Goal: Information Seeking & Learning: Learn about a topic

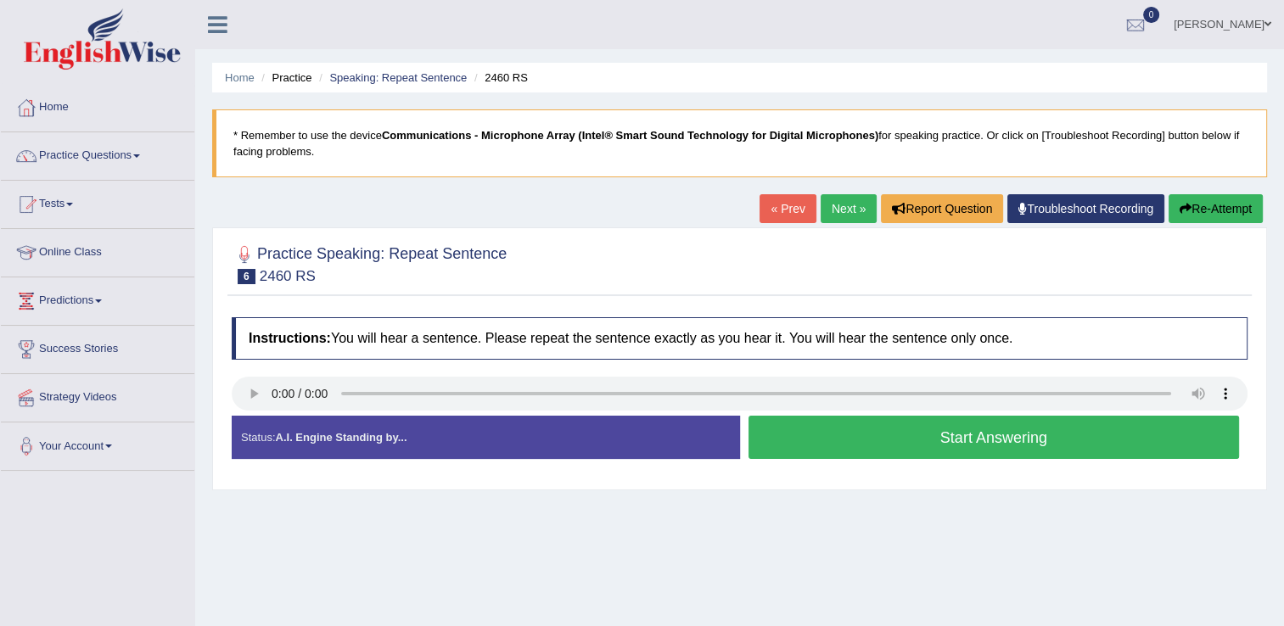
click at [849, 432] on button "Start Answering" at bounding box center [994, 437] width 491 height 43
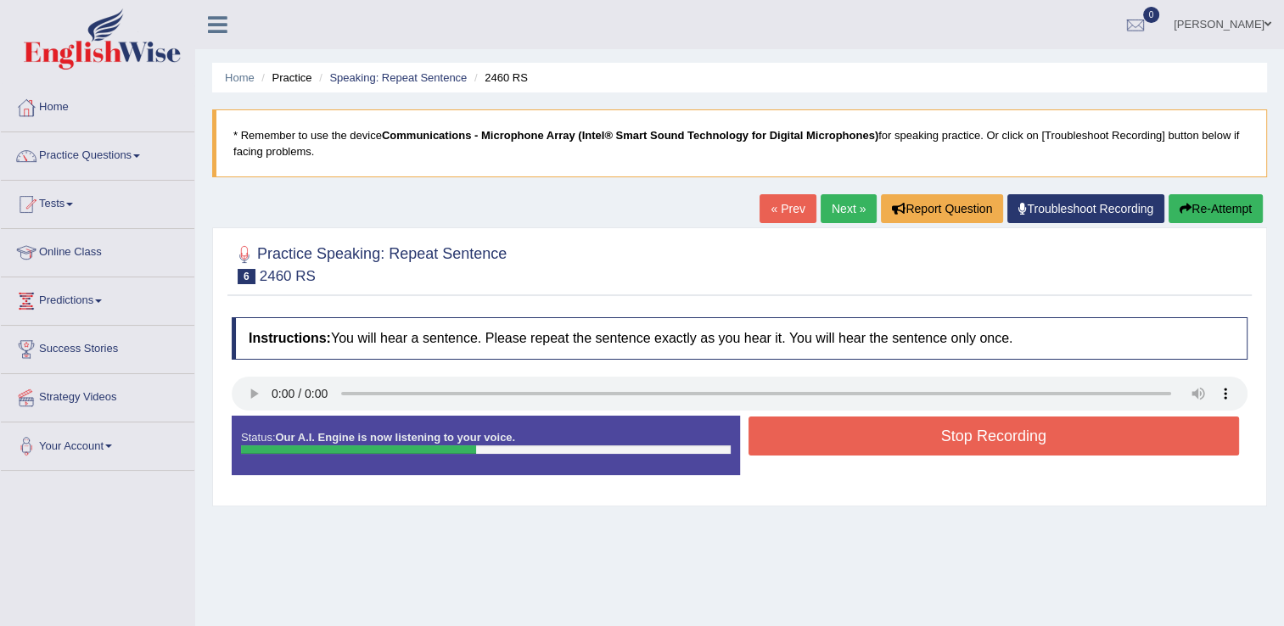
click at [849, 432] on button "Stop Recording" at bounding box center [994, 436] width 491 height 39
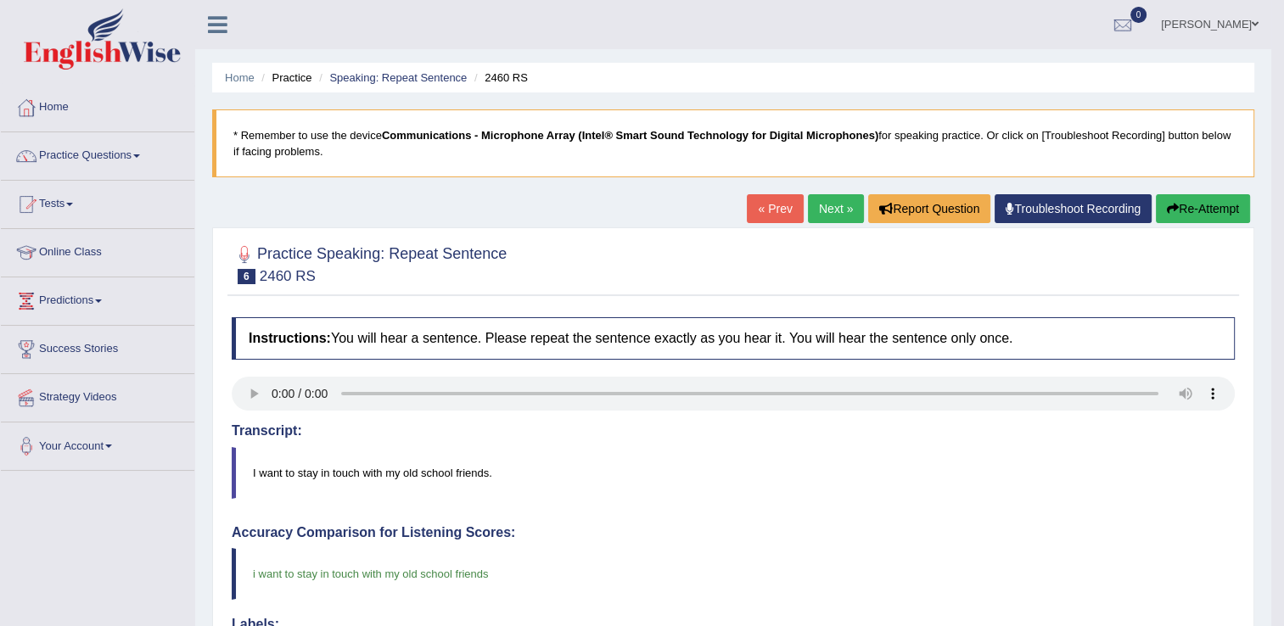
drag, startPoint x: 1287, startPoint y: 272, endPoint x: 1294, endPoint y: 472, distance: 199.6
click at [829, 201] on link "Next »" at bounding box center [836, 208] width 56 height 29
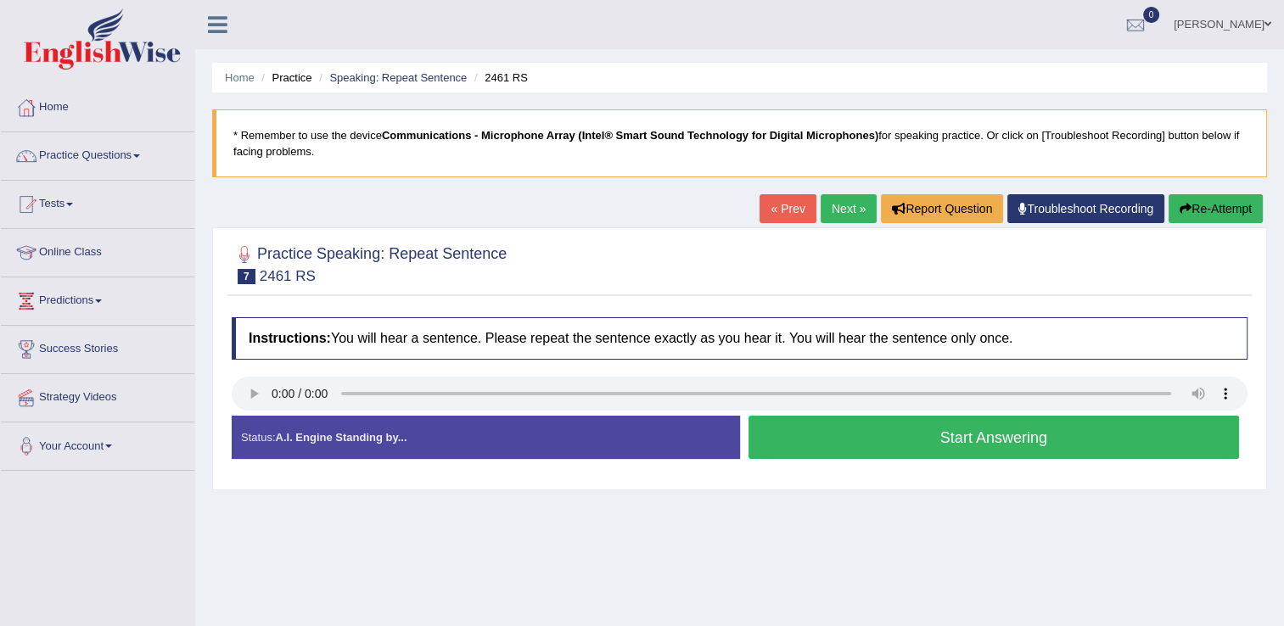
click at [827, 442] on button "Start Answering" at bounding box center [994, 437] width 491 height 43
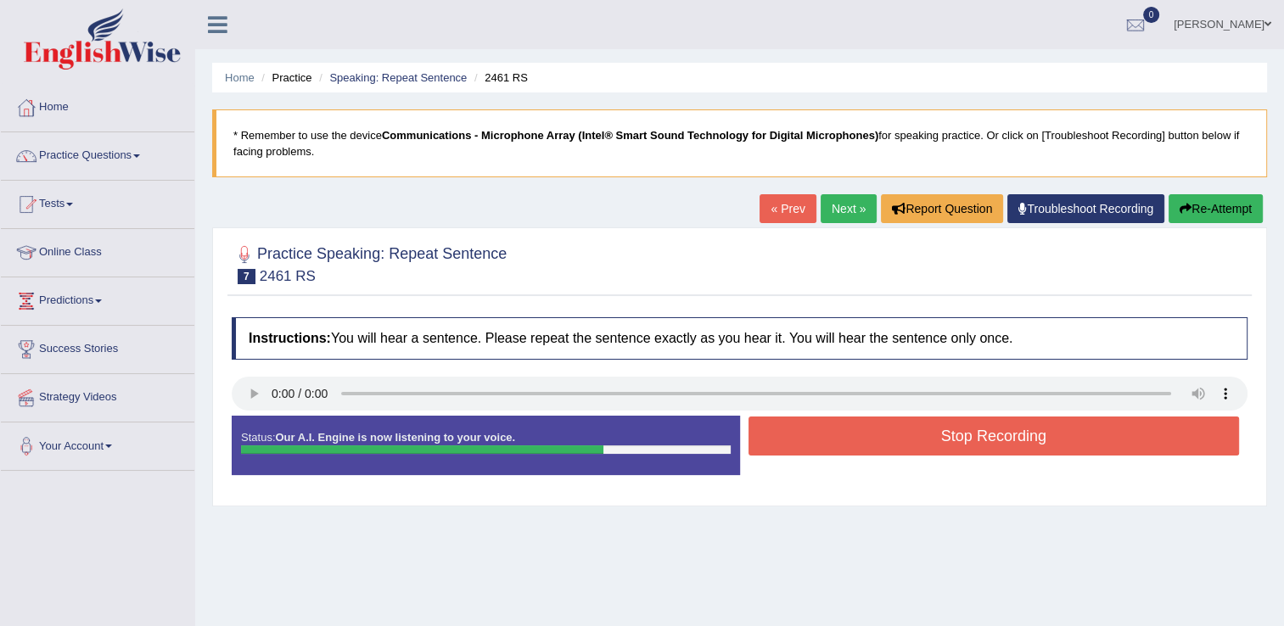
click at [1005, 415] on div "Created with Highcharts 7.1.2 Great Too slow Too fast Time Speech pace meter: 0…" at bounding box center [998, 415] width 517 height 1
click at [1007, 431] on button "Stop Recording" at bounding box center [994, 436] width 491 height 39
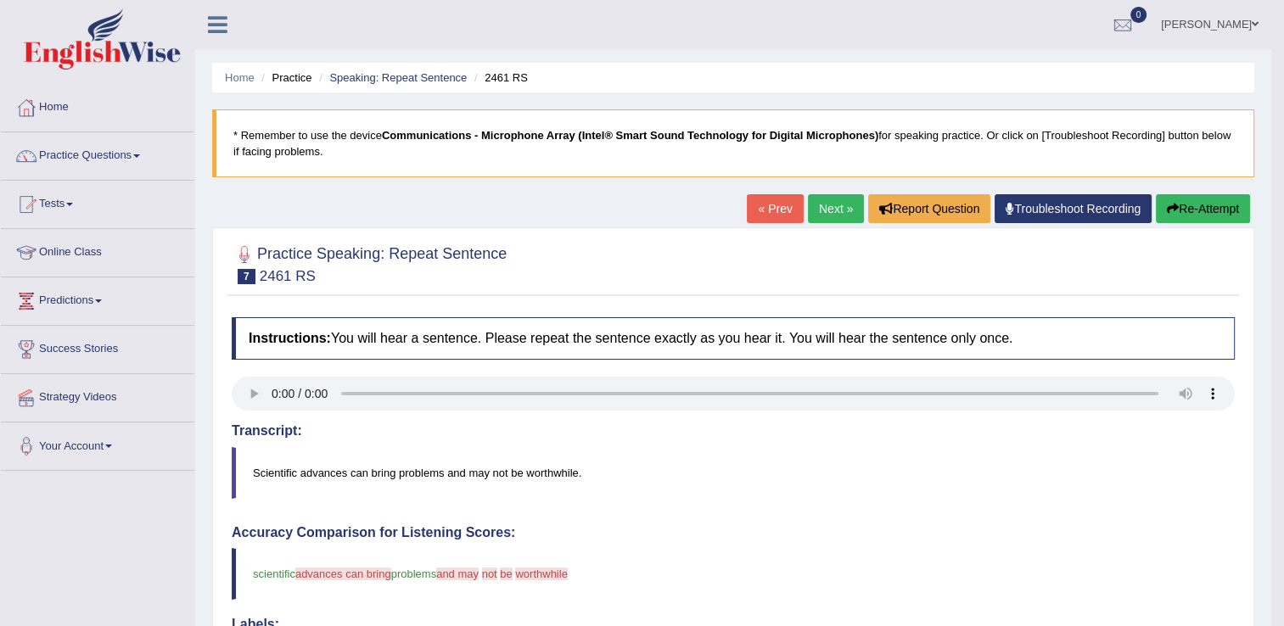
click at [1198, 202] on button "Re-Attempt" at bounding box center [1203, 208] width 94 height 29
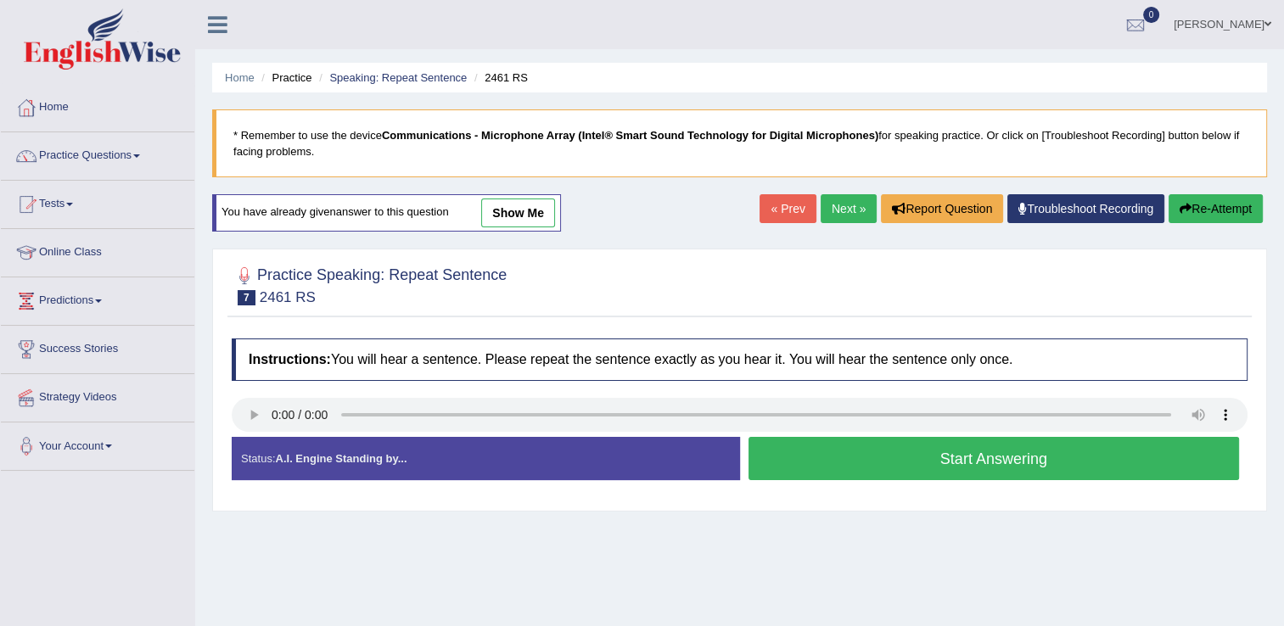
click at [829, 453] on button "Start Answering" at bounding box center [994, 458] width 491 height 43
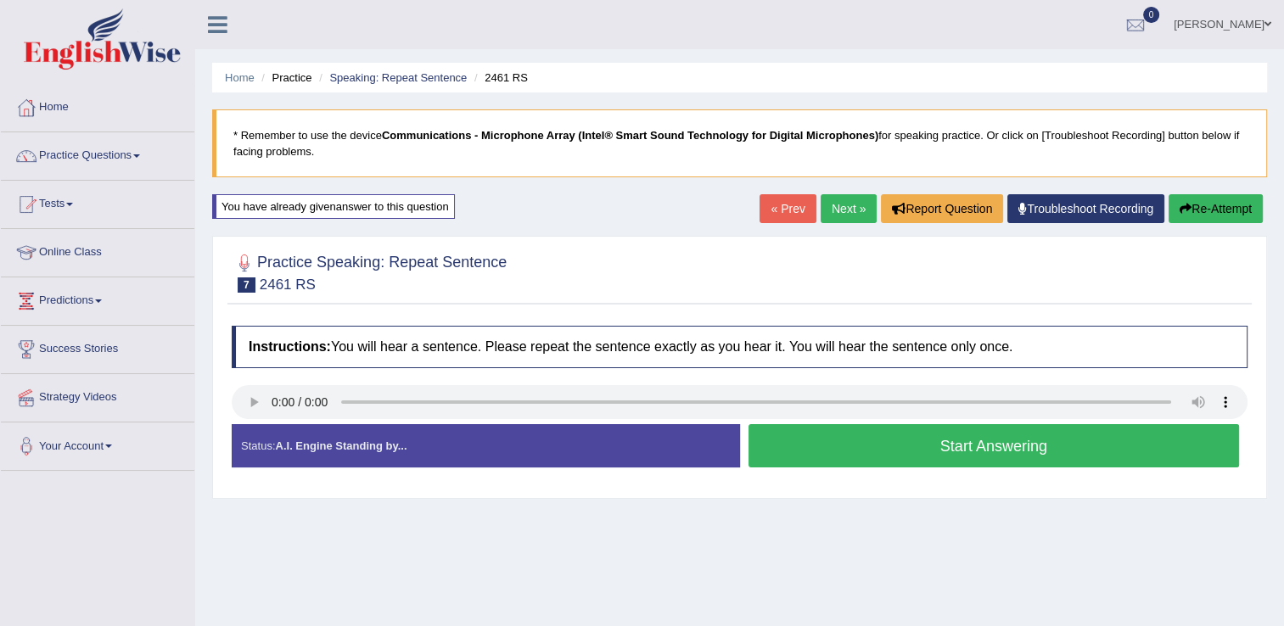
click at [829, 453] on button "Start Answering" at bounding box center [994, 445] width 491 height 43
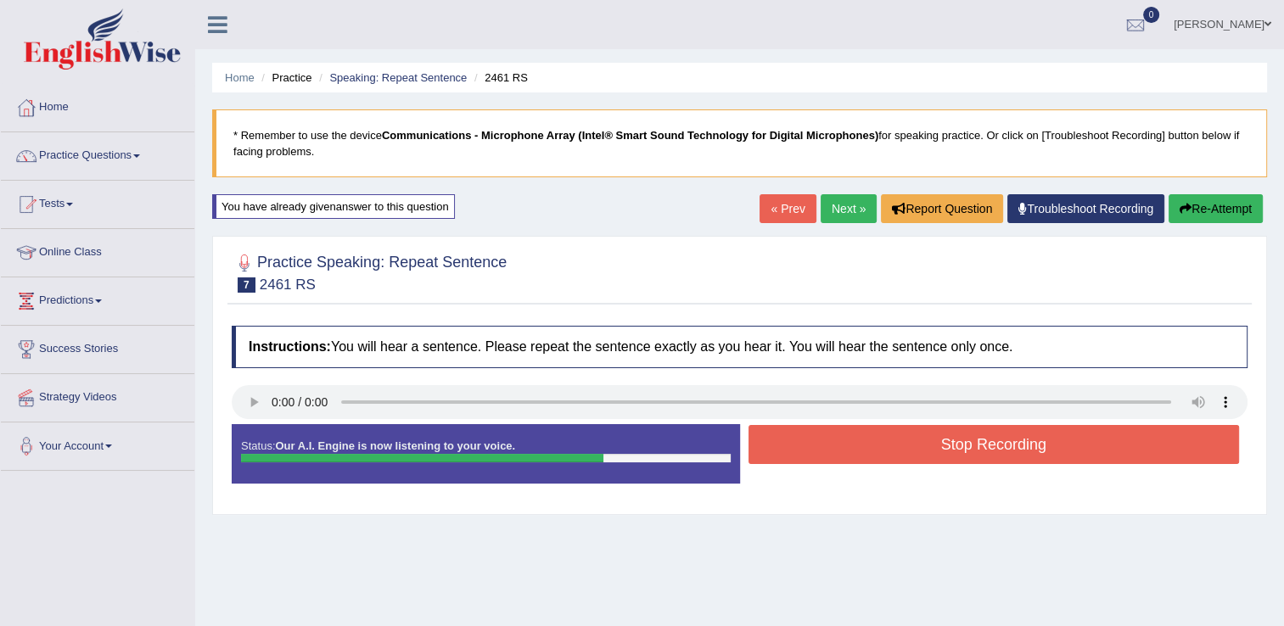
click at [829, 453] on button "Stop Recording" at bounding box center [994, 444] width 491 height 39
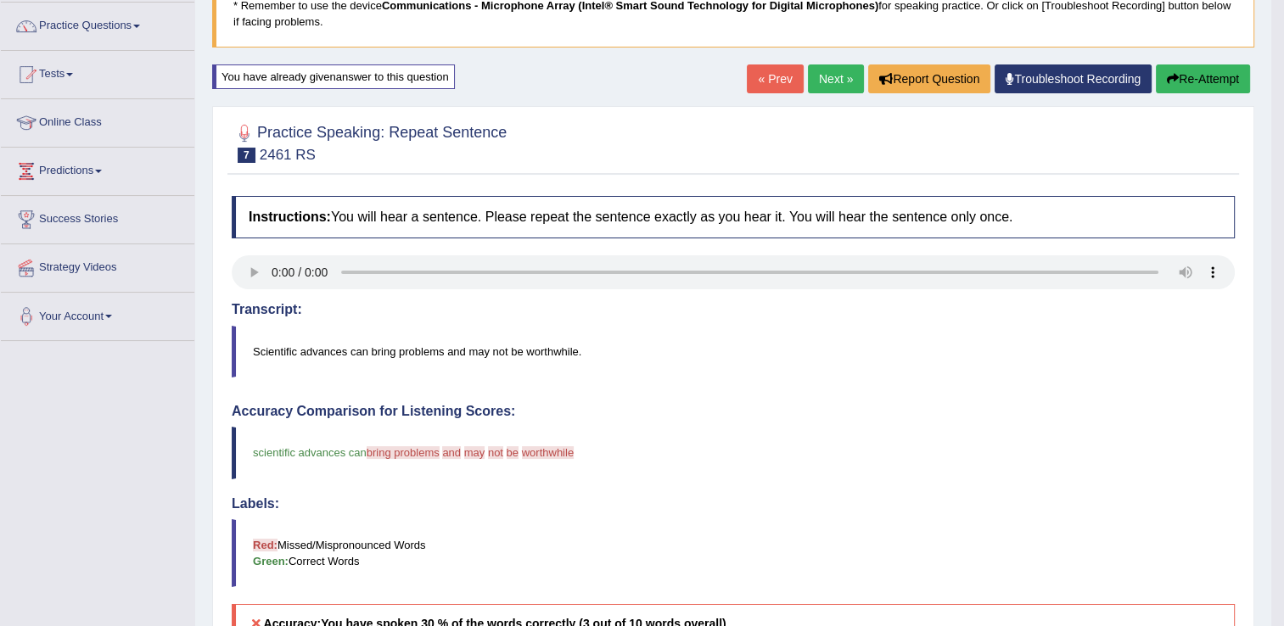
scroll to position [88, 0]
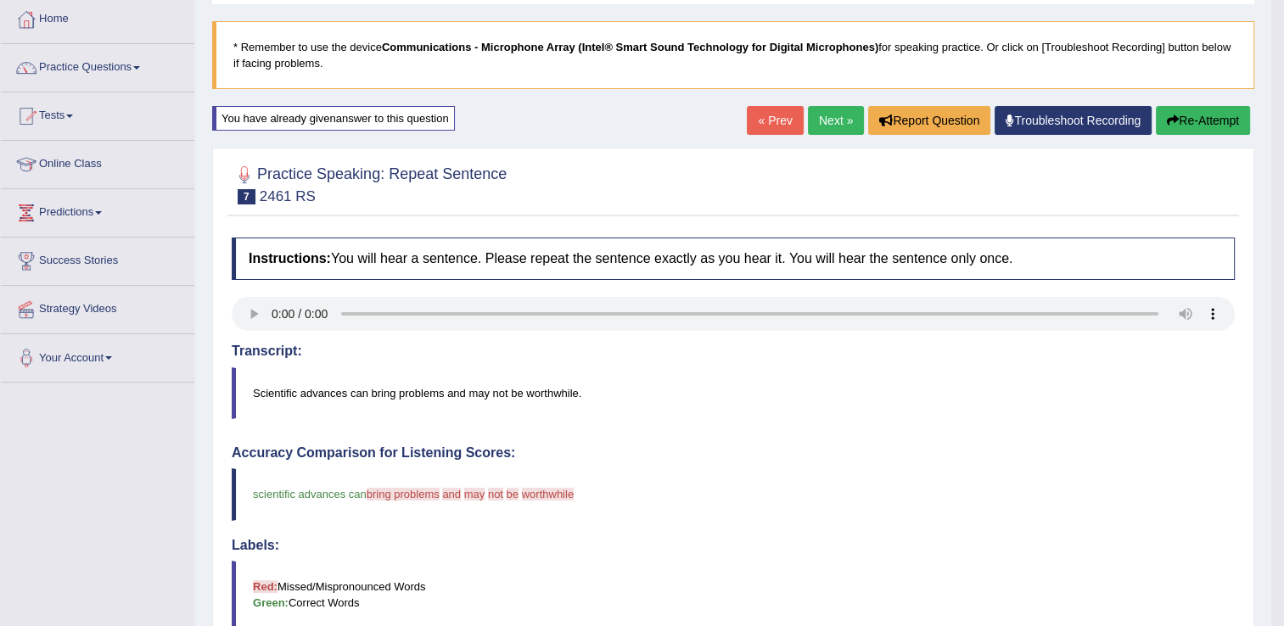
click at [1210, 114] on button "Re-Attempt" at bounding box center [1203, 120] width 94 height 29
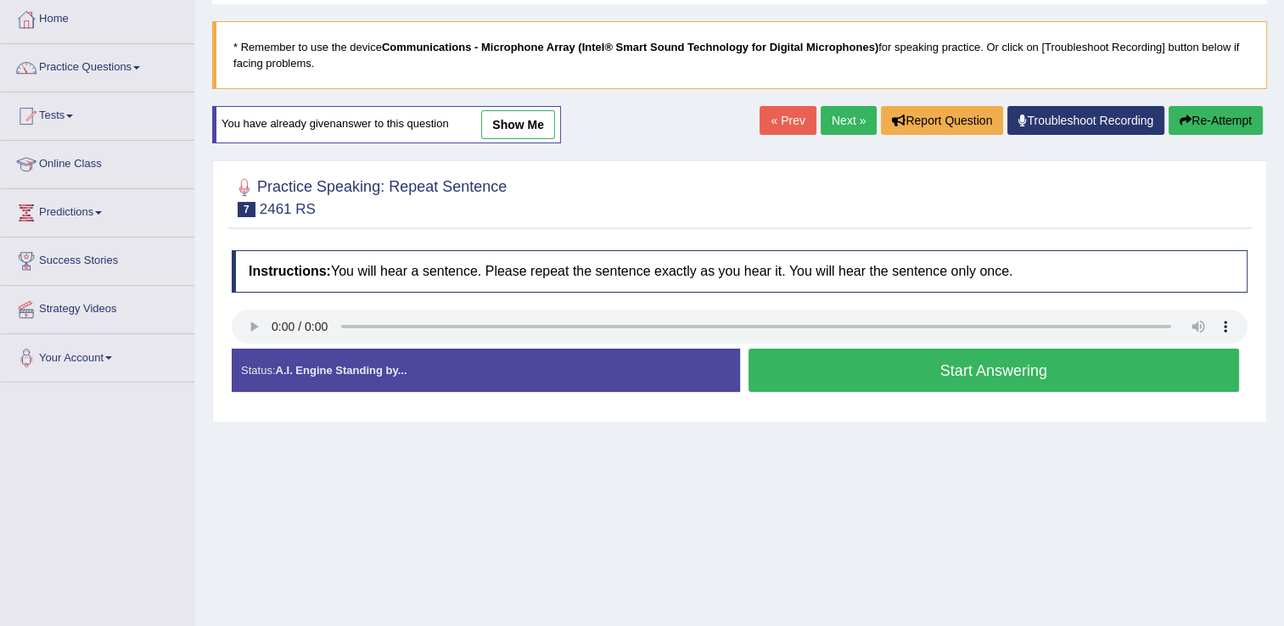
click at [811, 378] on button "Start Answering" at bounding box center [994, 370] width 491 height 43
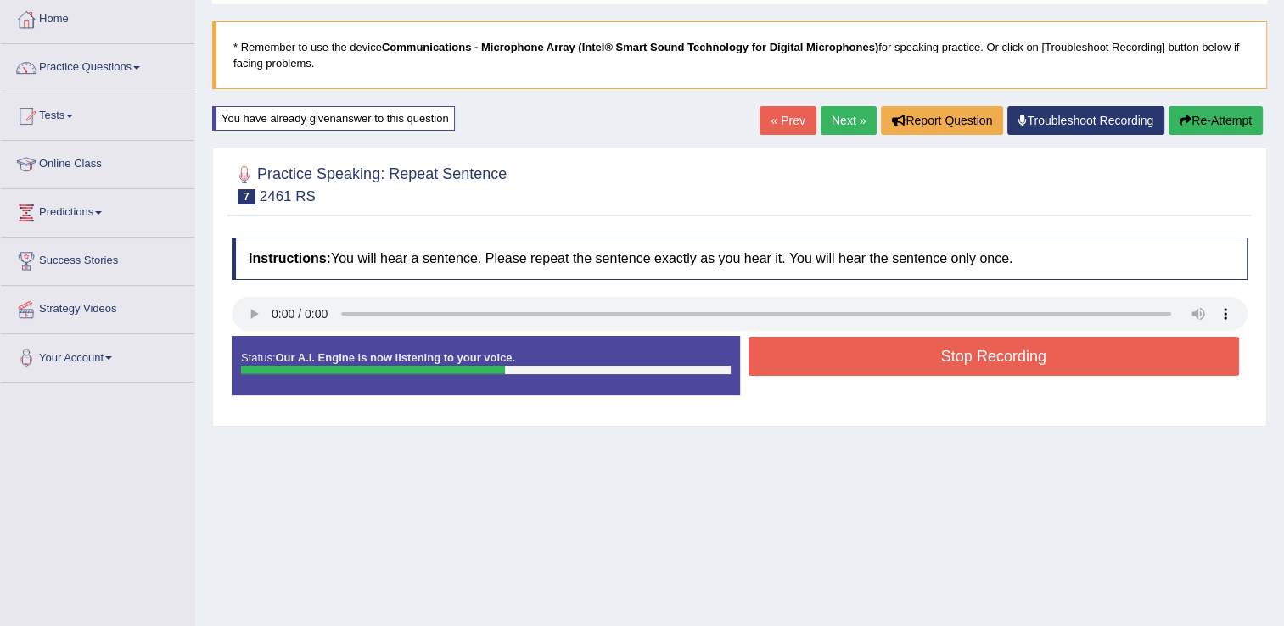
click at [839, 361] on button "Stop Recording" at bounding box center [994, 356] width 491 height 39
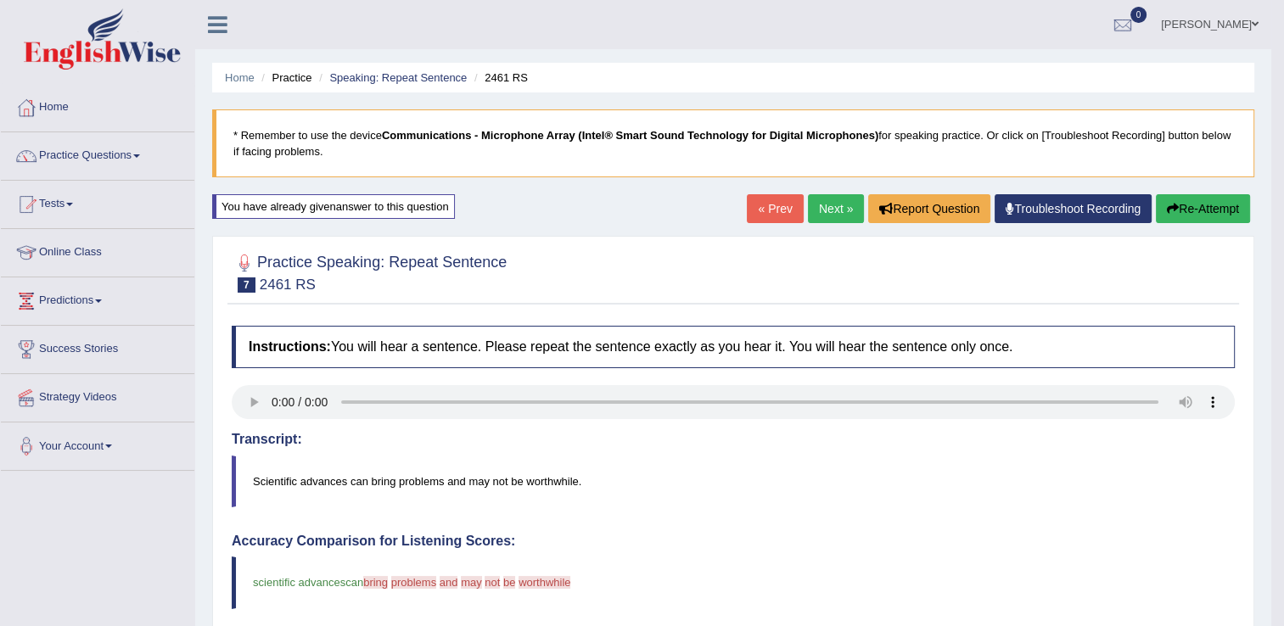
click at [1168, 205] on icon "button" at bounding box center [1173, 209] width 12 height 12
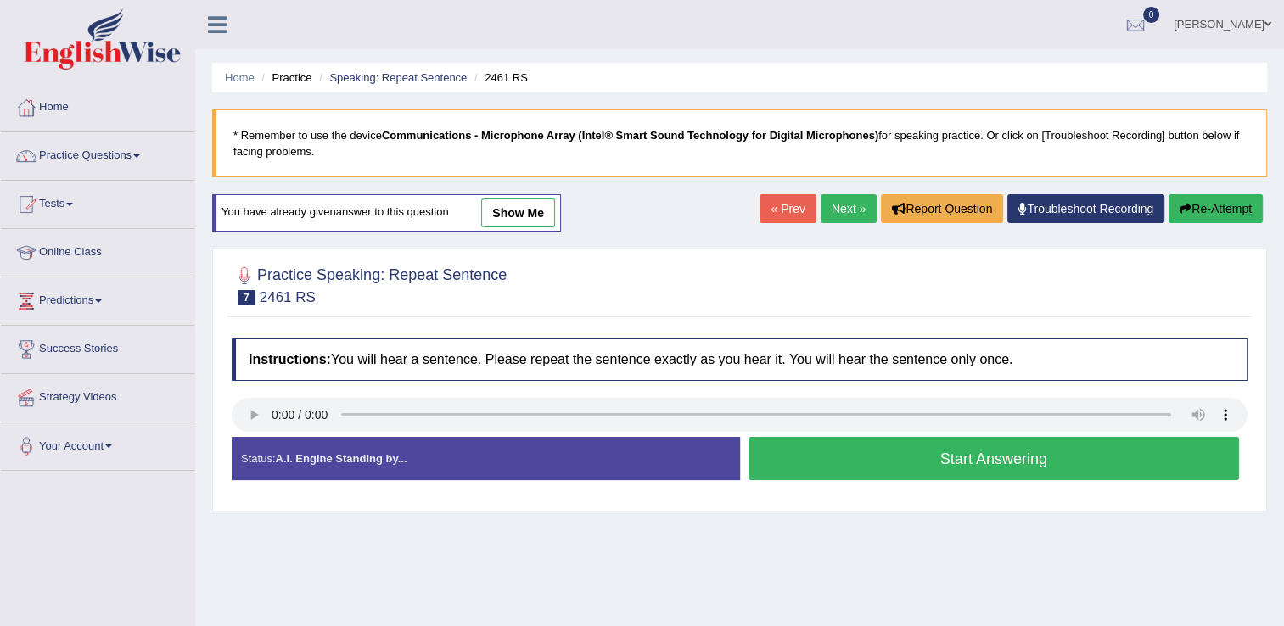
click at [792, 466] on button "Start Answering" at bounding box center [994, 458] width 491 height 43
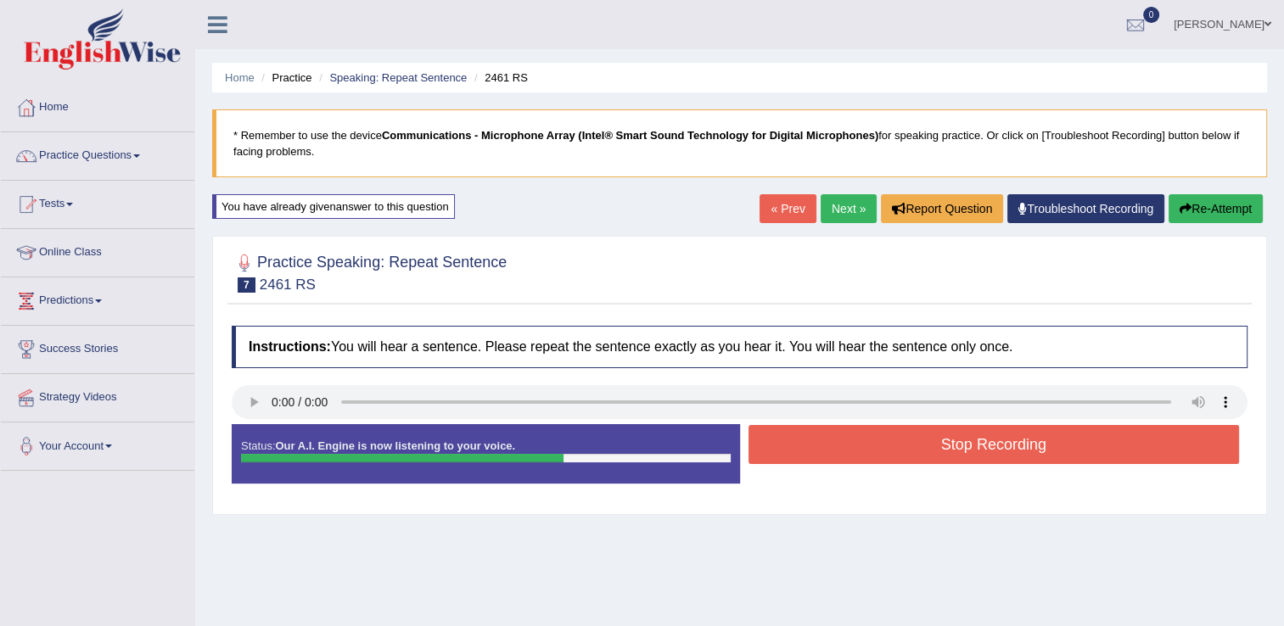
click at [818, 458] on button "Stop Recording" at bounding box center [994, 444] width 491 height 39
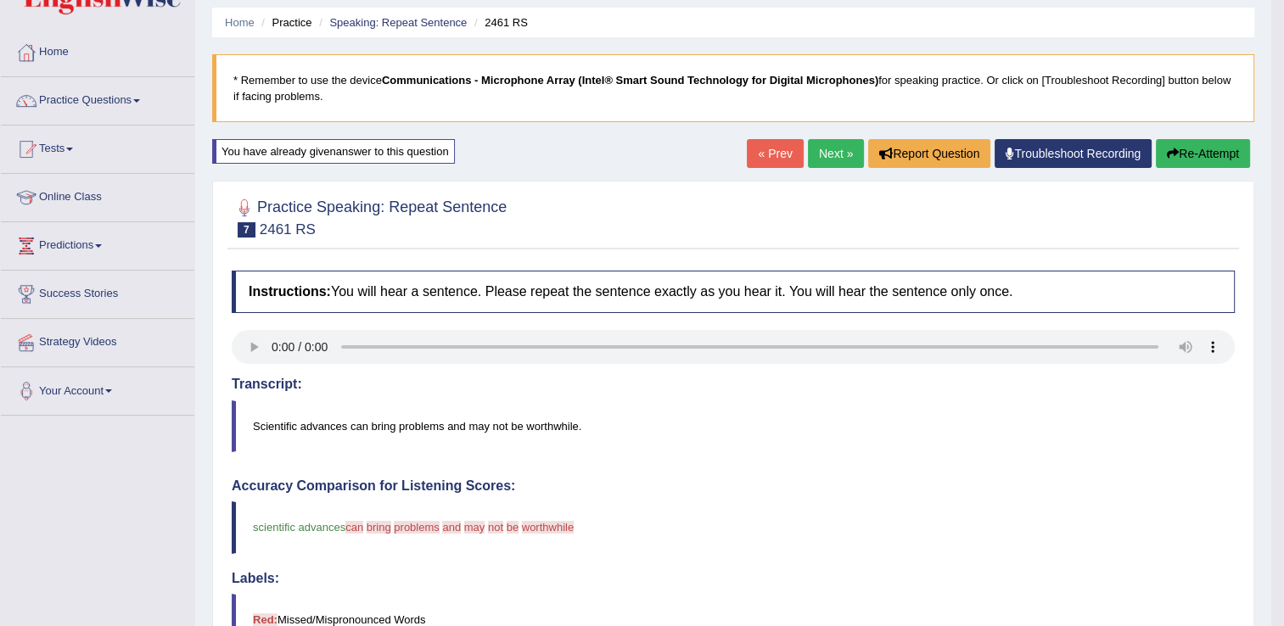
scroll to position [32, 0]
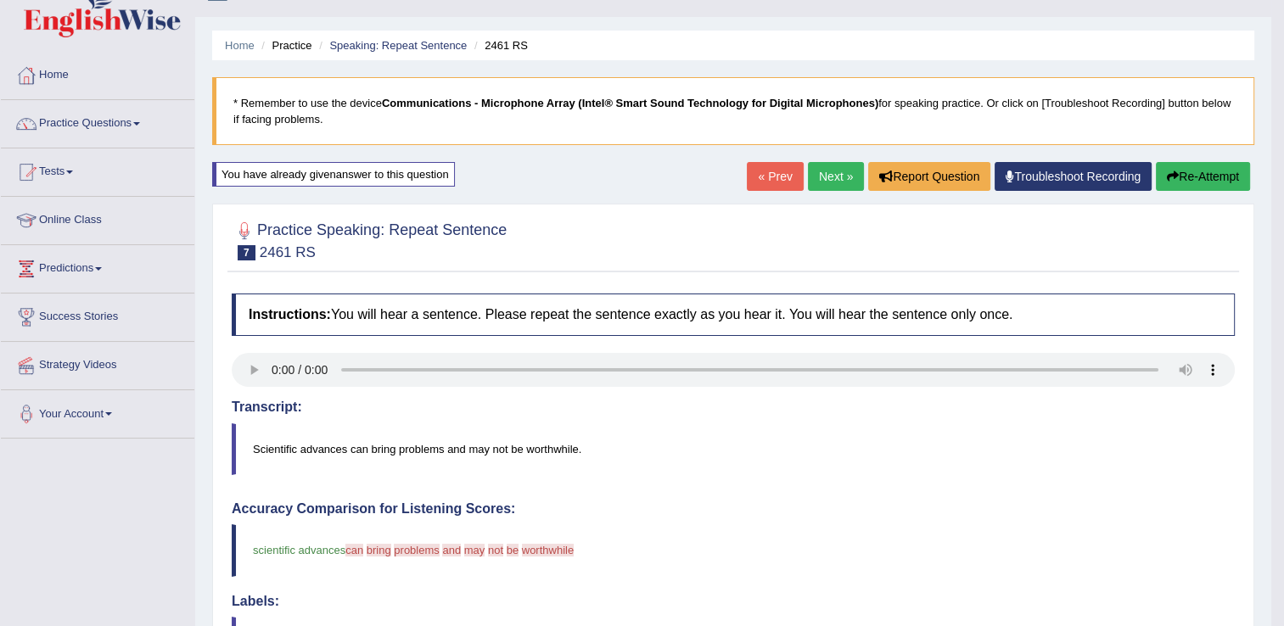
click at [1211, 170] on button "Re-Attempt" at bounding box center [1203, 176] width 94 height 29
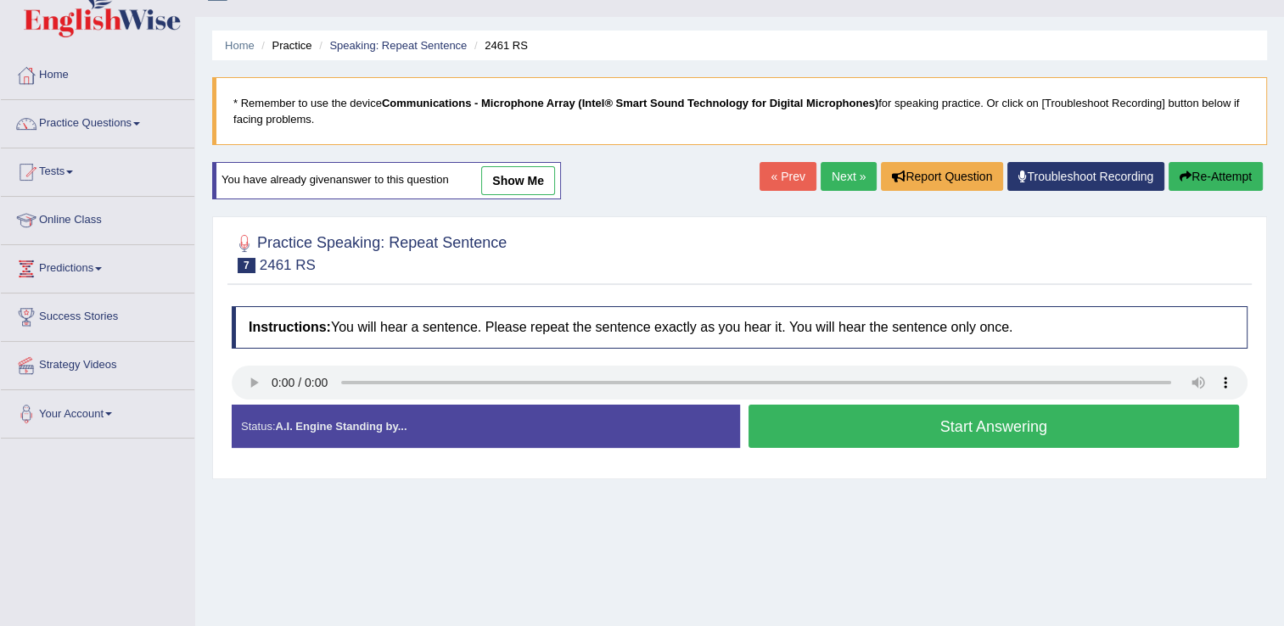
click at [883, 414] on button "Start Answering" at bounding box center [994, 426] width 491 height 43
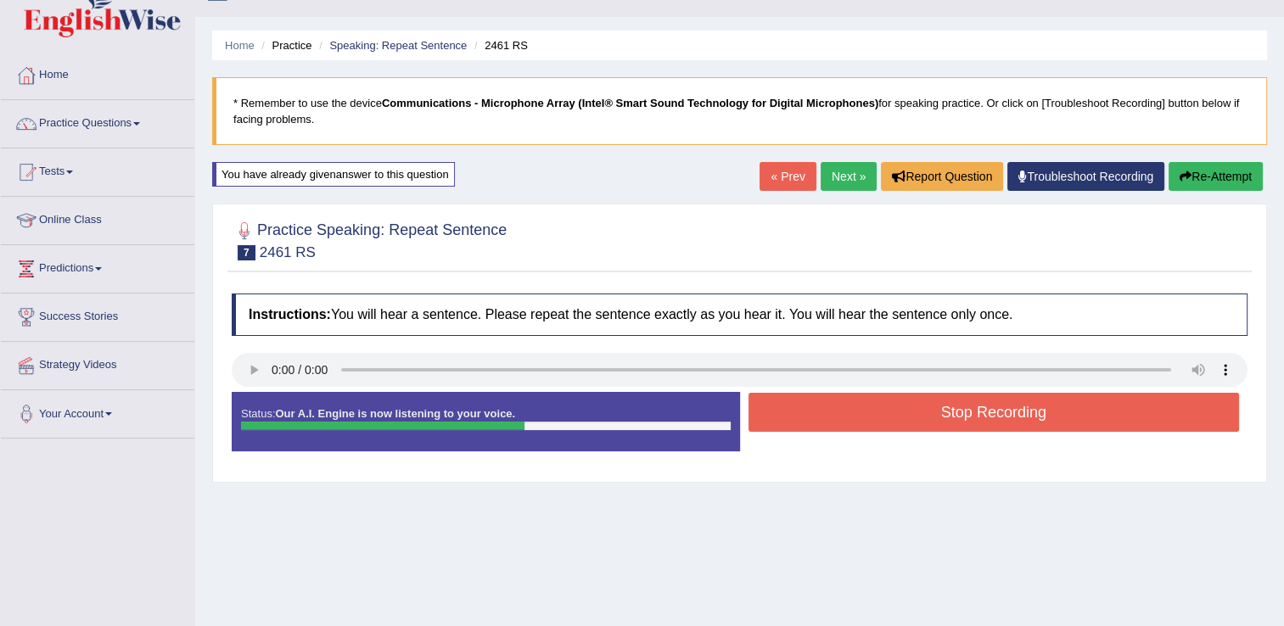
click at [883, 414] on button "Stop Recording" at bounding box center [994, 412] width 491 height 39
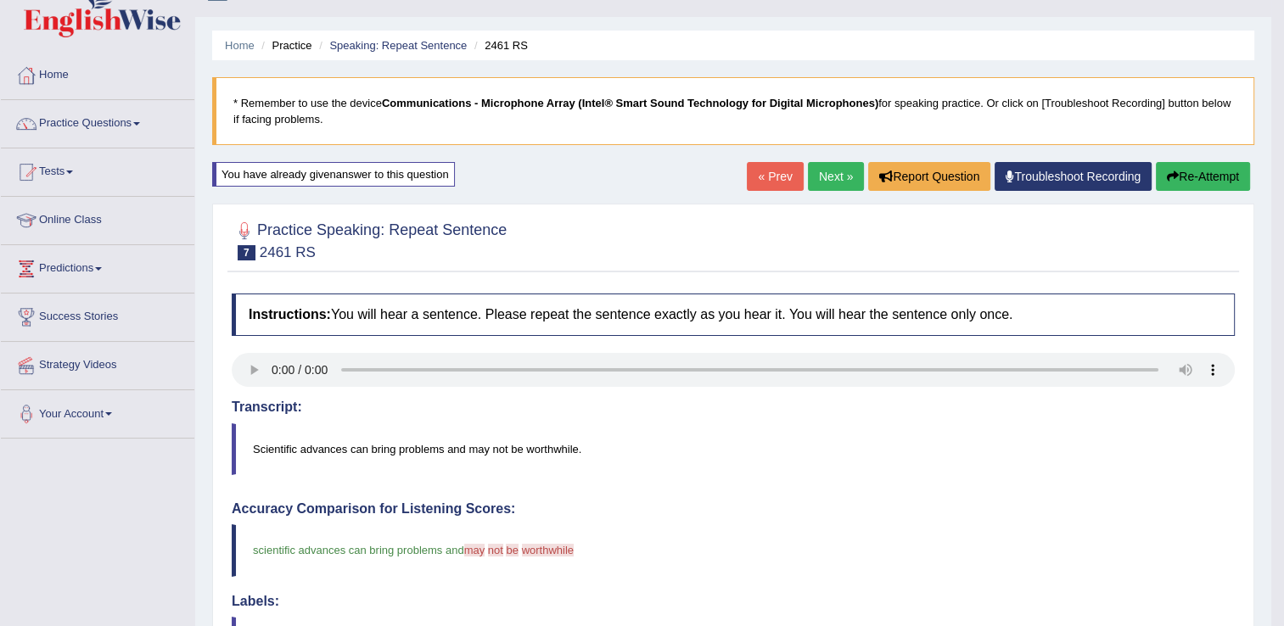
drag, startPoint x: 1293, startPoint y: 216, endPoint x: 1285, endPoint y: 293, distance: 77.6
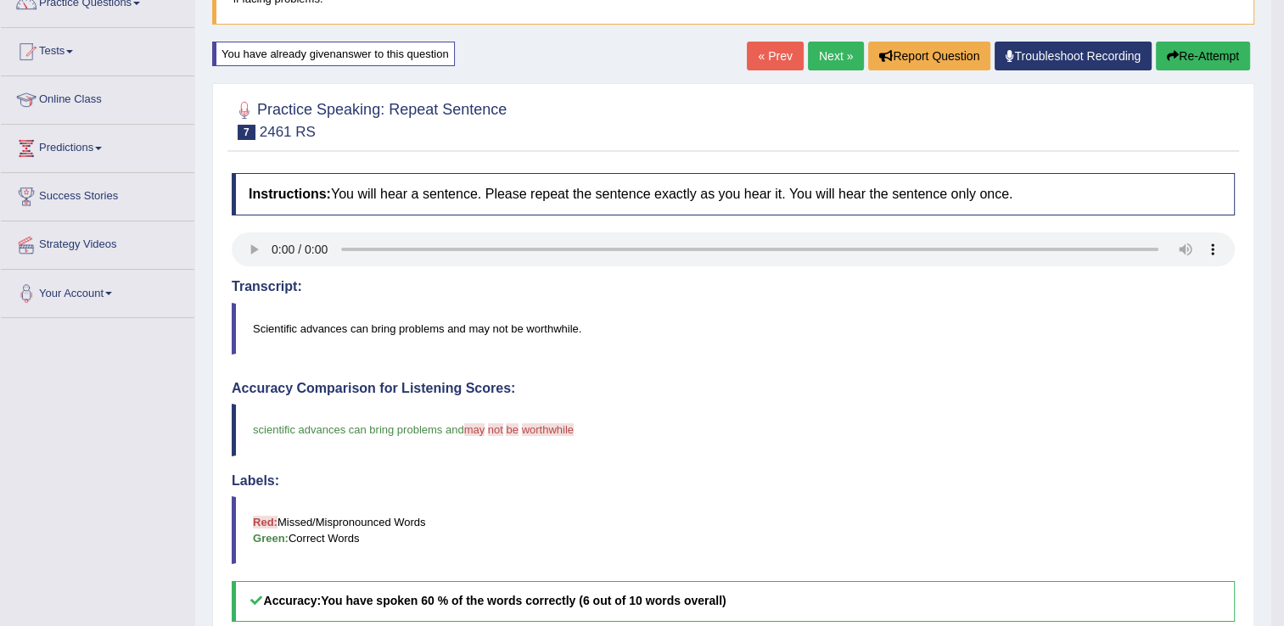
scroll to position [150, 0]
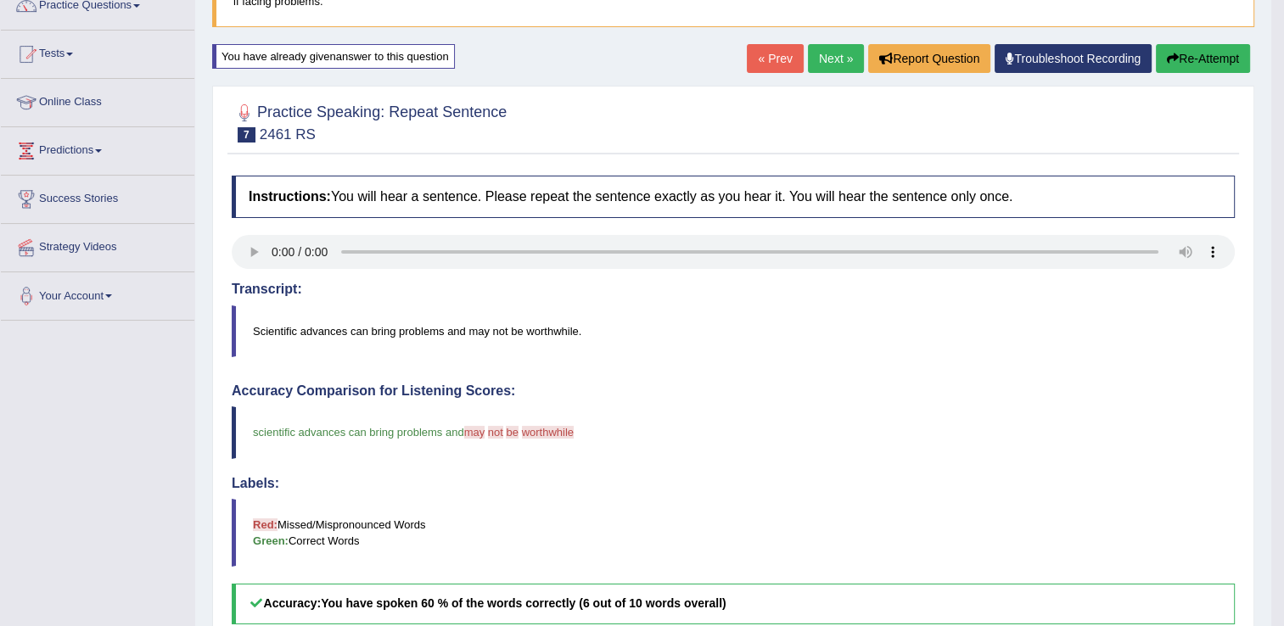
click at [1197, 70] on button "Re-Attempt" at bounding box center [1203, 58] width 94 height 29
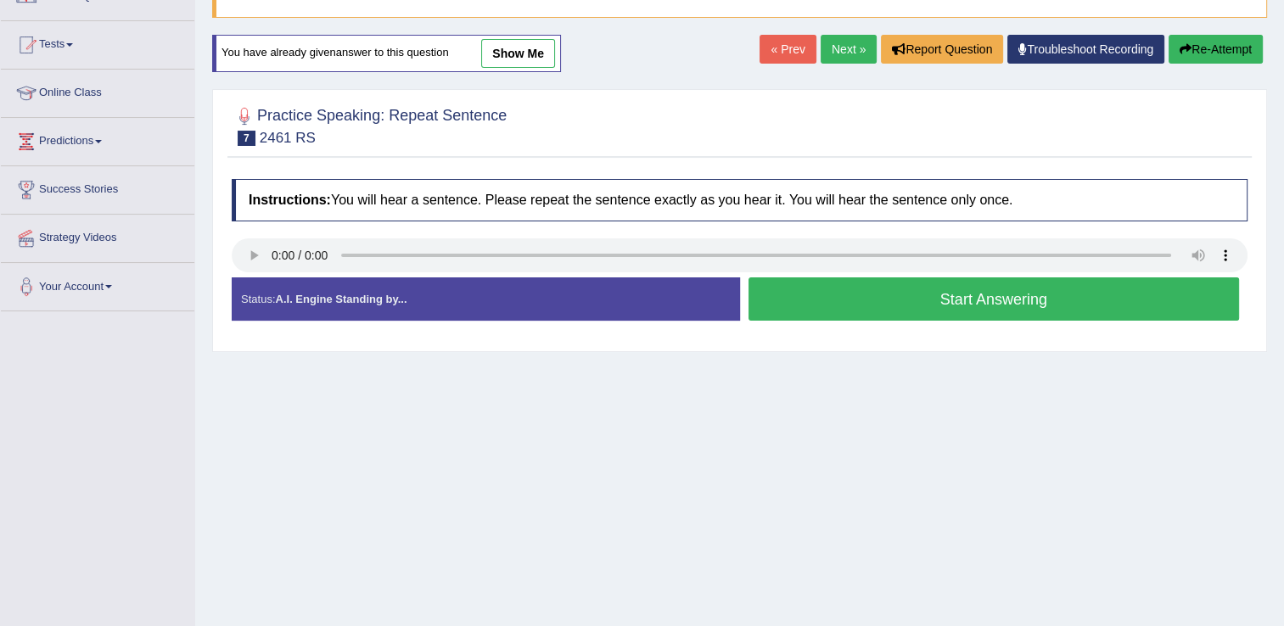
scroll to position [150, 0]
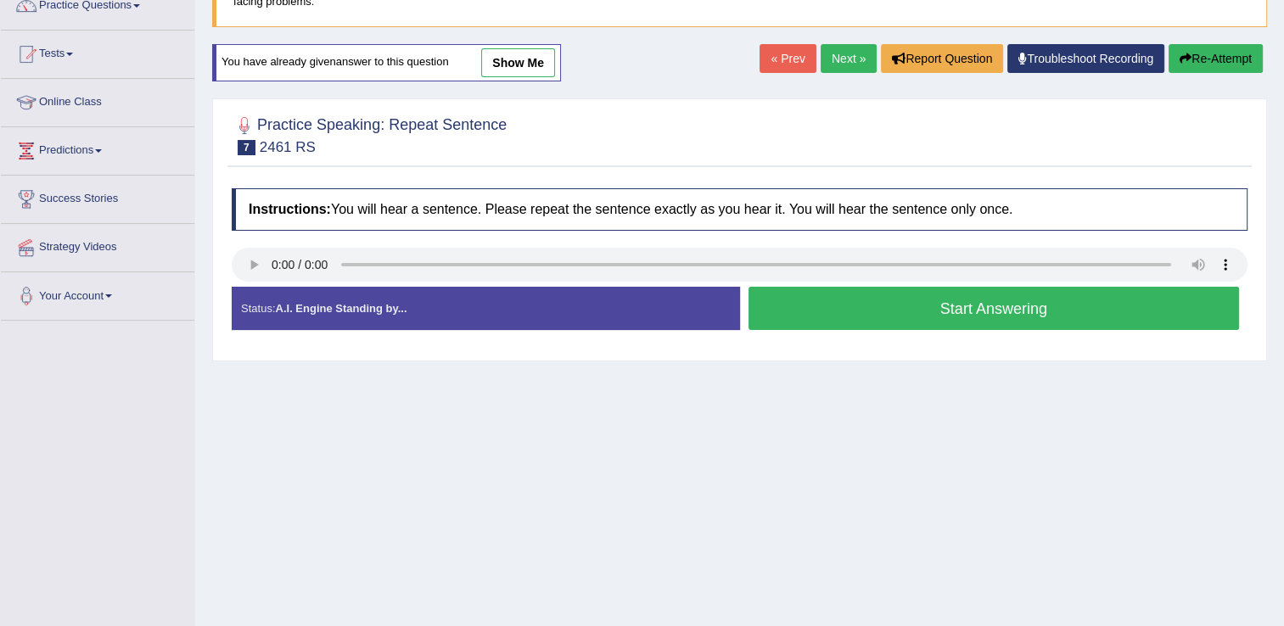
click at [777, 297] on button "Start Answering" at bounding box center [994, 308] width 491 height 43
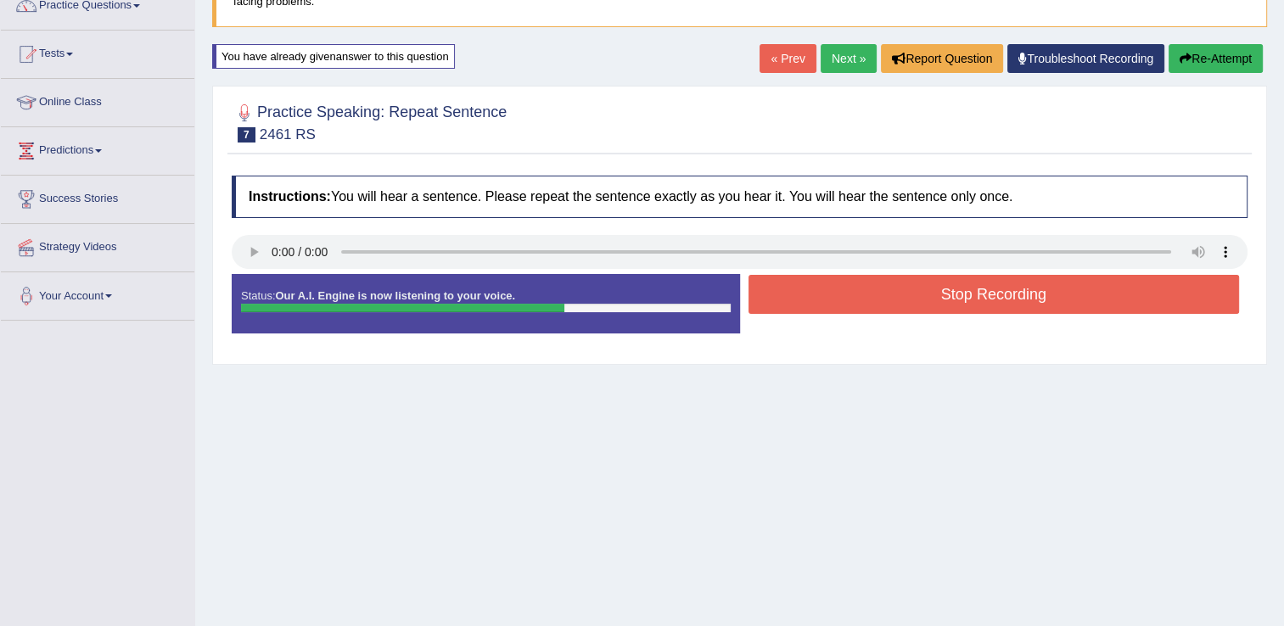
click at [777, 297] on button "Stop Recording" at bounding box center [994, 294] width 491 height 39
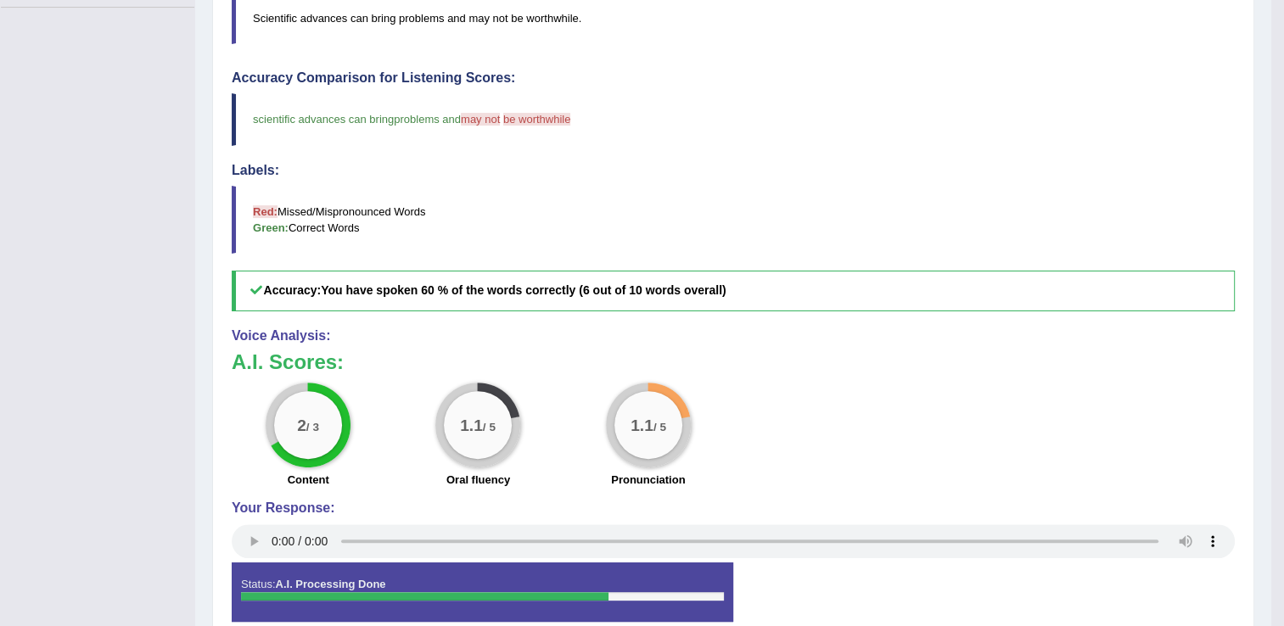
scroll to position [0, 0]
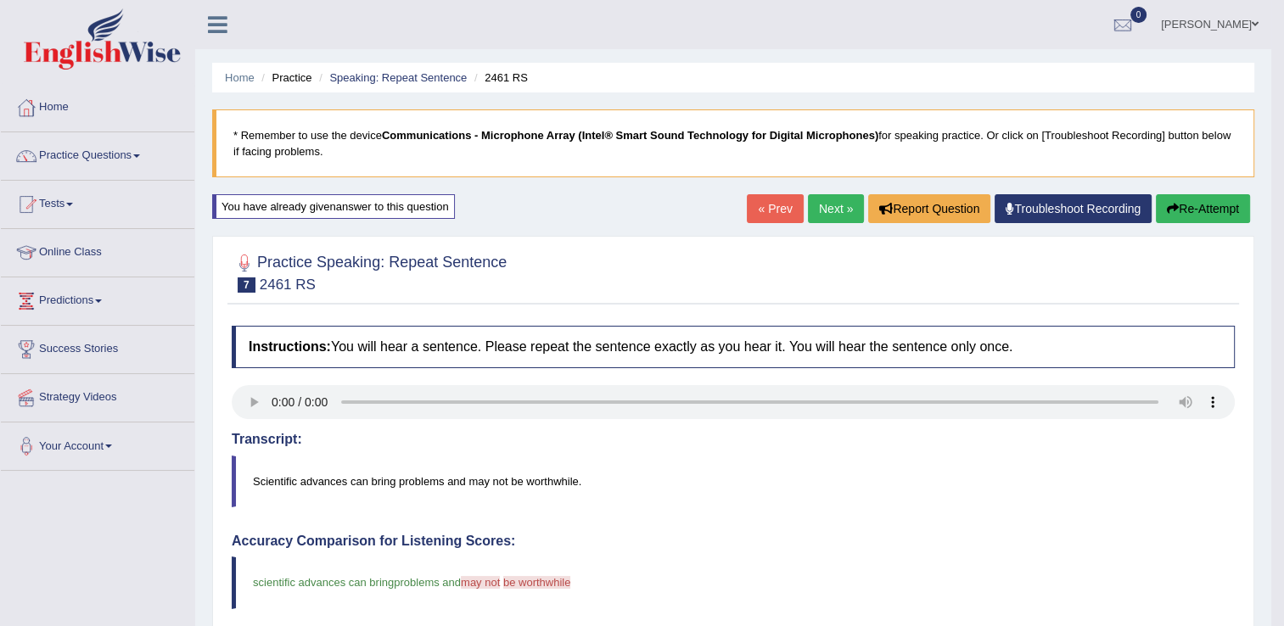
click at [1180, 202] on button "Re-Attempt" at bounding box center [1203, 208] width 94 height 29
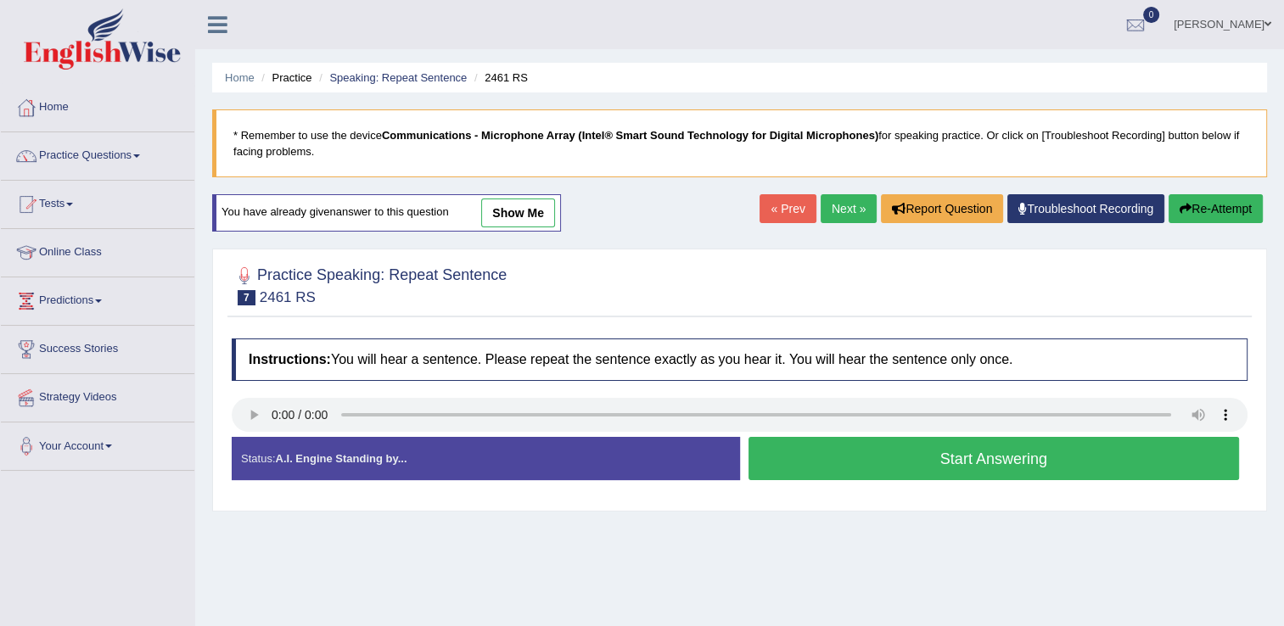
click at [828, 452] on button "Start Answering" at bounding box center [994, 458] width 491 height 43
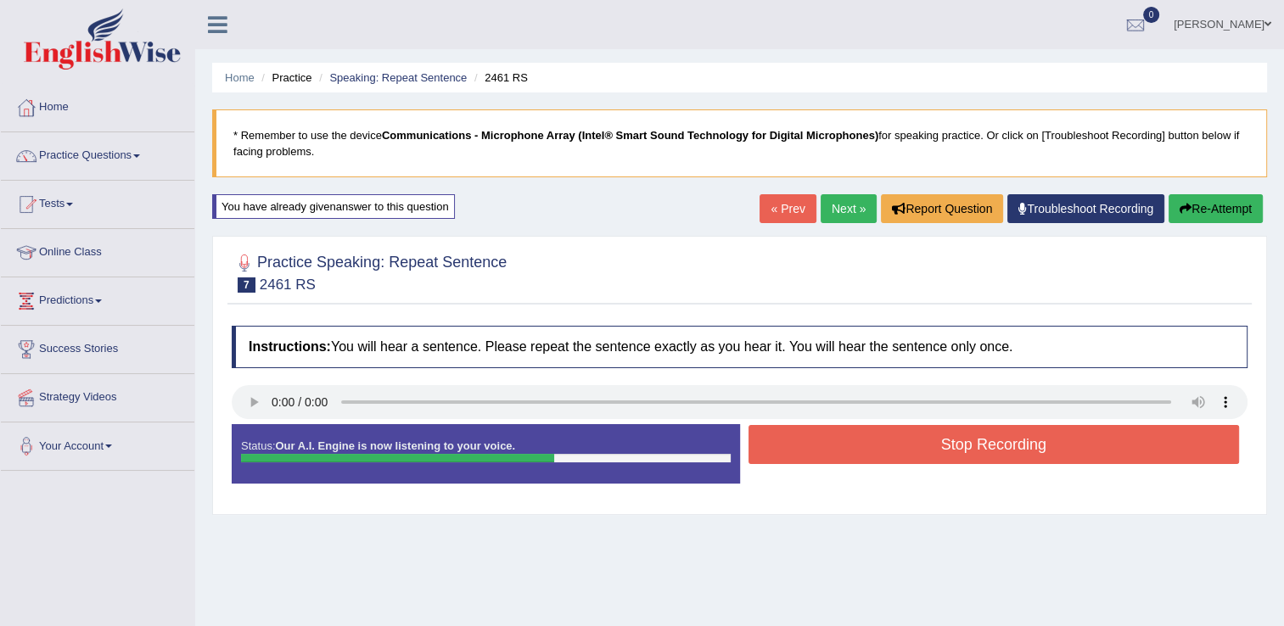
click at [822, 457] on button "Stop Recording" at bounding box center [994, 444] width 491 height 39
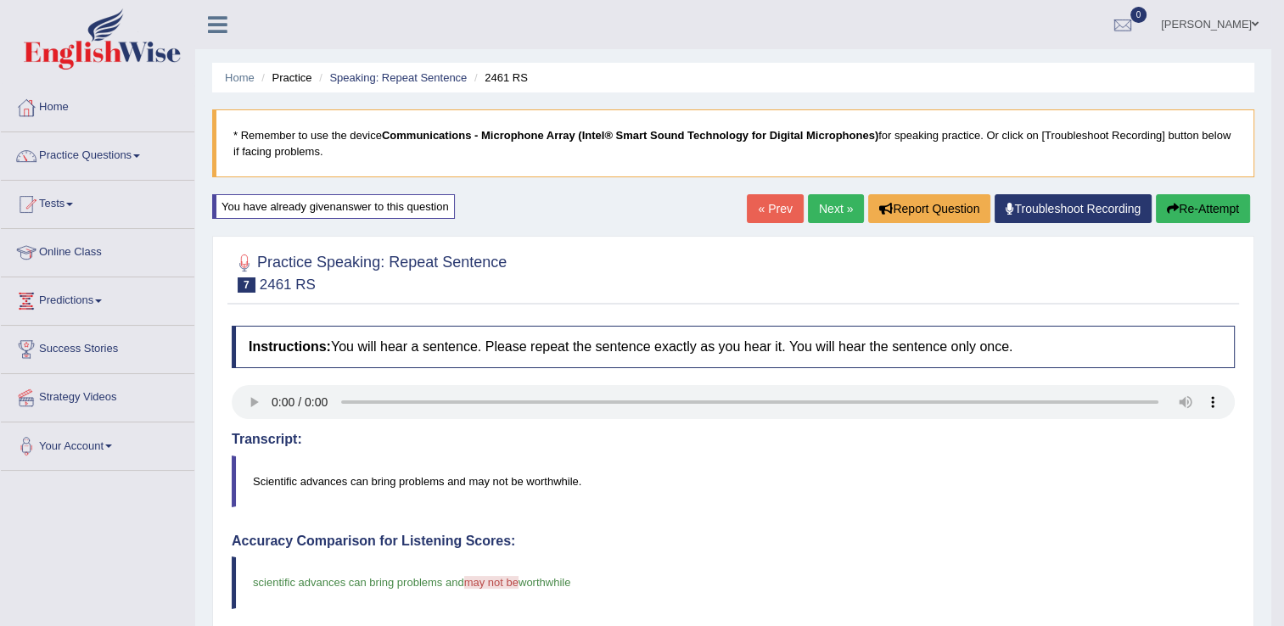
drag, startPoint x: 1293, startPoint y: 139, endPoint x: 1285, endPoint y: 247, distance: 108.1
click at [1167, 210] on icon "button" at bounding box center [1173, 209] width 12 height 12
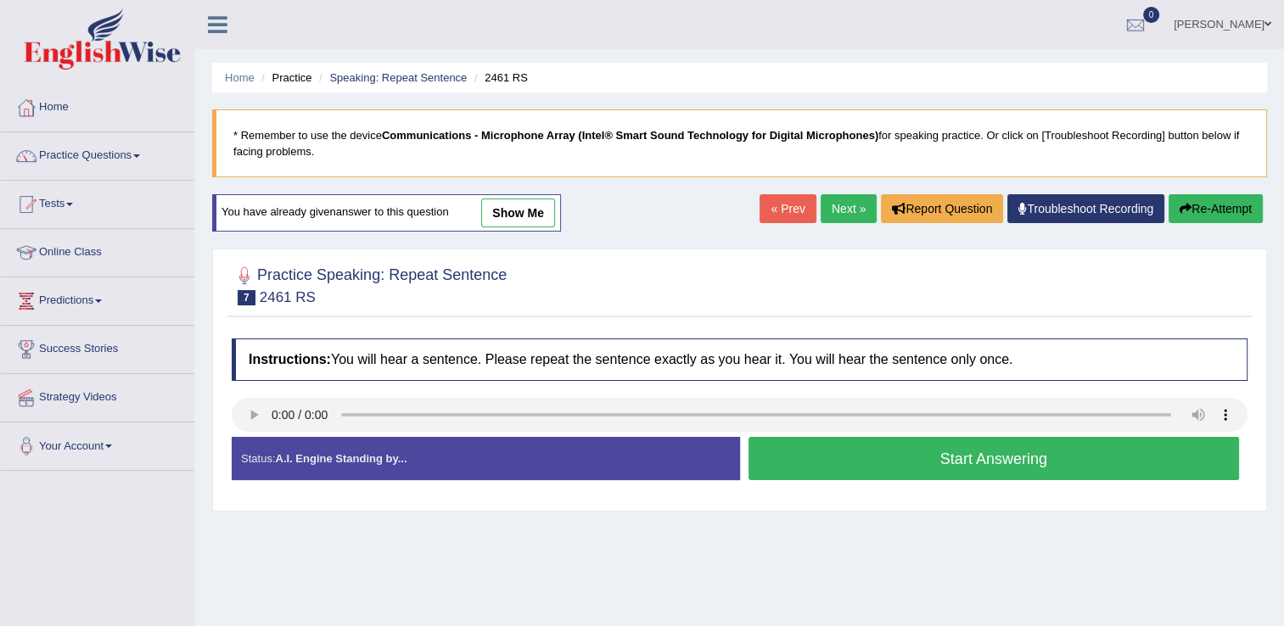
drag, startPoint x: 797, startPoint y: 474, endPoint x: 764, endPoint y: 379, distance: 100.6
click at [764, 379] on div "Instructions: You will hear a sentence. Please repeat the sentence exactly as y…" at bounding box center [739, 416] width 1024 height 172
click at [777, 457] on button "Start Answering" at bounding box center [994, 458] width 491 height 43
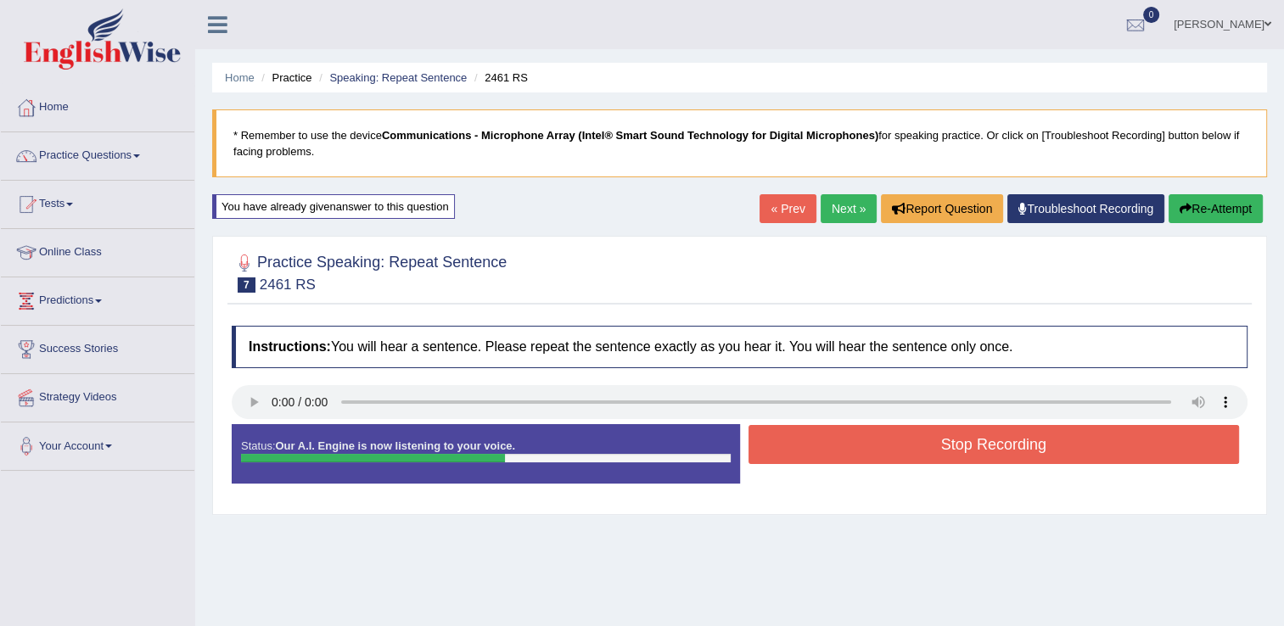
click at [777, 457] on button "Stop Recording" at bounding box center [994, 444] width 491 height 39
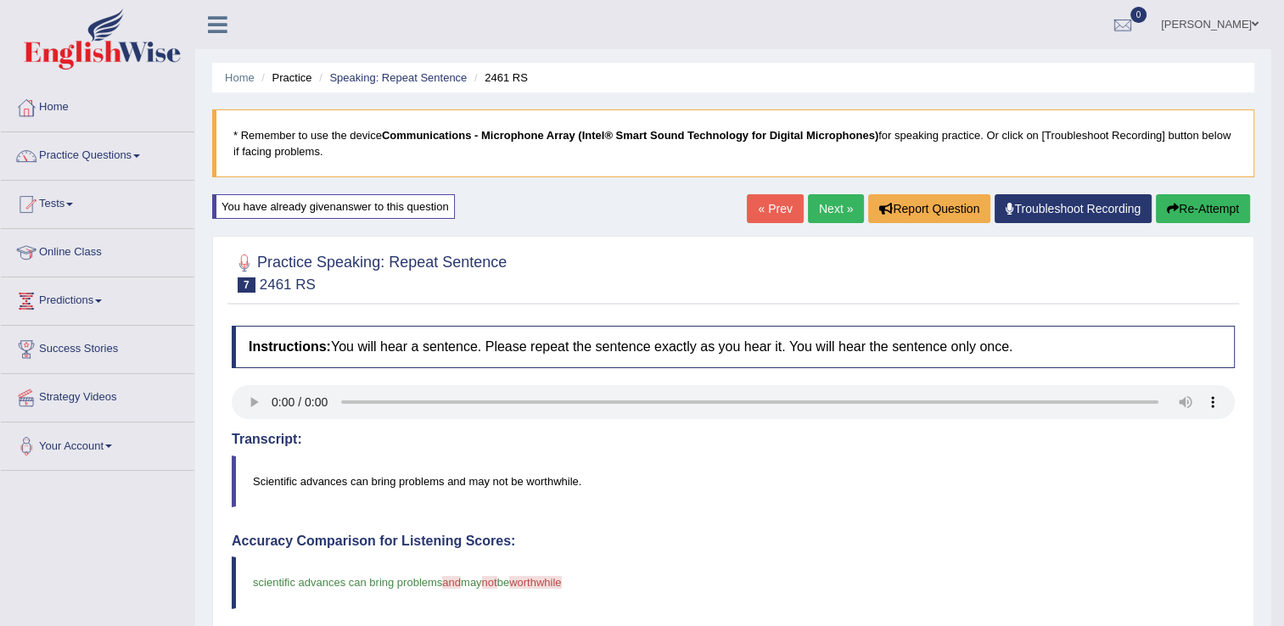
drag, startPoint x: 1287, startPoint y: 273, endPoint x: 1287, endPoint y: 362, distance: 89.1
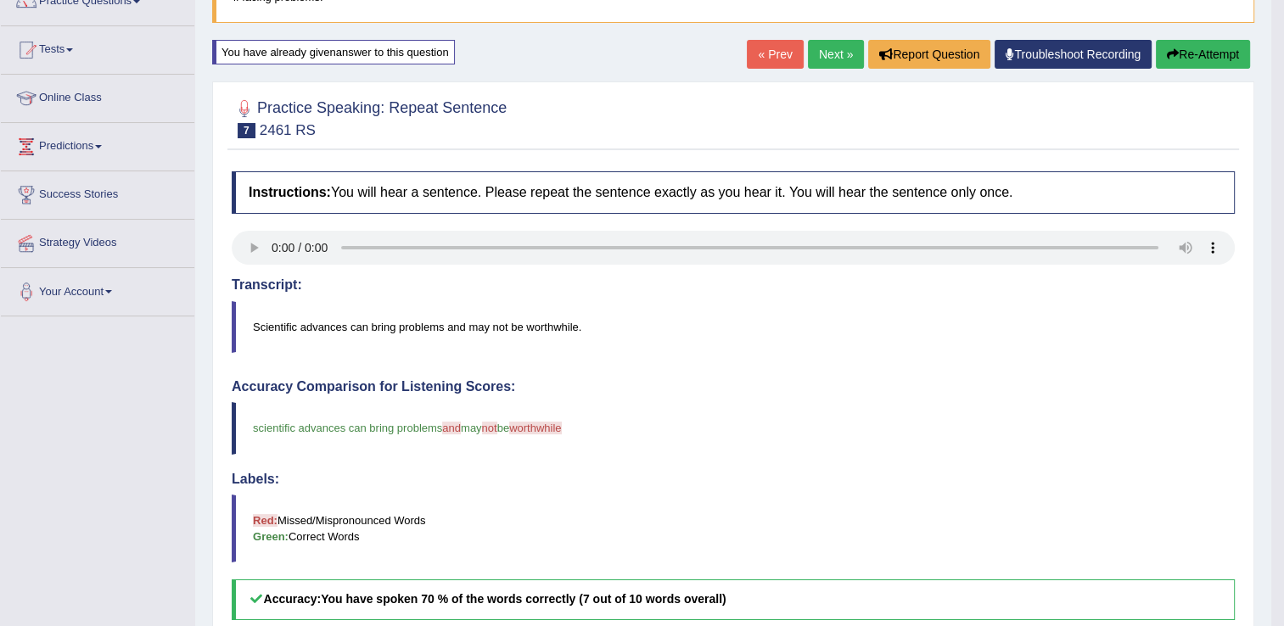
scroll to position [146, 0]
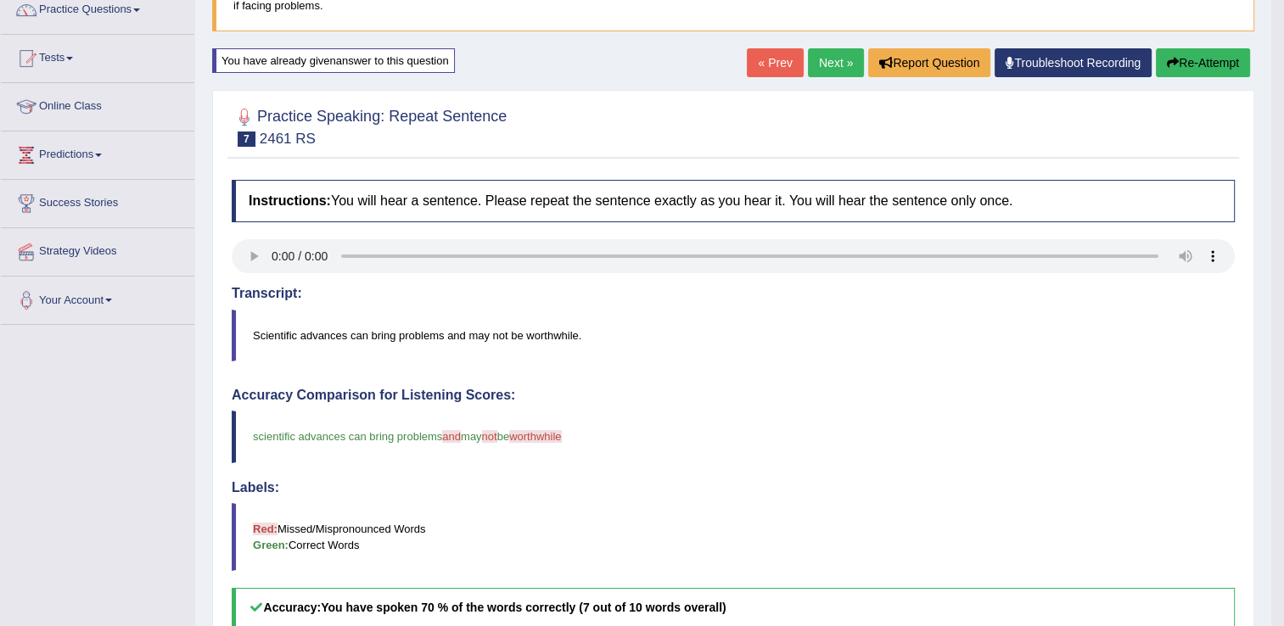
click at [1209, 59] on button "Re-Attempt" at bounding box center [1203, 62] width 94 height 29
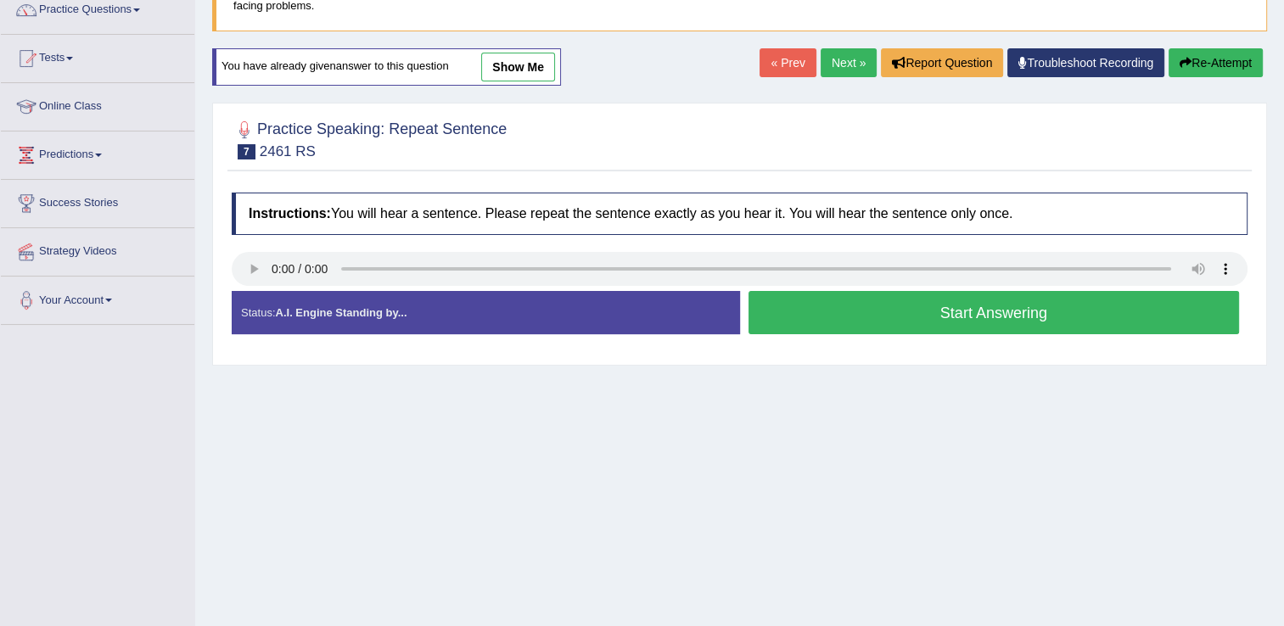
click at [805, 311] on button "Start Answering" at bounding box center [994, 312] width 491 height 43
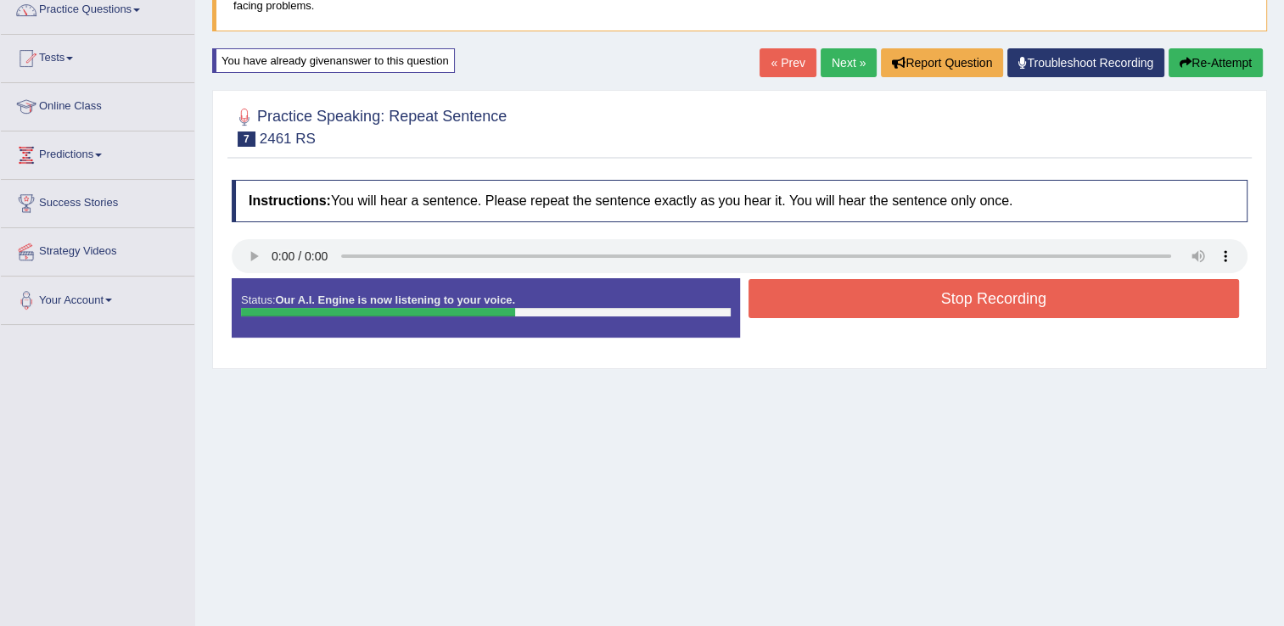
click at [822, 299] on button "Stop Recording" at bounding box center [994, 298] width 491 height 39
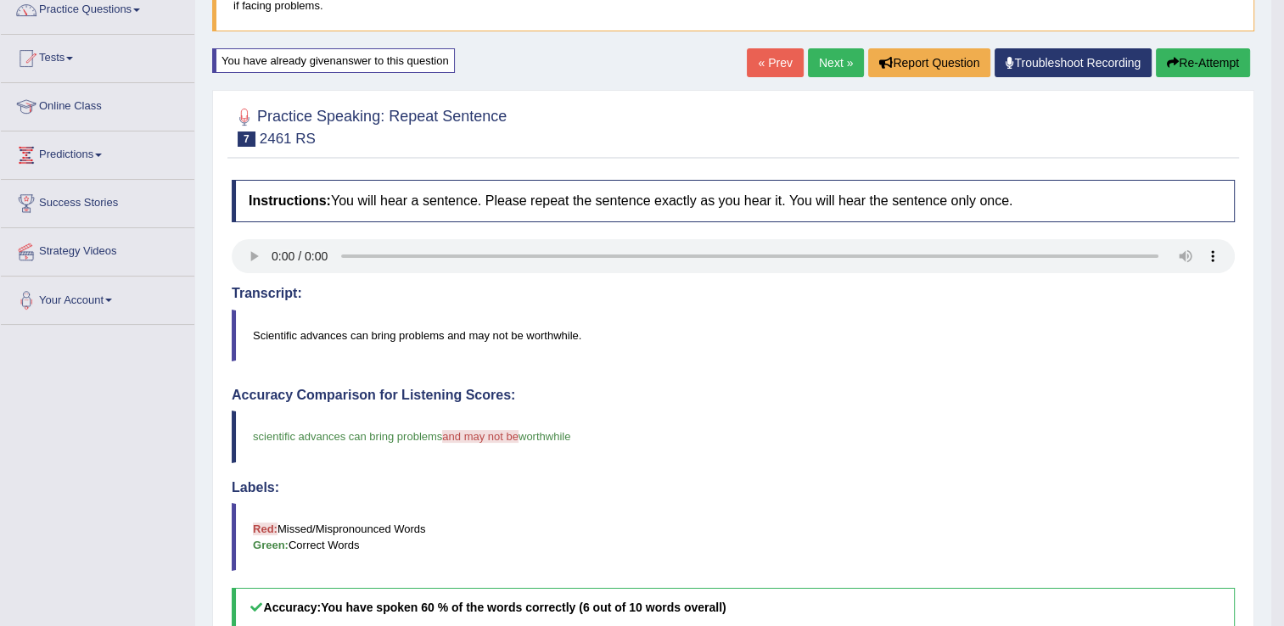
drag, startPoint x: 1285, startPoint y: 179, endPoint x: 1284, endPoint y: 212, distance: 33.1
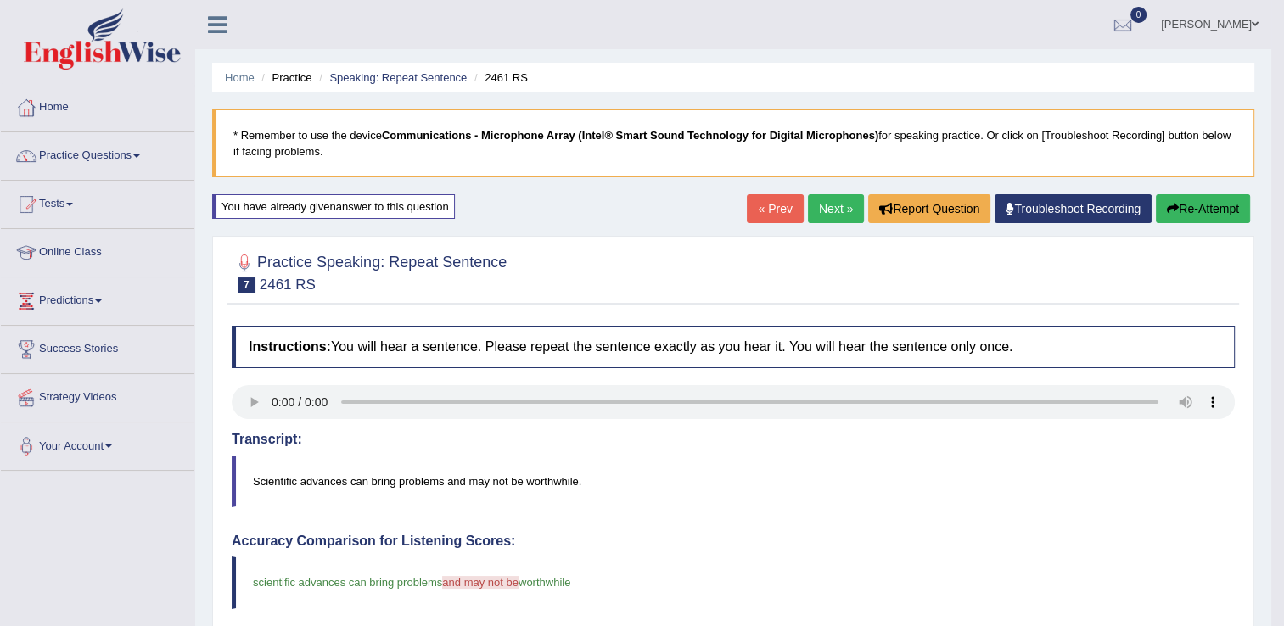
click at [844, 203] on link "Next »" at bounding box center [836, 208] width 56 height 29
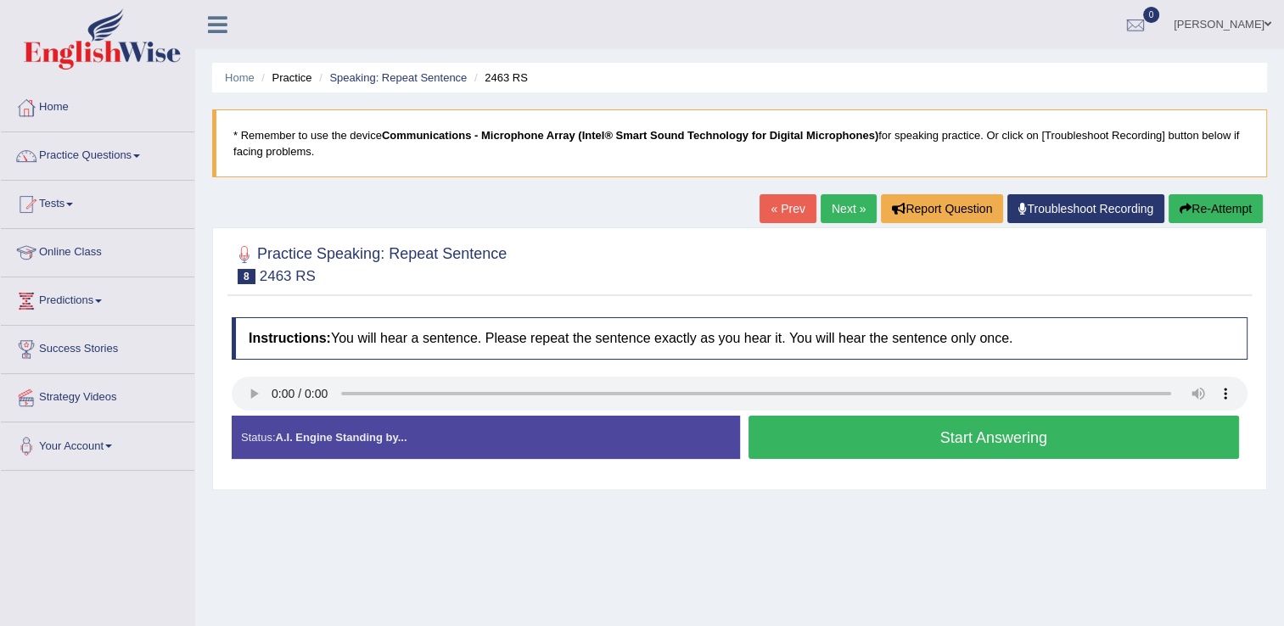
click at [833, 430] on button "Start Answering" at bounding box center [994, 437] width 491 height 43
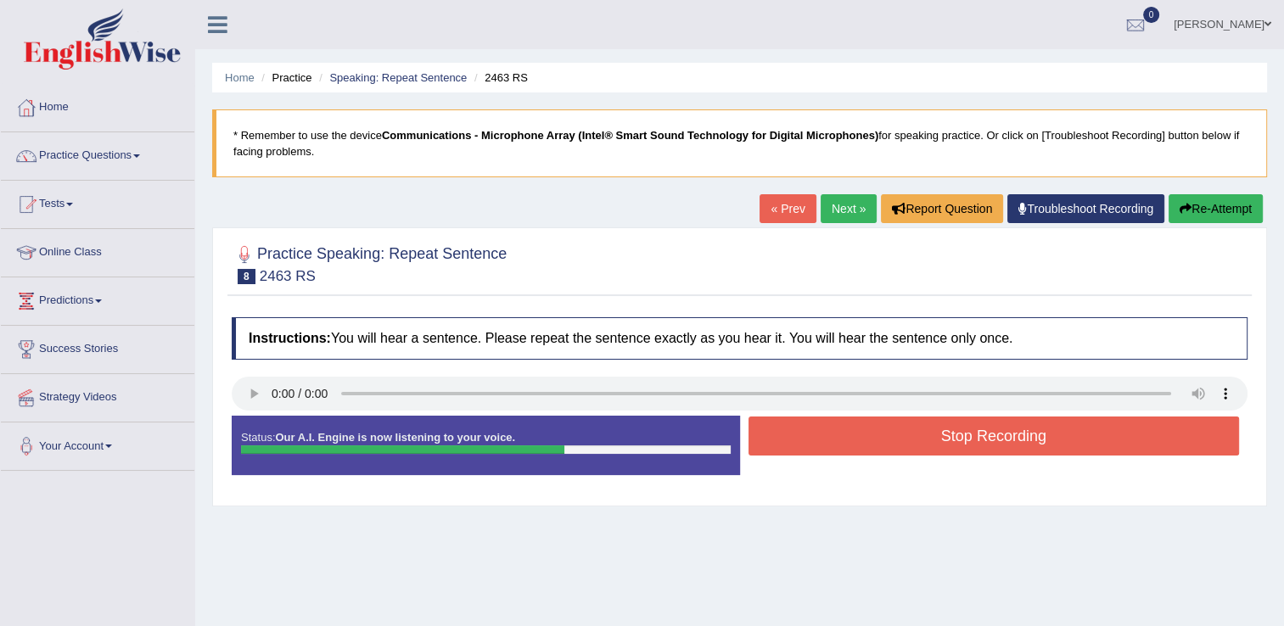
click at [833, 430] on button "Stop Recording" at bounding box center [994, 436] width 491 height 39
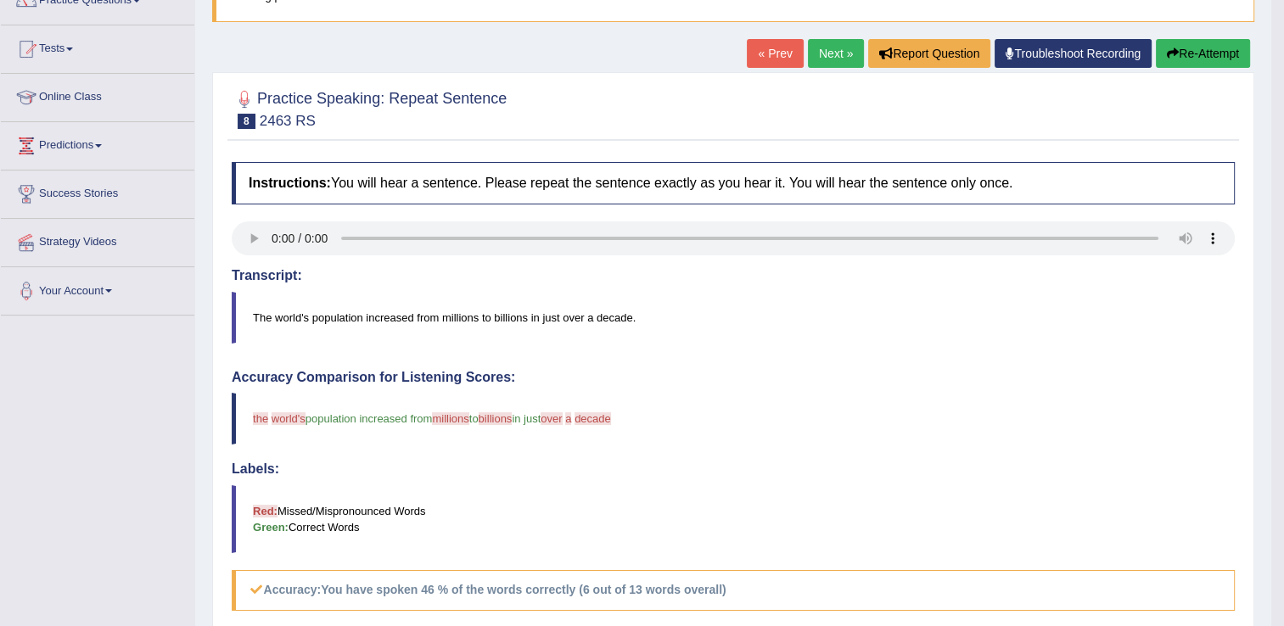
scroll to position [154, 0]
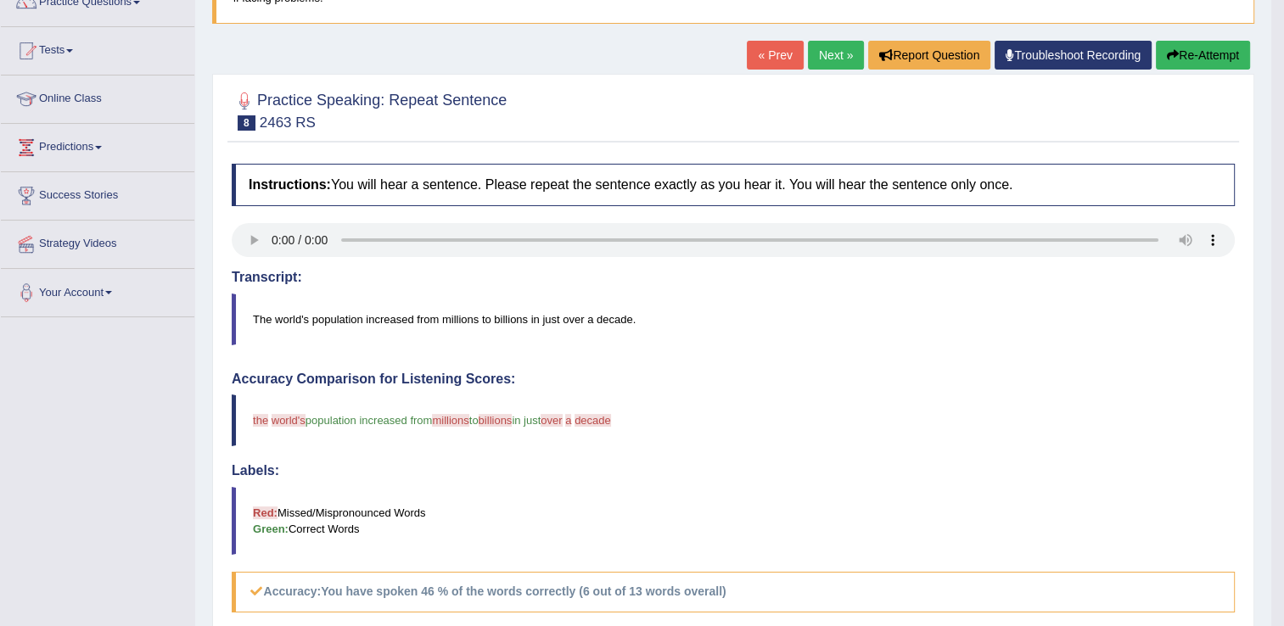
click at [1191, 56] on button "Re-Attempt" at bounding box center [1203, 55] width 94 height 29
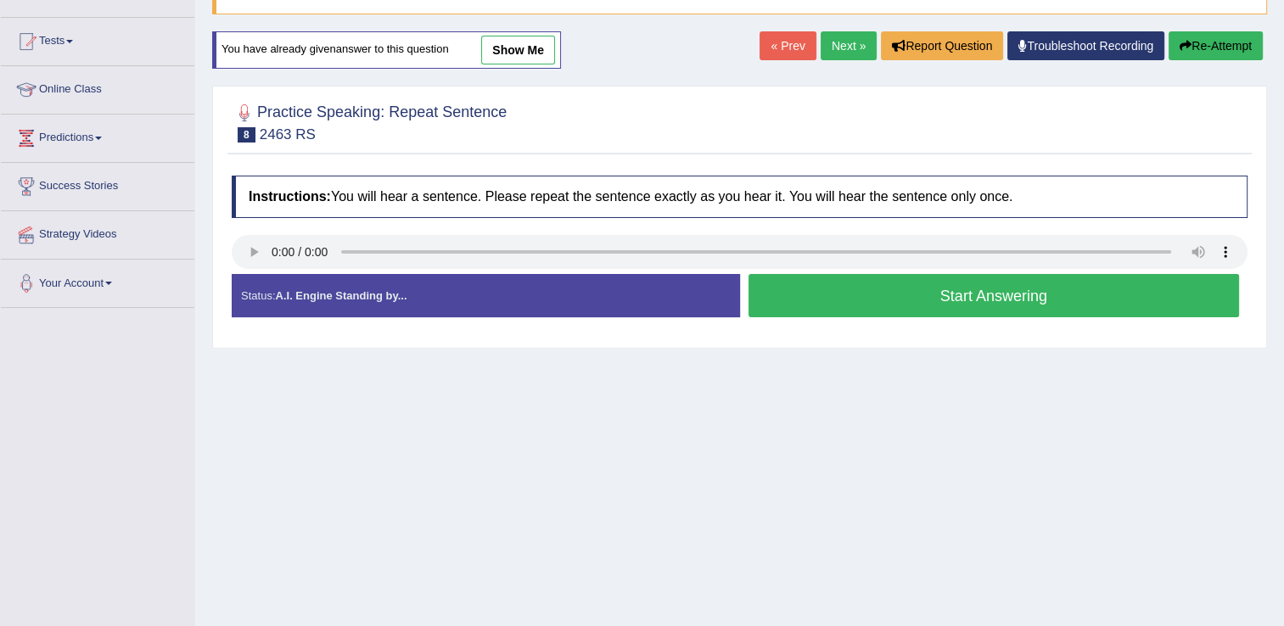
scroll to position [154, 0]
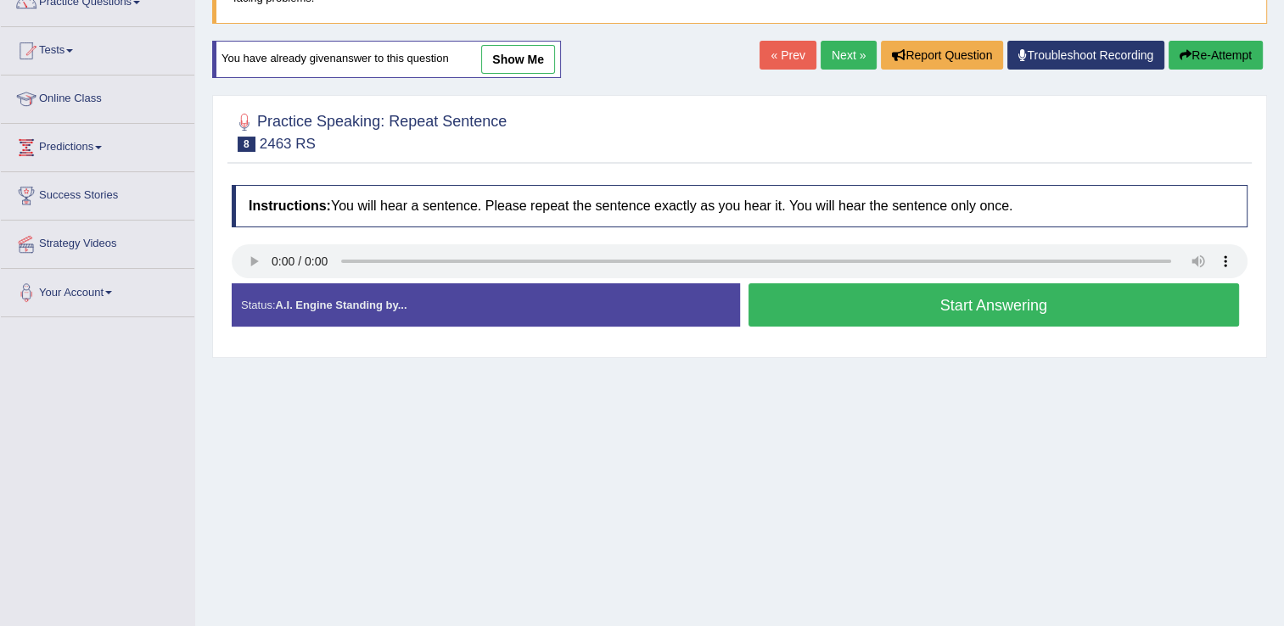
click at [887, 307] on button "Start Answering" at bounding box center [994, 304] width 491 height 43
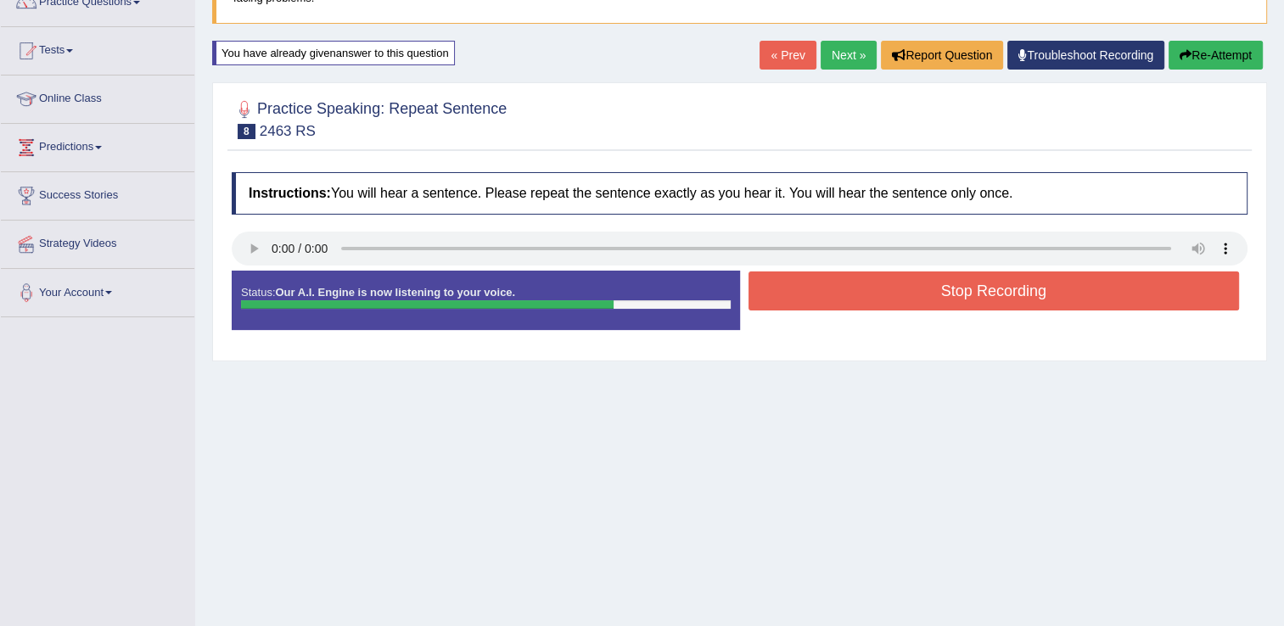
click at [896, 290] on button "Stop Recording" at bounding box center [994, 291] width 491 height 39
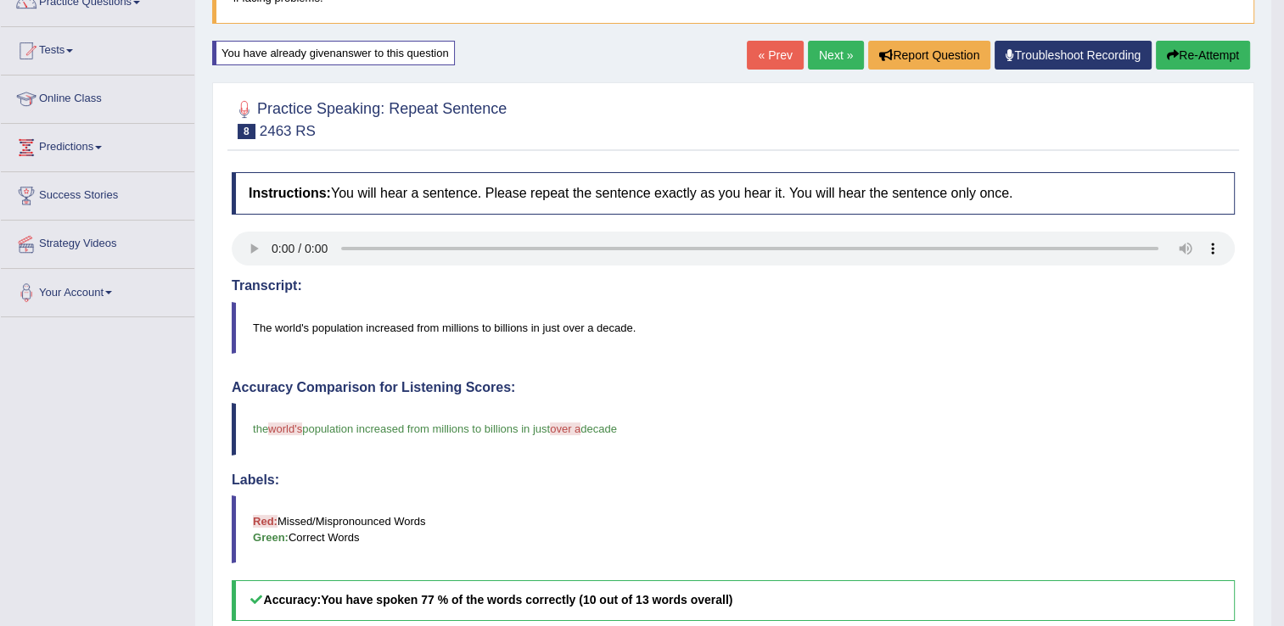
click at [1186, 63] on button "Re-Attempt" at bounding box center [1203, 55] width 94 height 29
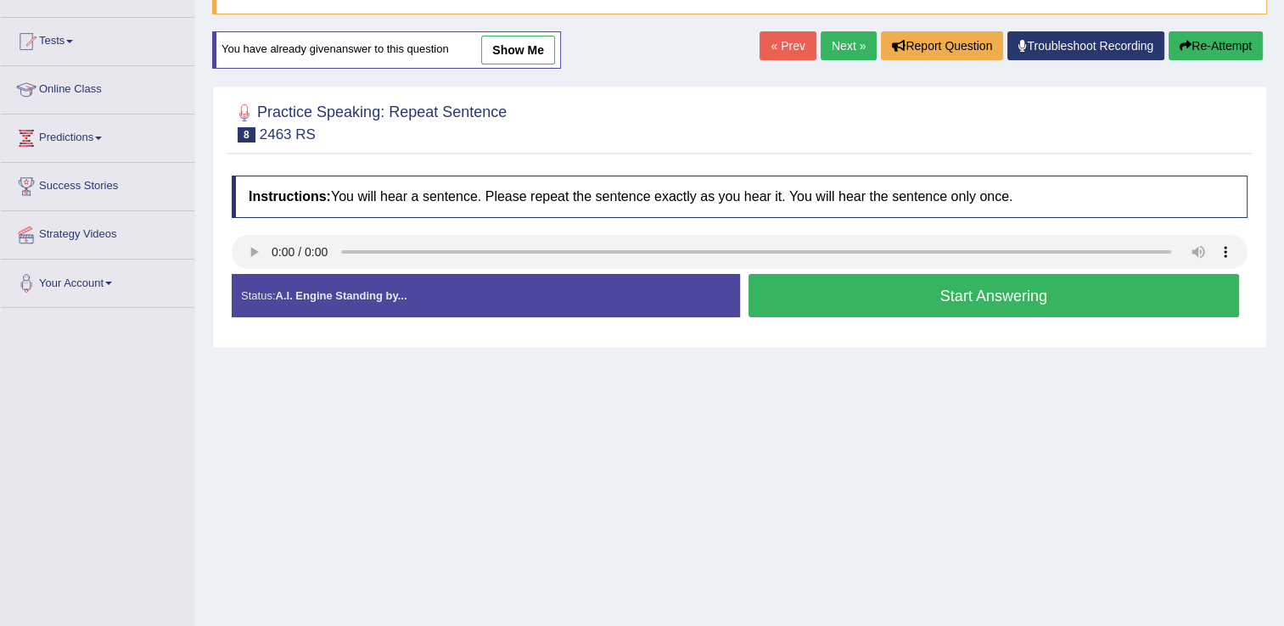
scroll to position [154, 0]
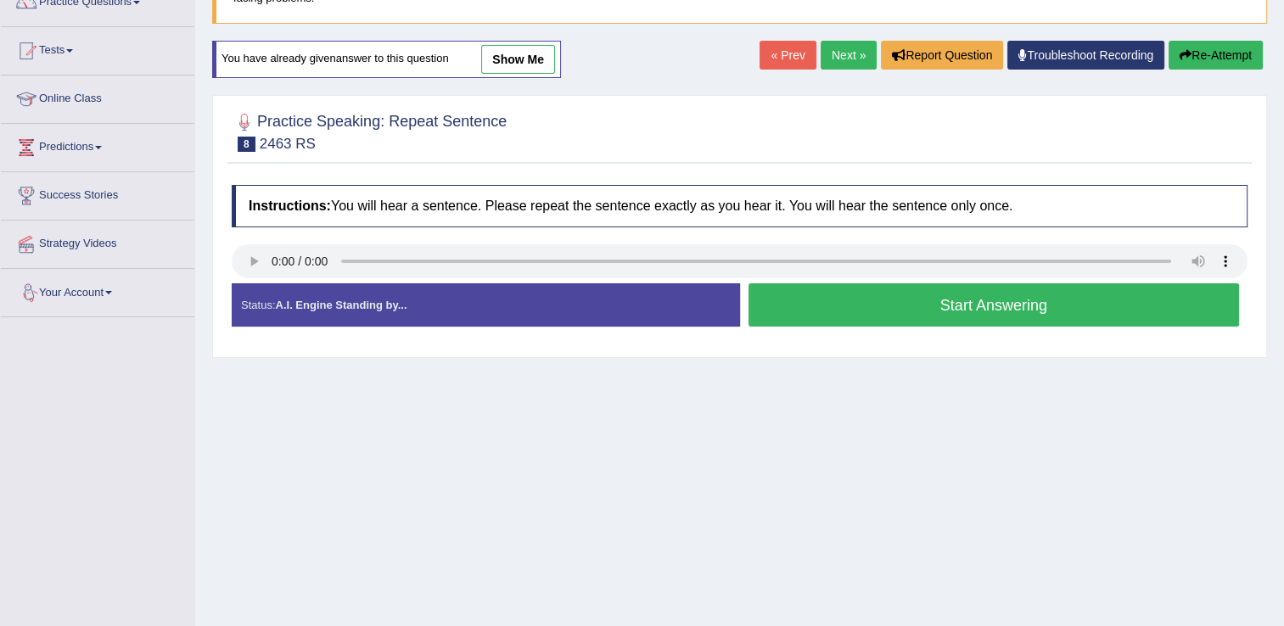
click at [788, 310] on button "Start Answering" at bounding box center [994, 304] width 491 height 43
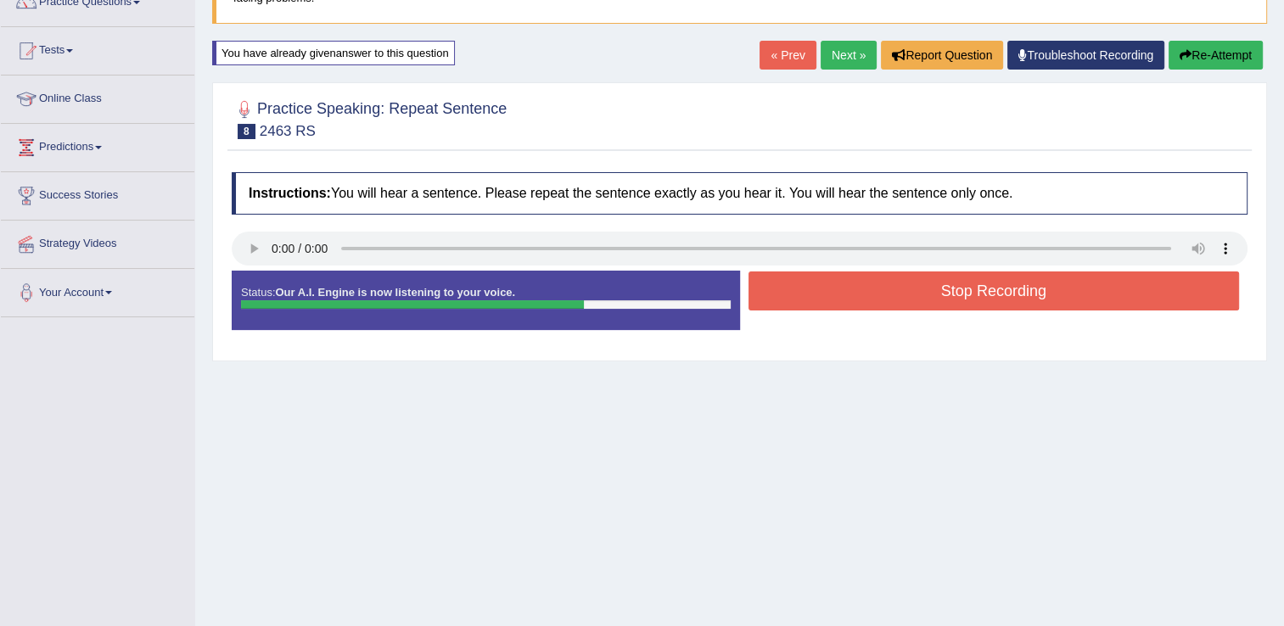
click at [822, 288] on button "Stop Recording" at bounding box center [994, 291] width 491 height 39
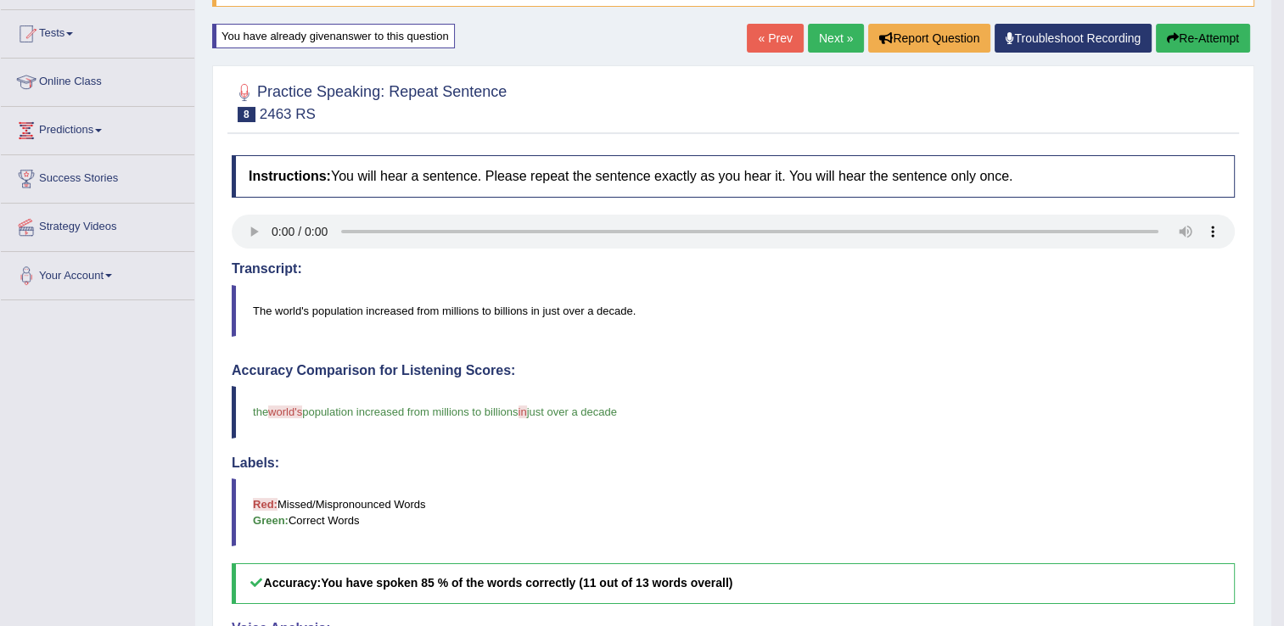
scroll to position [51, 0]
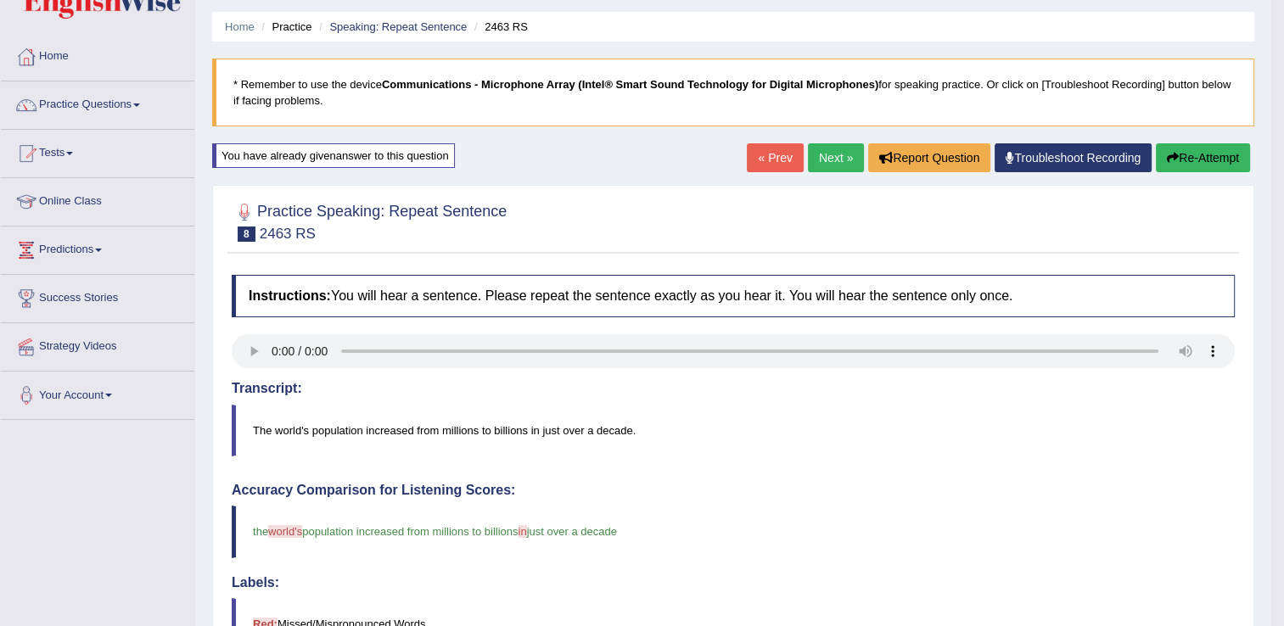
click at [1167, 161] on icon "button" at bounding box center [1173, 158] width 12 height 12
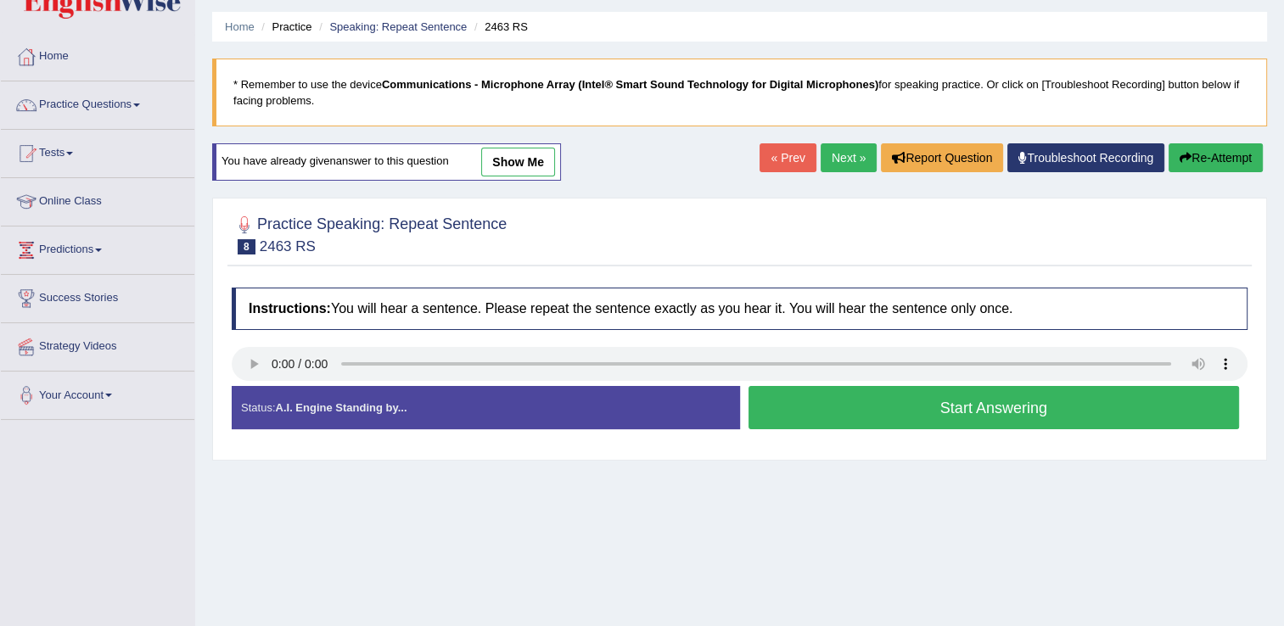
click at [895, 395] on button "Start Answering" at bounding box center [994, 407] width 491 height 43
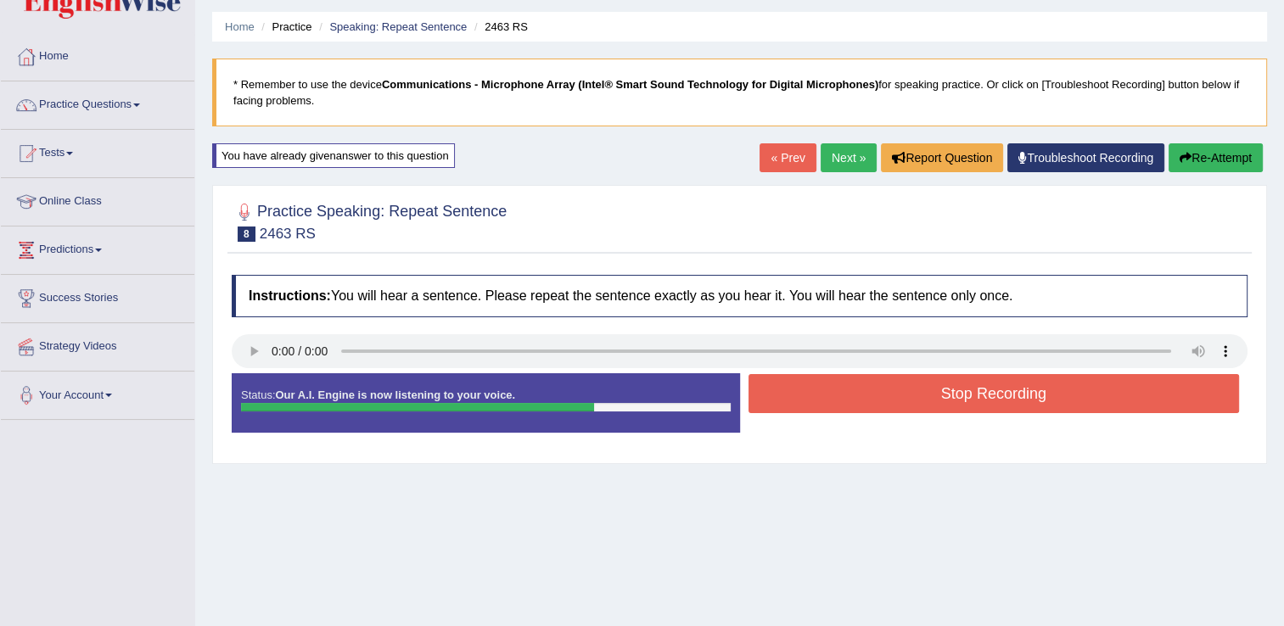
click at [895, 395] on button "Stop Recording" at bounding box center [994, 393] width 491 height 39
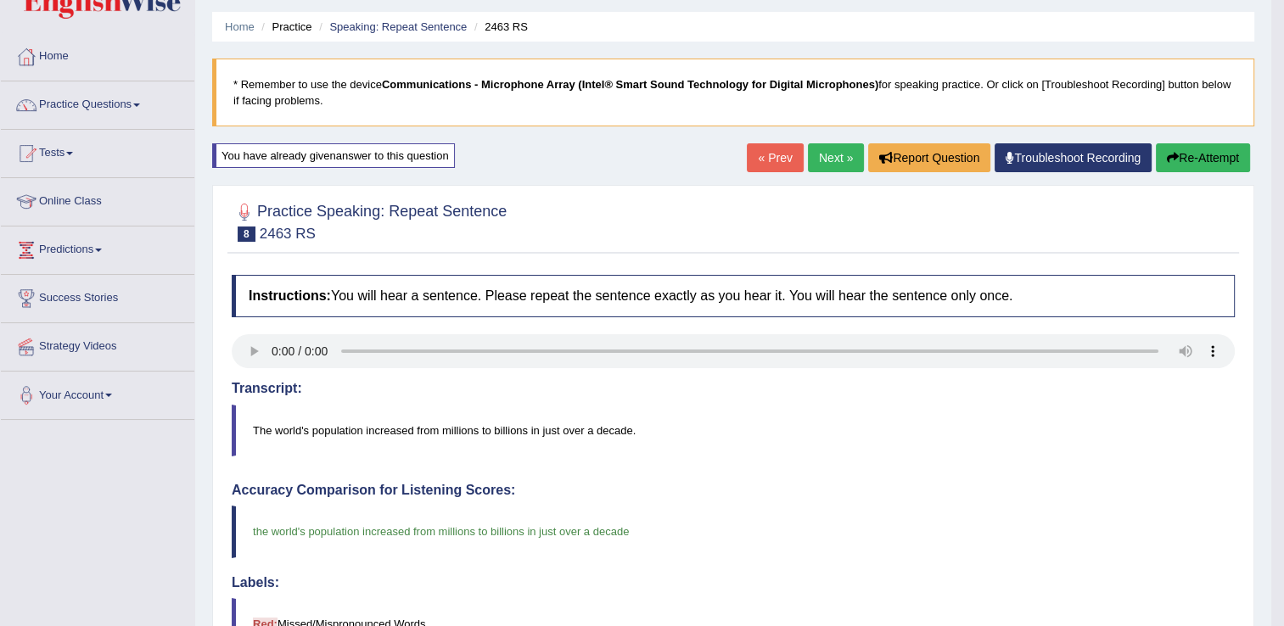
drag, startPoint x: 1287, startPoint y: 196, endPoint x: 1293, endPoint y: 283, distance: 87.6
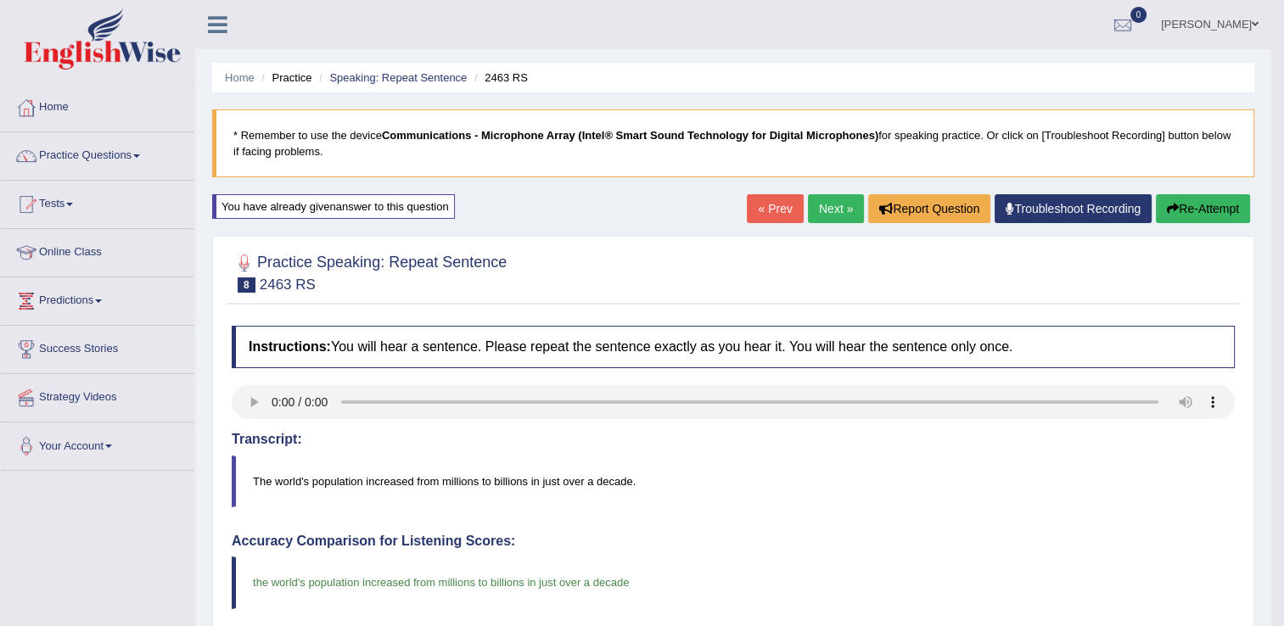
click at [817, 208] on link "Next »" at bounding box center [836, 208] width 56 height 29
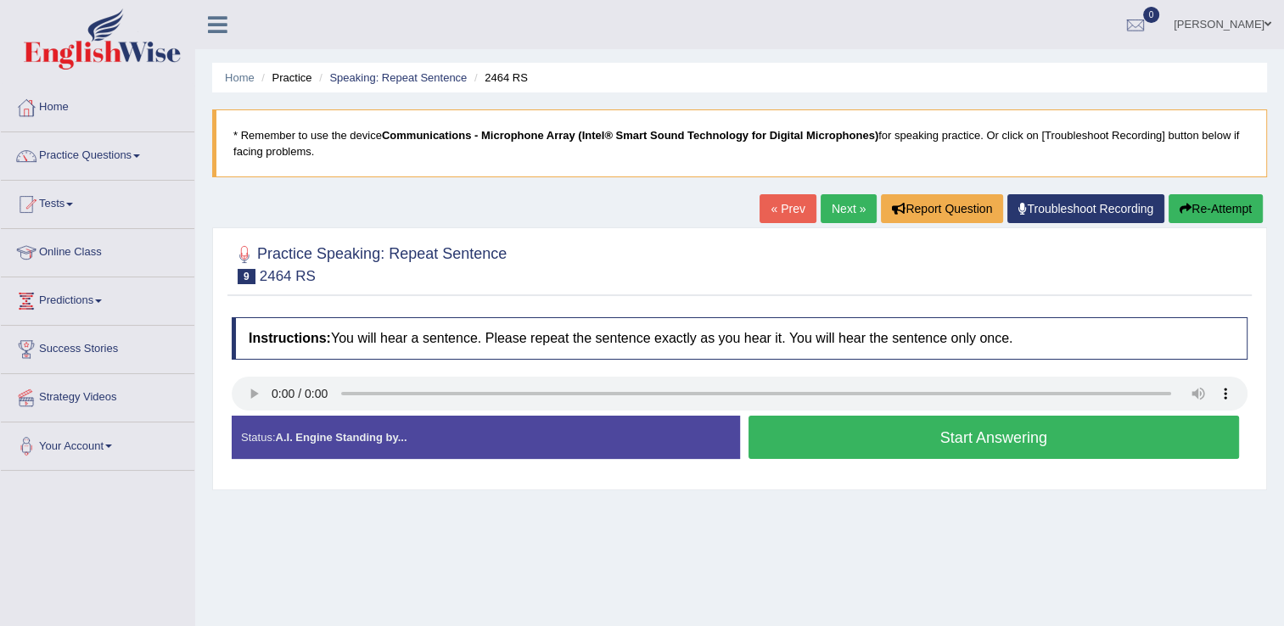
click at [794, 423] on button "Start Answering" at bounding box center [994, 437] width 491 height 43
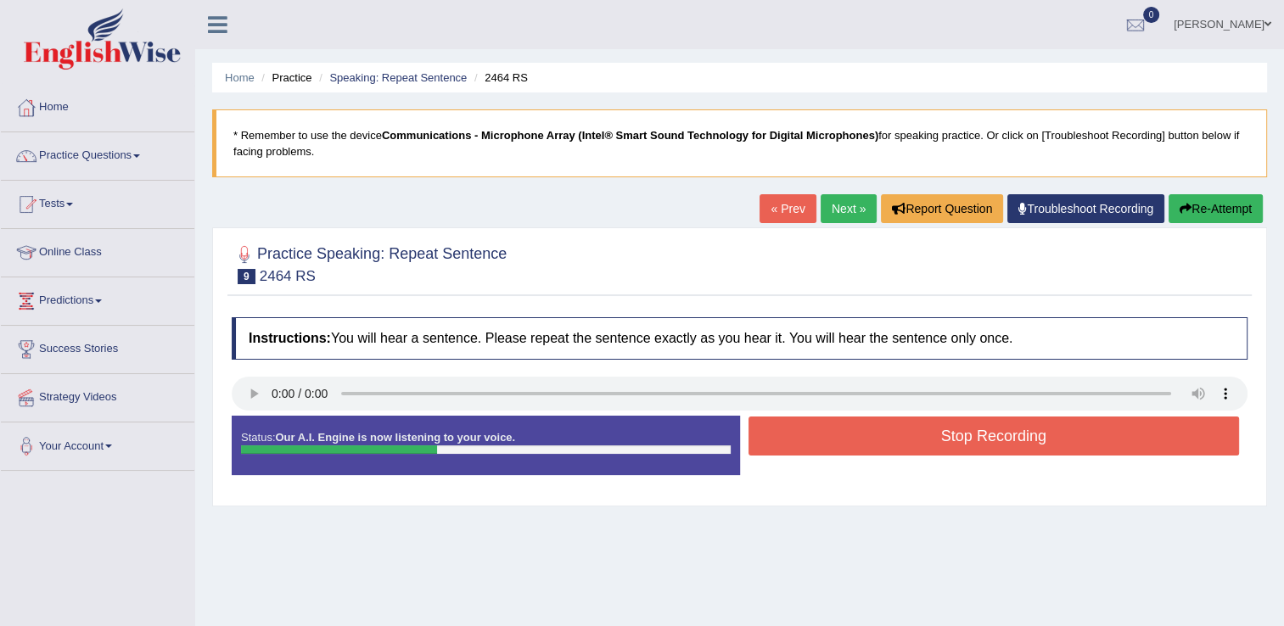
click at [794, 423] on button "Stop Recording" at bounding box center [994, 436] width 491 height 39
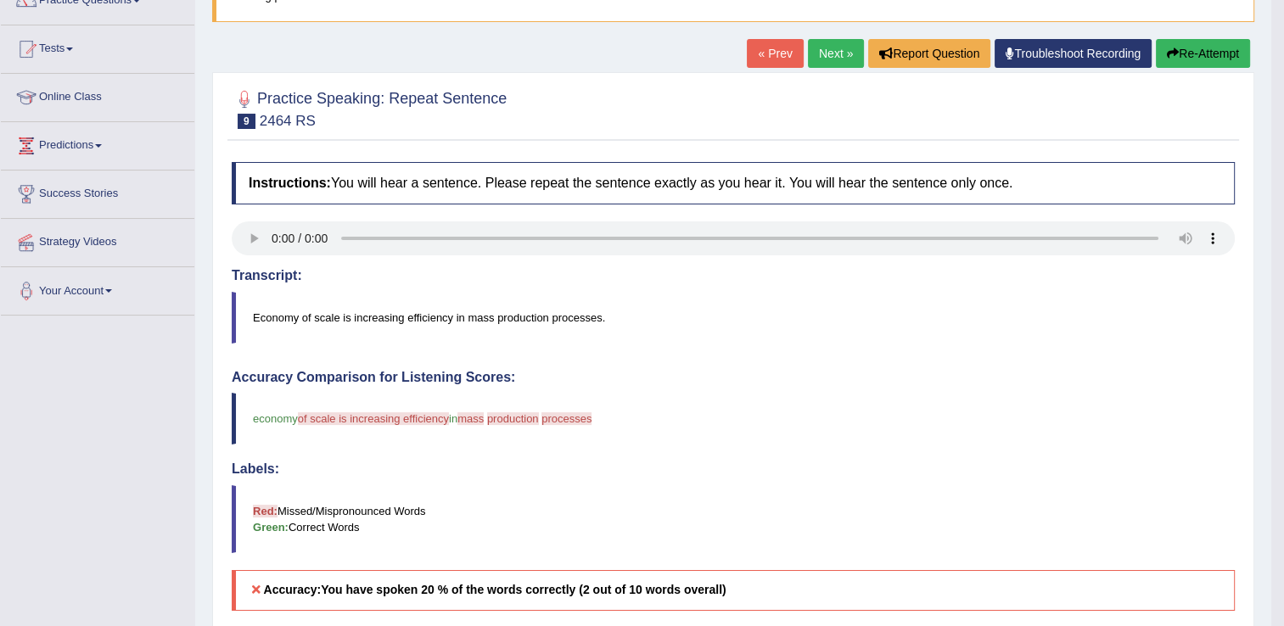
scroll to position [126, 0]
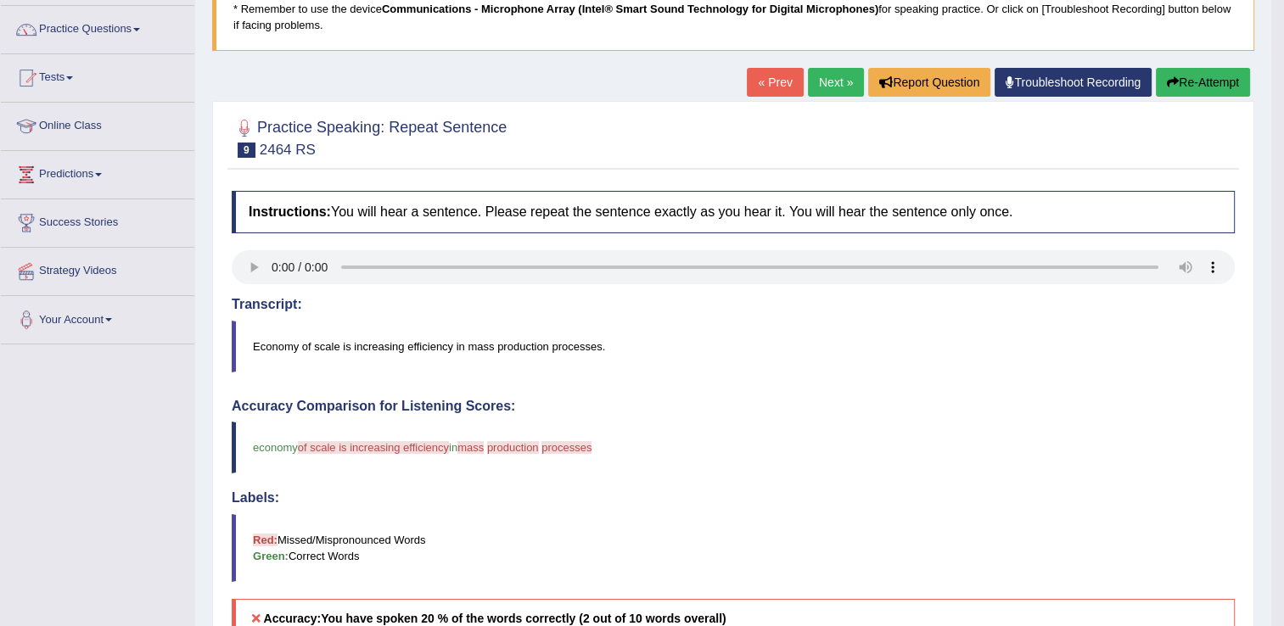
click at [1221, 84] on button "Re-Attempt" at bounding box center [1203, 82] width 94 height 29
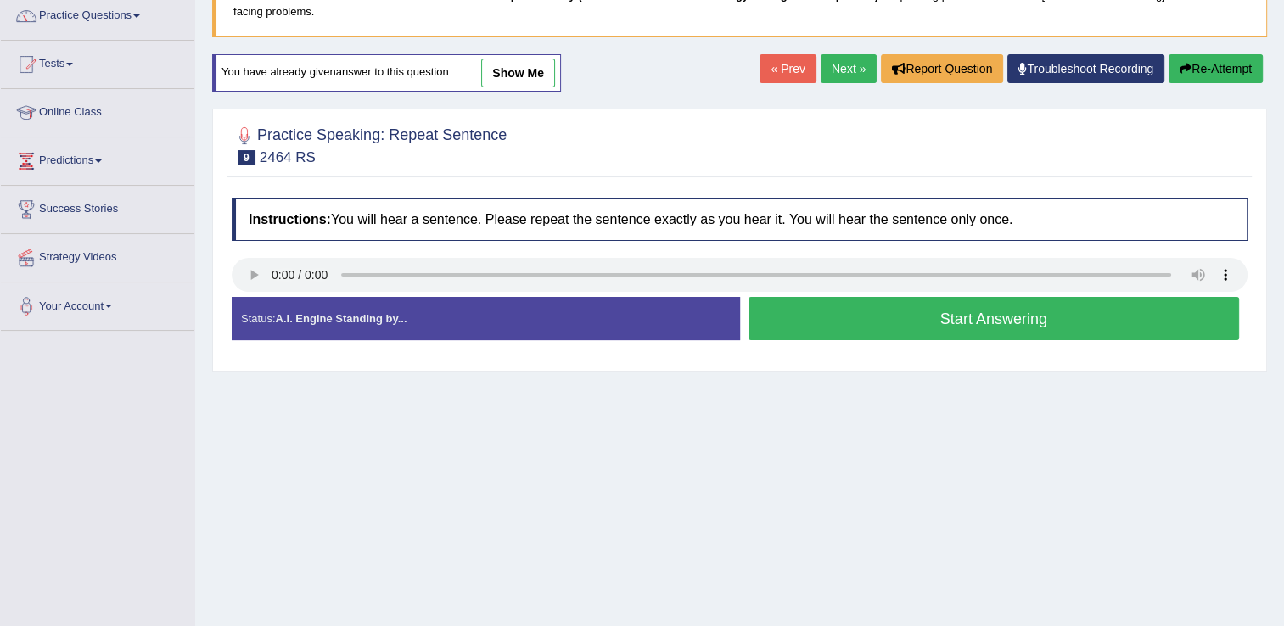
click at [827, 297] on button "Start Answering" at bounding box center [994, 318] width 491 height 43
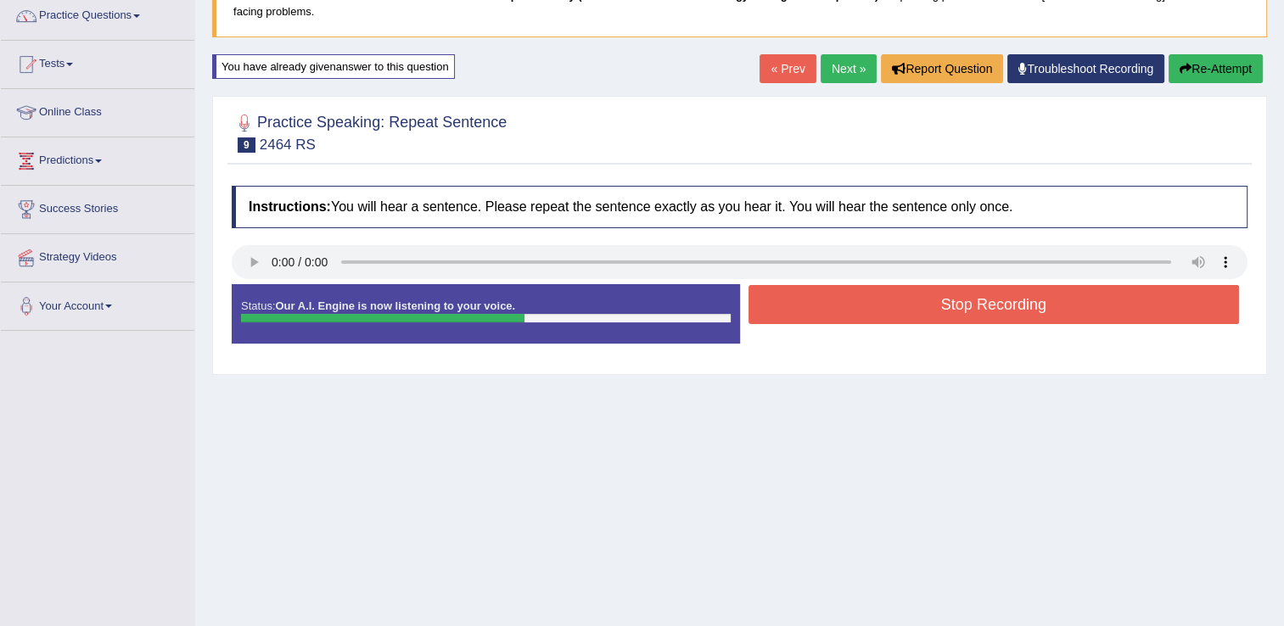
click at [827, 297] on button "Stop Recording" at bounding box center [994, 304] width 491 height 39
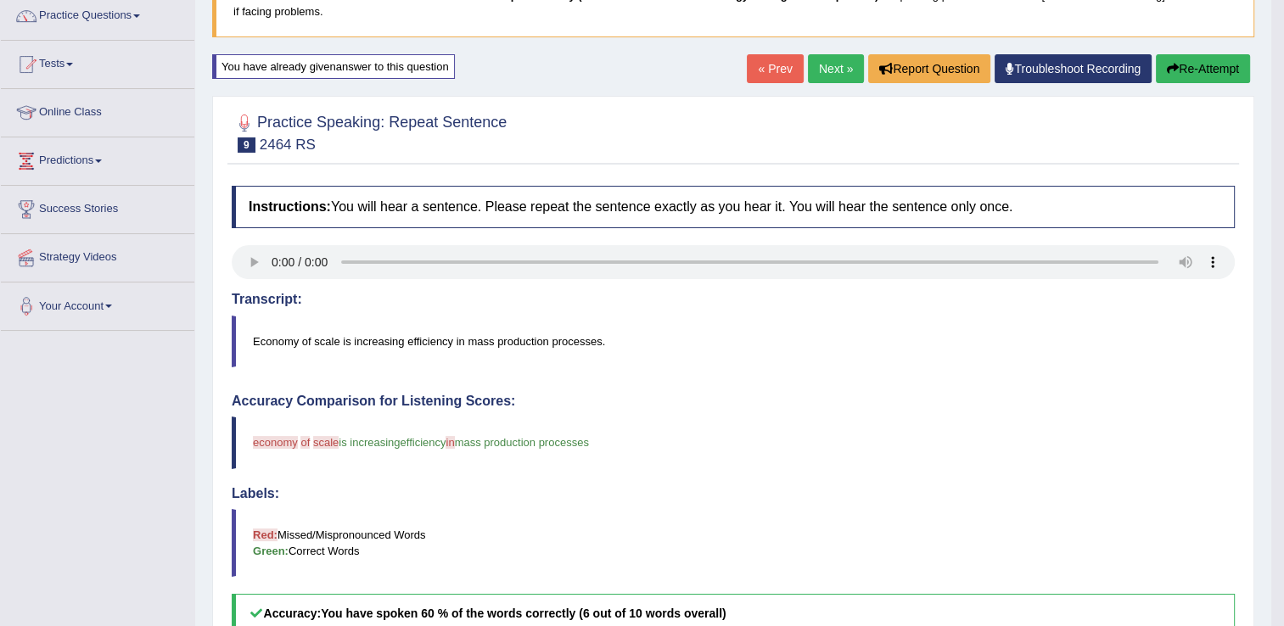
click at [1015, 283] on div "Instructions: You will hear a sentence. Please repeat the sentence exactly as y…" at bounding box center [733, 571] width 1012 height 789
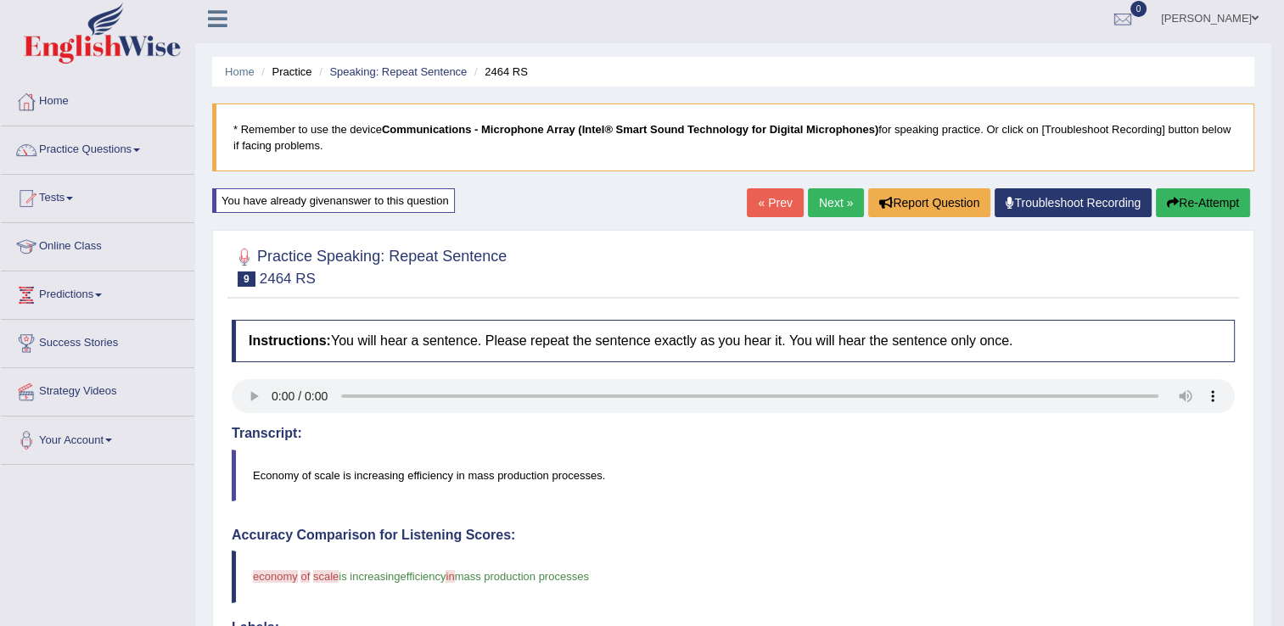
scroll to position [2, 0]
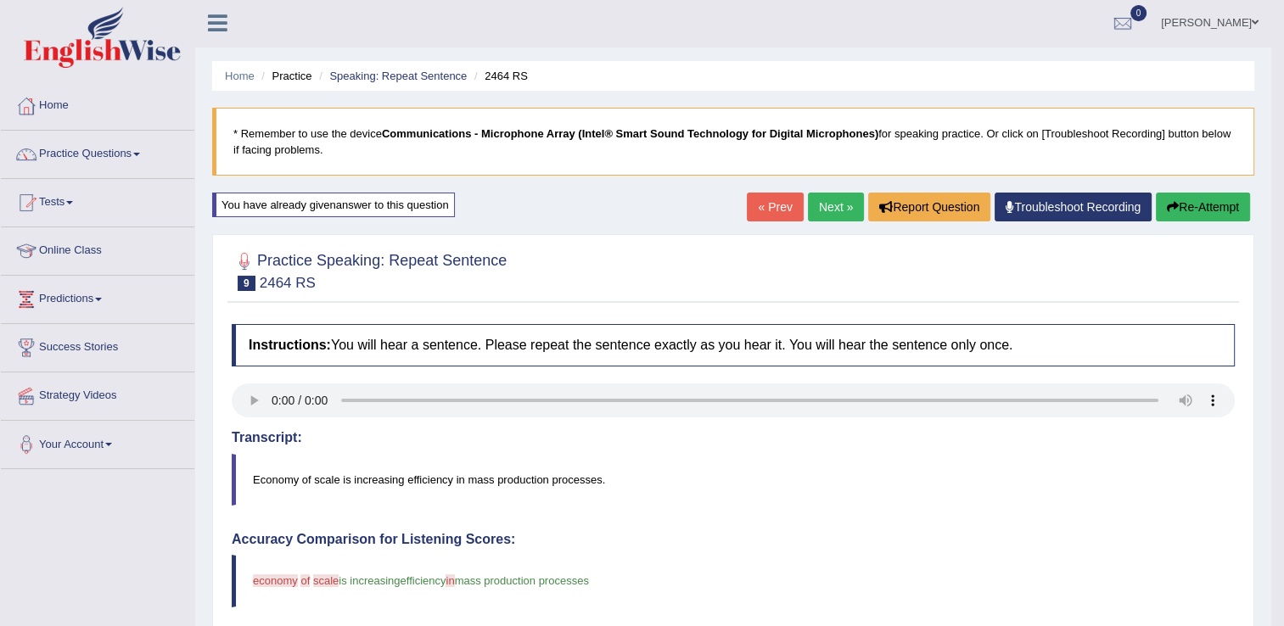
click at [1175, 203] on icon "button" at bounding box center [1173, 207] width 12 height 12
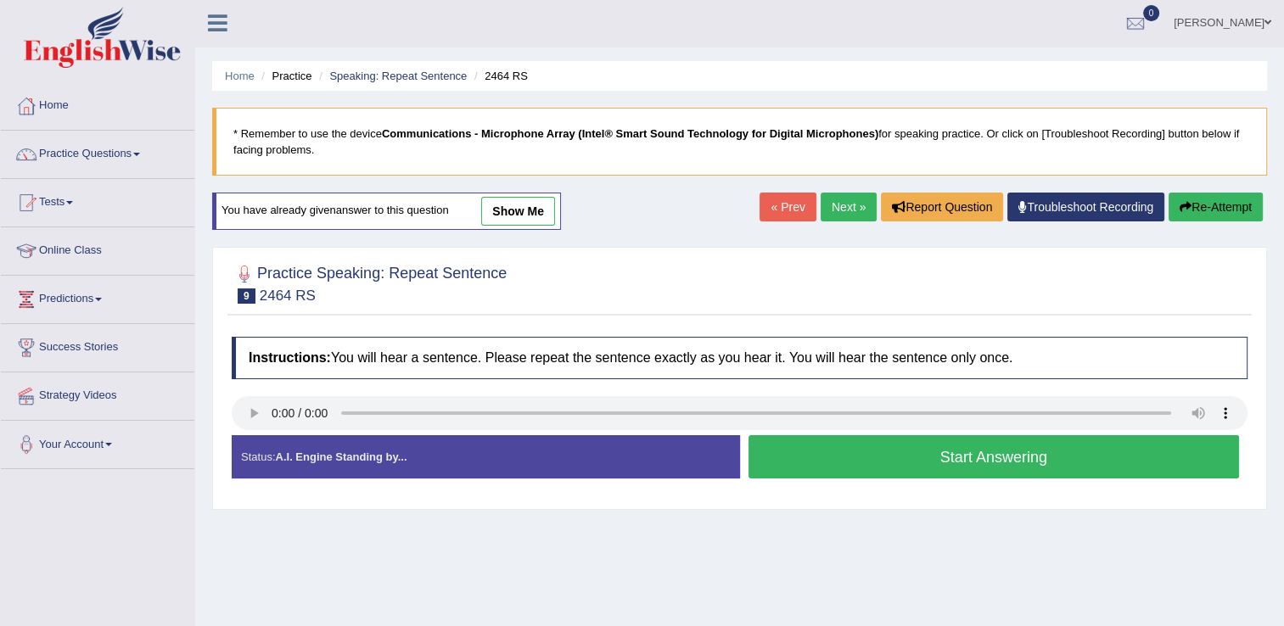
click at [844, 461] on button "Start Answering" at bounding box center [994, 456] width 491 height 43
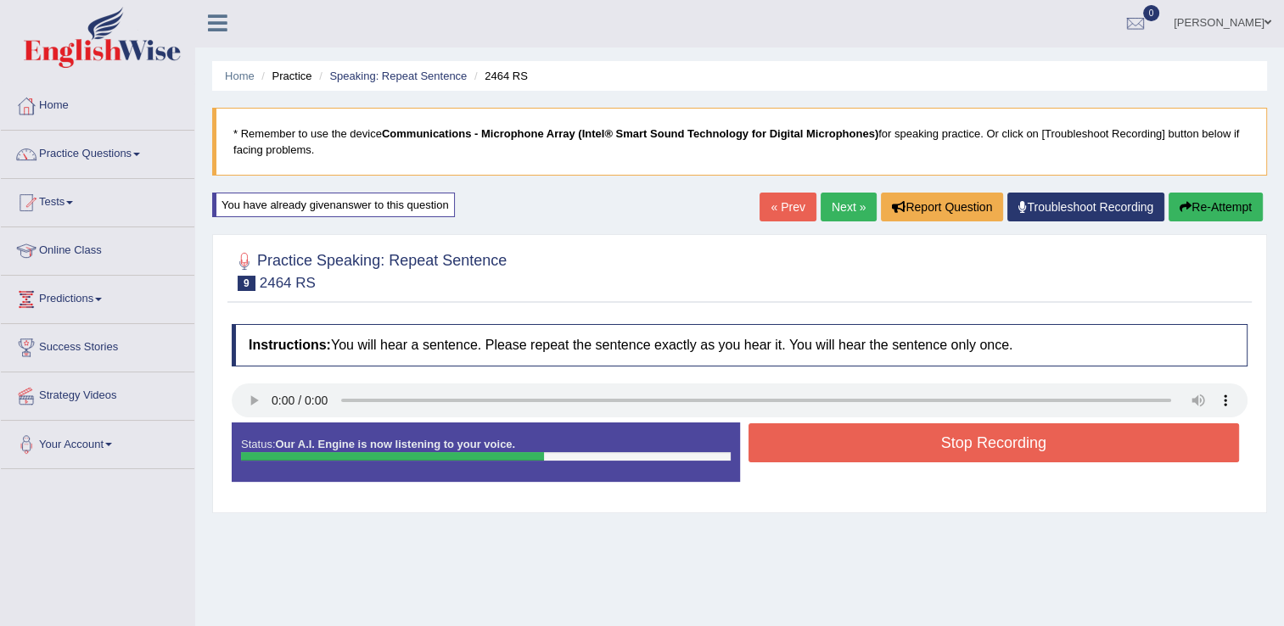
click at [842, 453] on button "Stop Recording" at bounding box center [994, 442] width 491 height 39
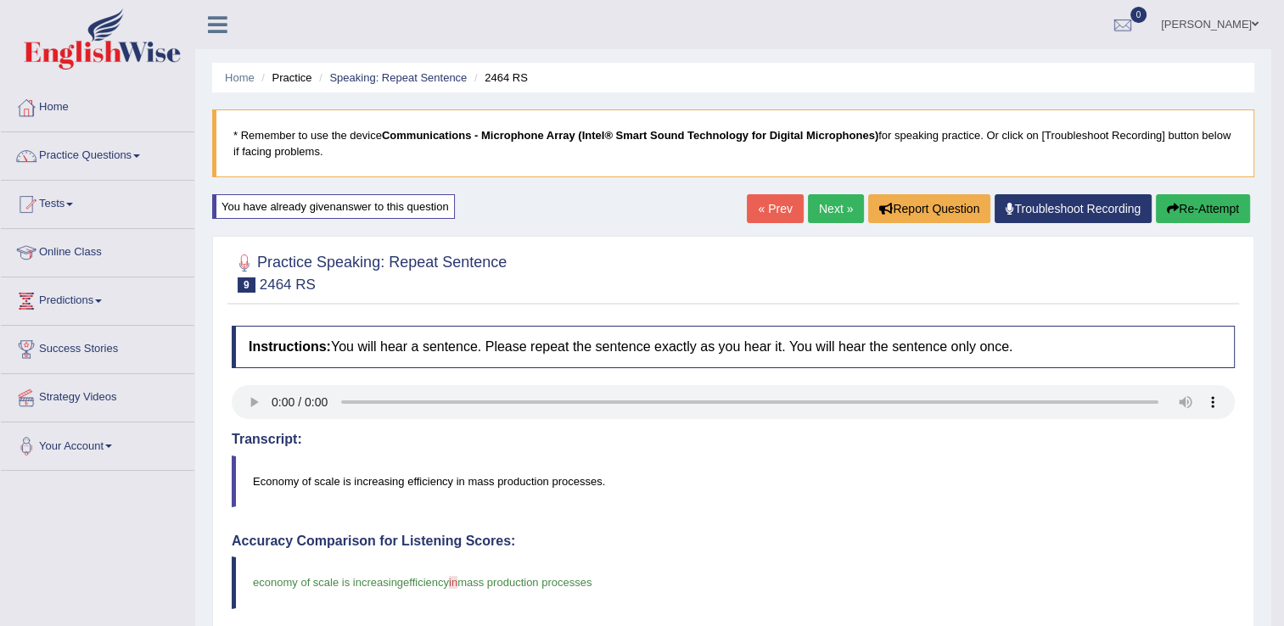
click at [1192, 203] on button "Re-Attempt" at bounding box center [1203, 208] width 94 height 29
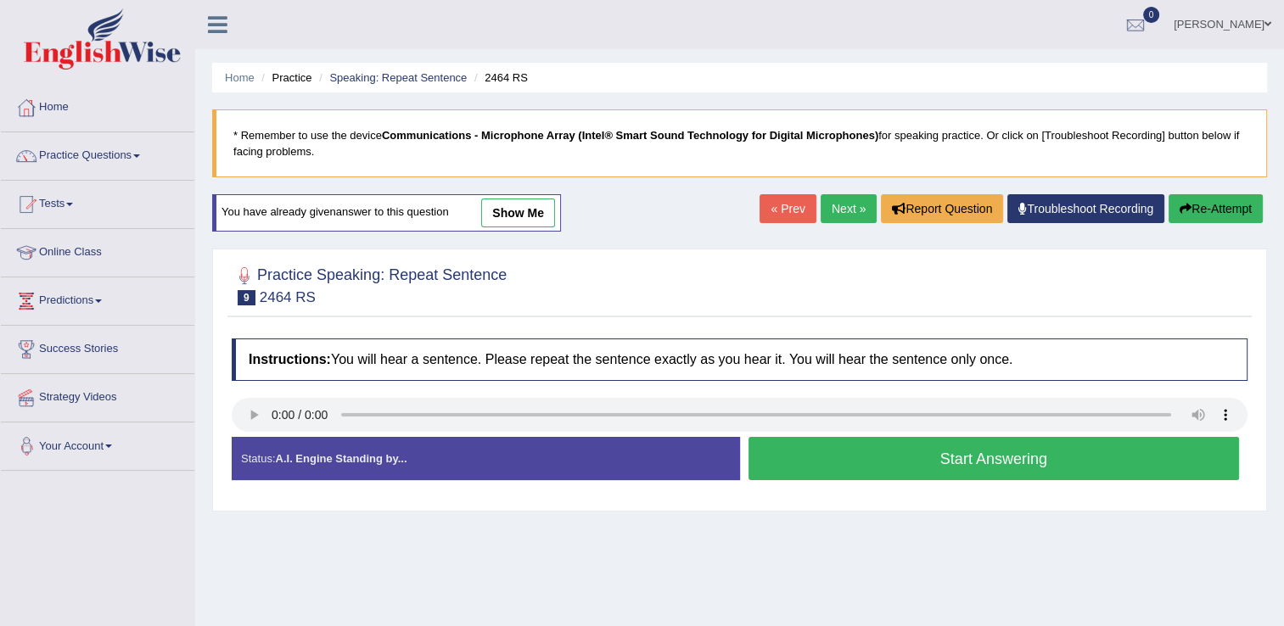
click at [868, 443] on button "Start Answering" at bounding box center [994, 458] width 491 height 43
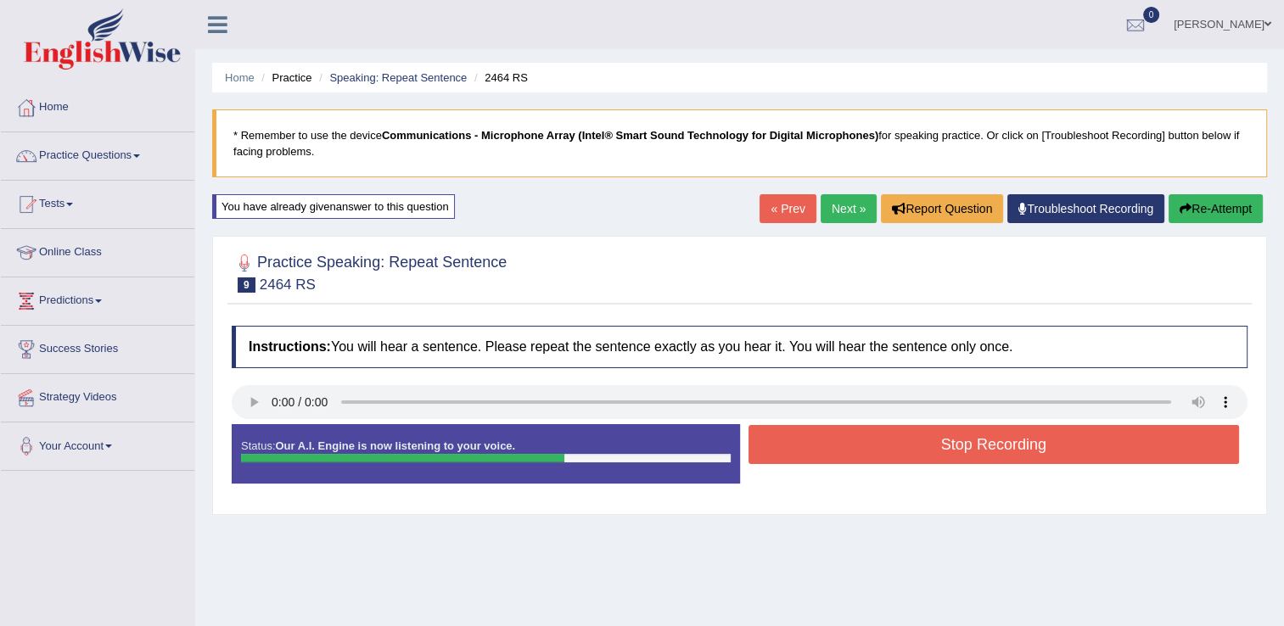
click at [868, 443] on button "Stop Recording" at bounding box center [994, 444] width 491 height 39
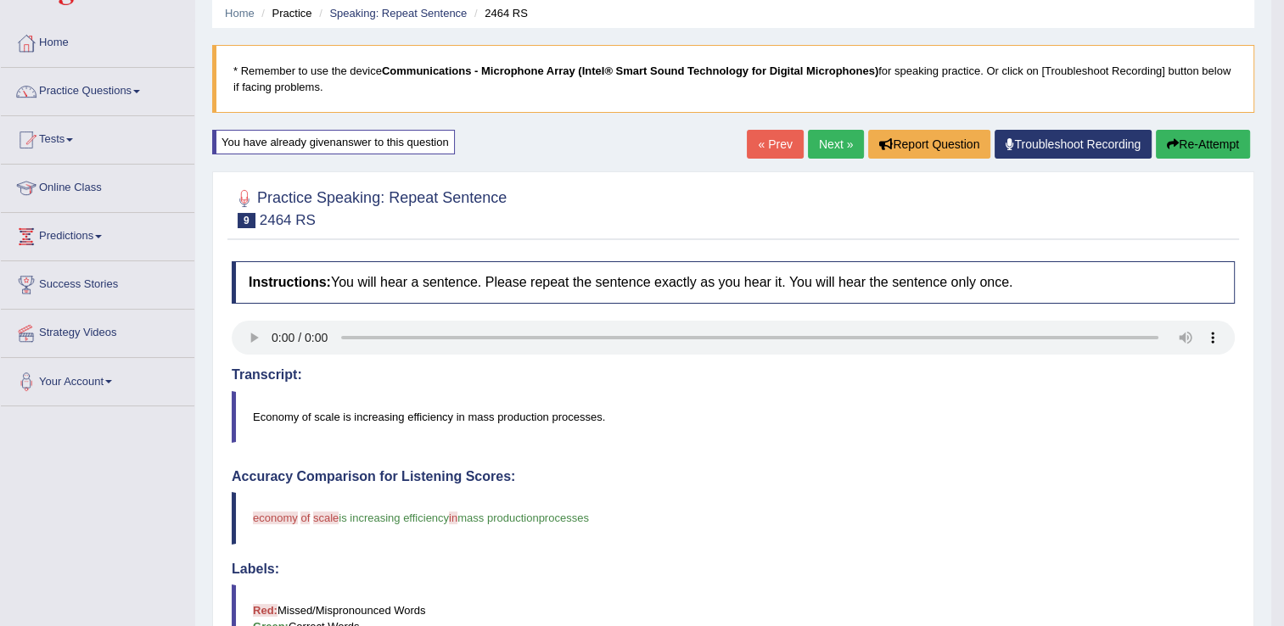
scroll to position [51, 0]
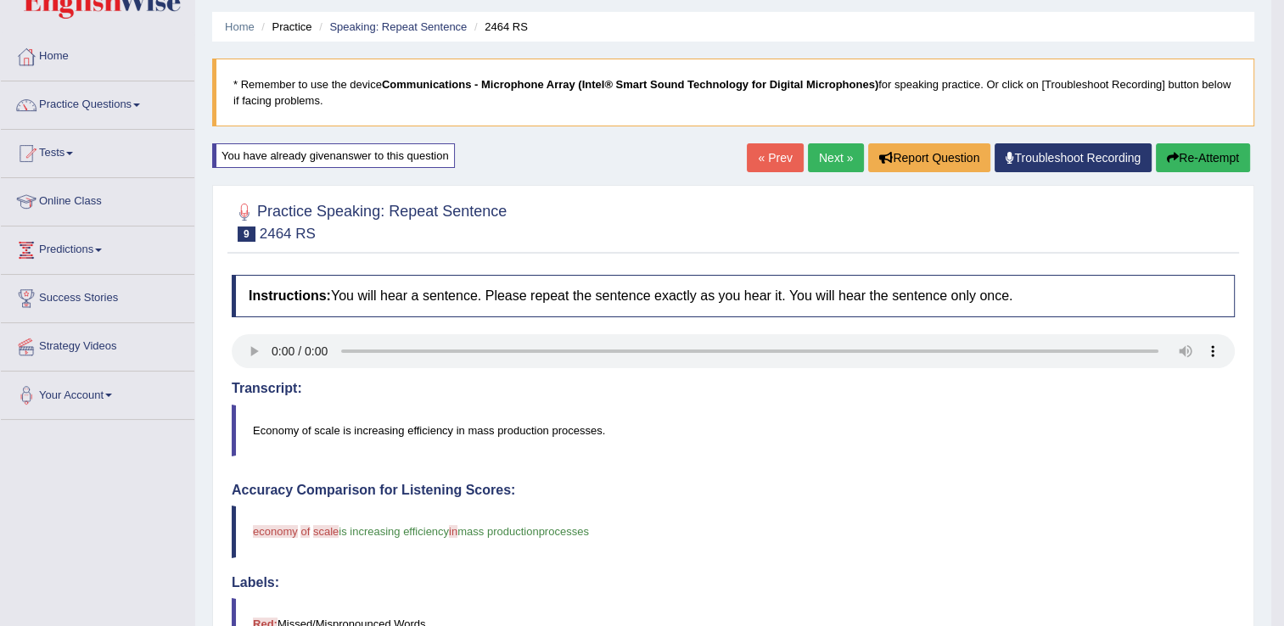
click at [1179, 158] on button "Re-Attempt" at bounding box center [1203, 157] width 94 height 29
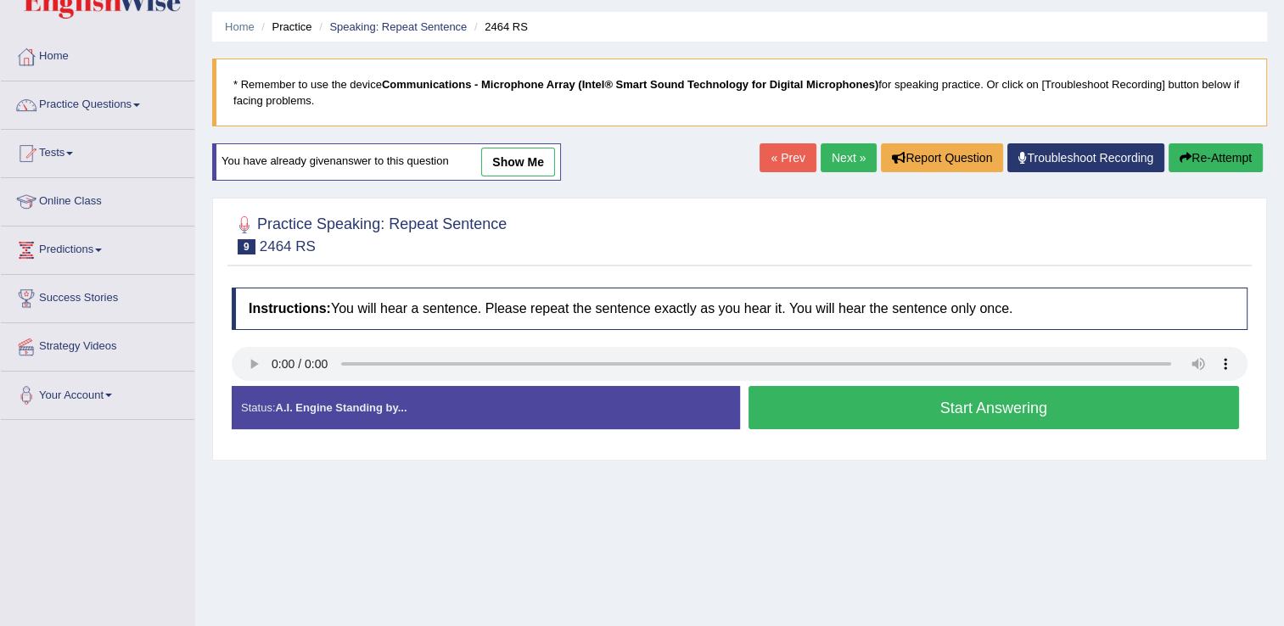
click at [836, 418] on button "Start Answering" at bounding box center [994, 407] width 491 height 43
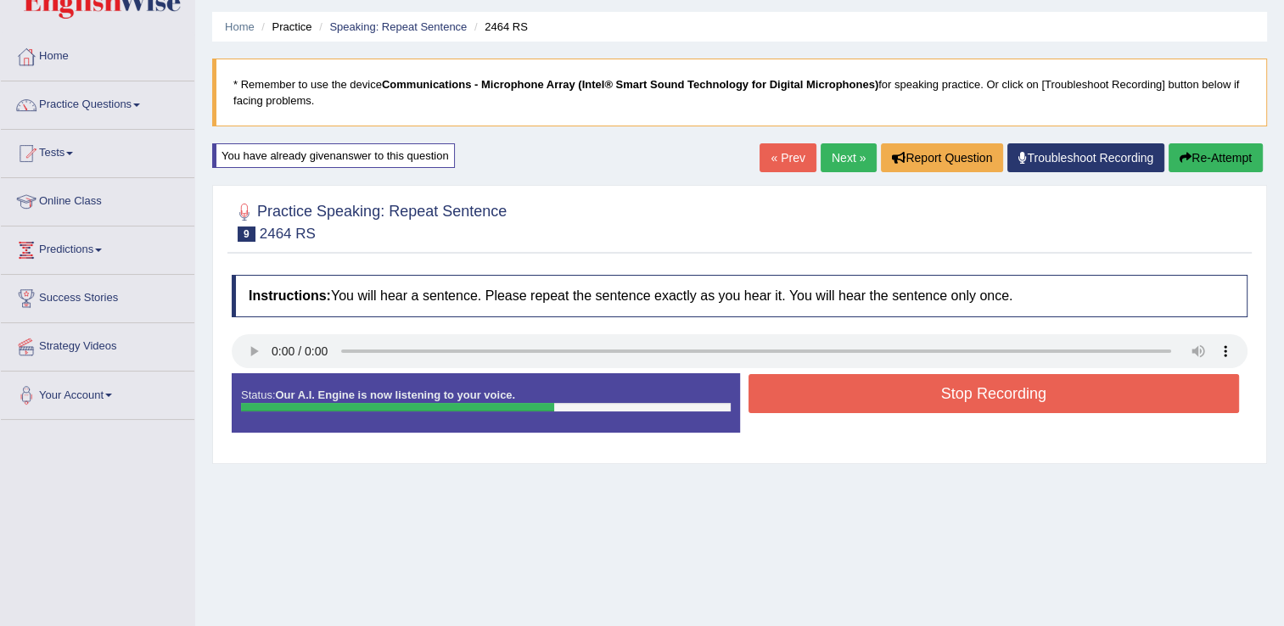
click at [847, 396] on button "Stop Recording" at bounding box center [994, 393] width 491 height 39
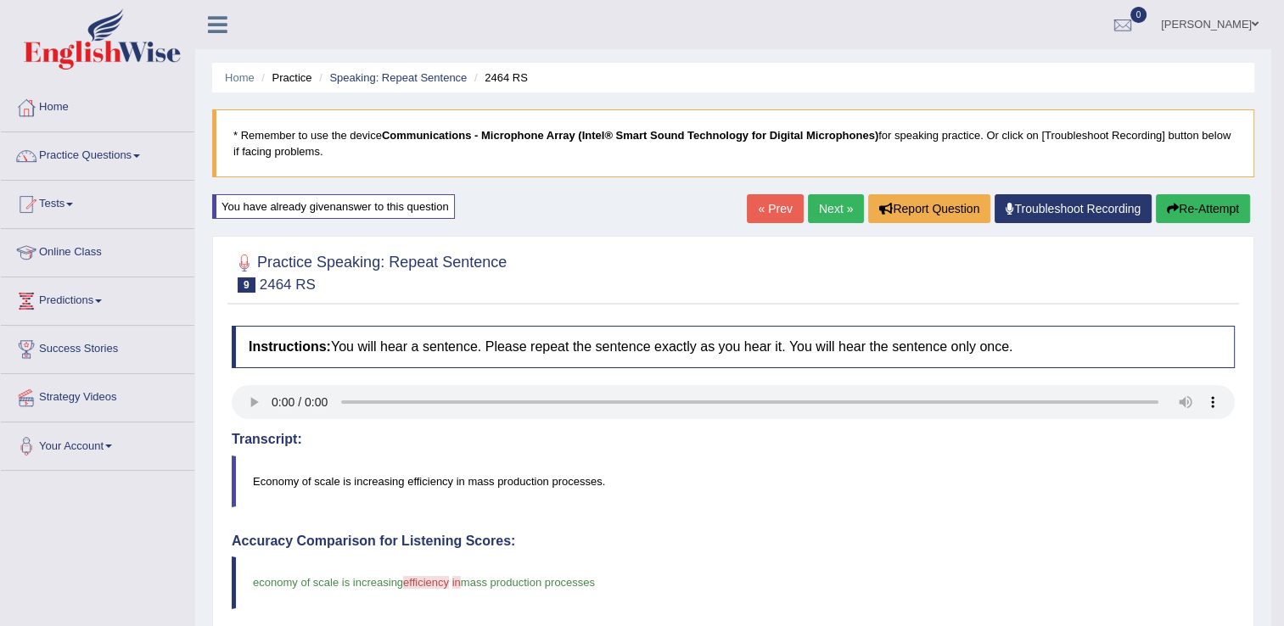
click at [1182, 210] on button "Re-Attempt" at bounding box center [1203, 208] width 94 height 29
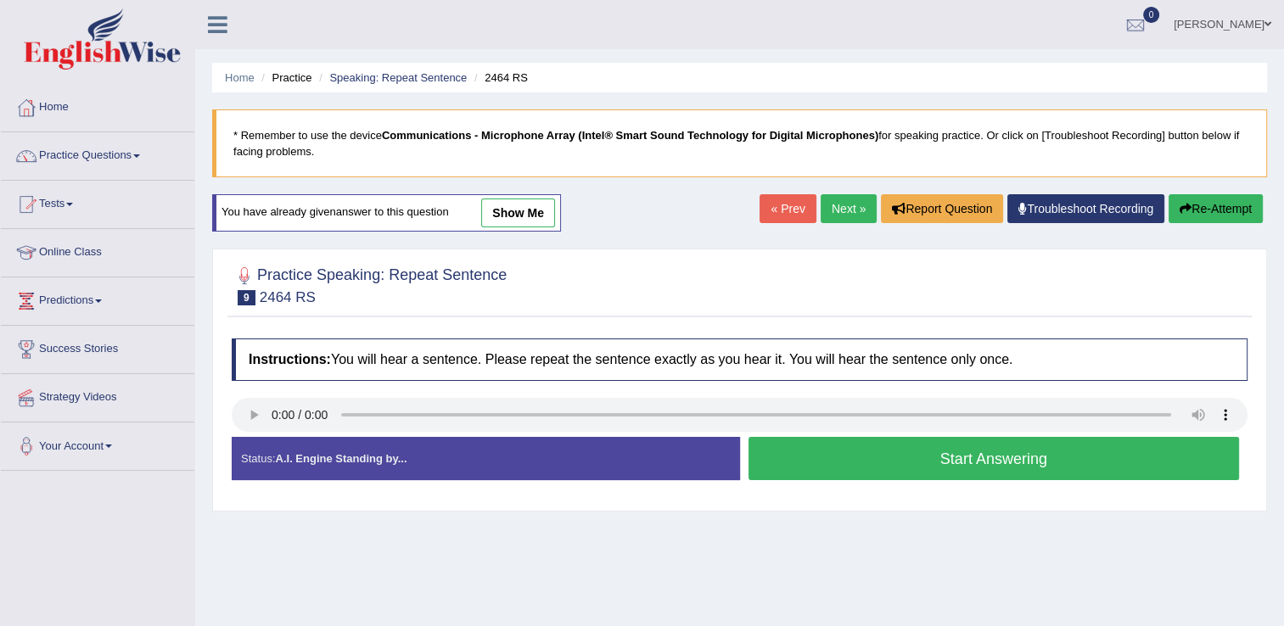
click at [845, 446] on button "Start Answering" at bounding box center [994, 458] width 491 height 43
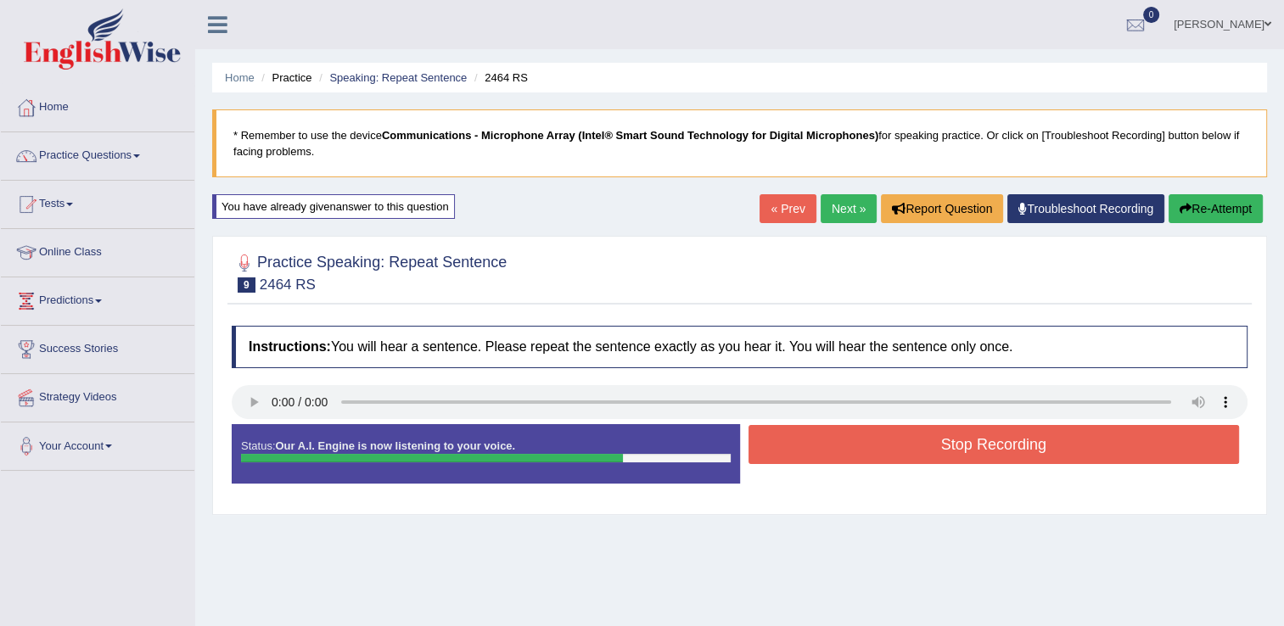
click at [845, 446] on button "Stop Recording" at bounding box center [994, 444] width 491 height 39
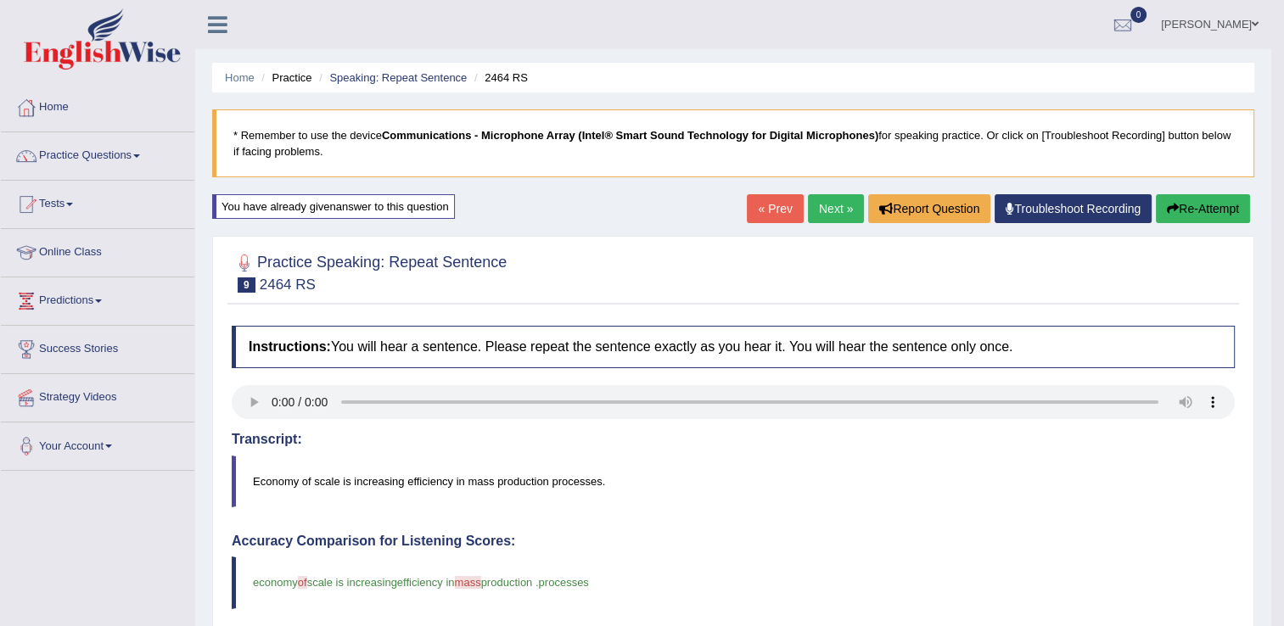
drag, startPoint x: 1289, startPoint y: 177, endPoint x: 1272, endPoint y: 333, distance: 157.1
click at [844, 207] on link "Next »" at bounding box center [836, 208] width 56 height 29
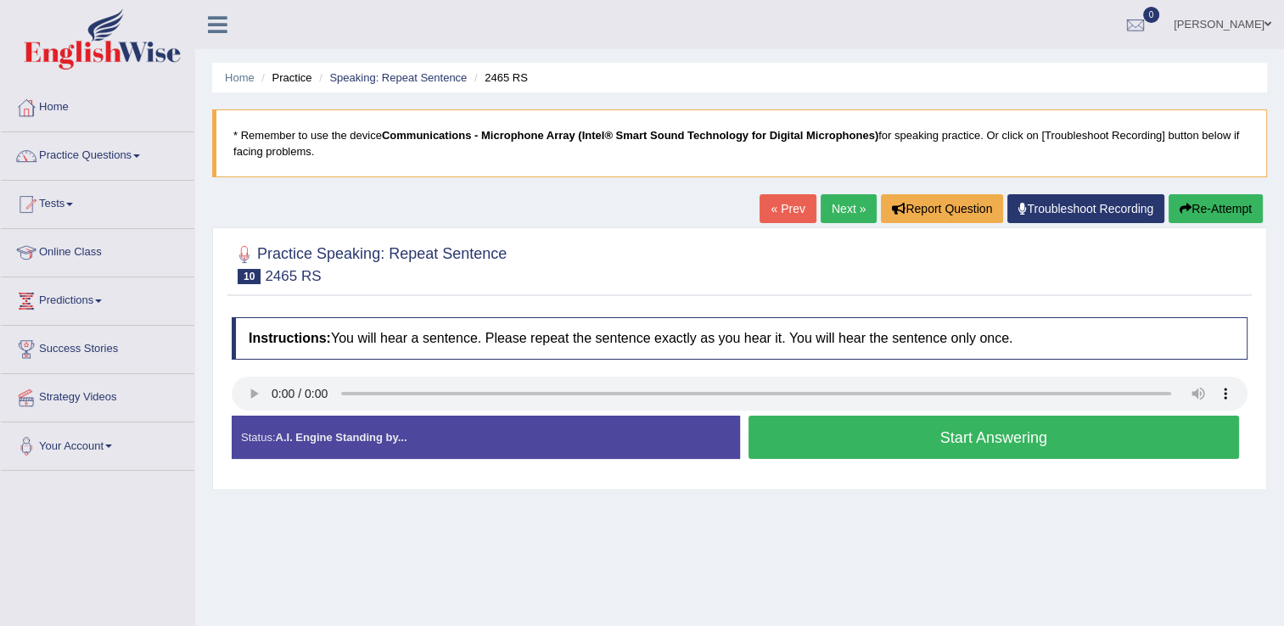
click at [849, 439] on button "Start Answering" at bounding box center [994, 437] width 491 height 43
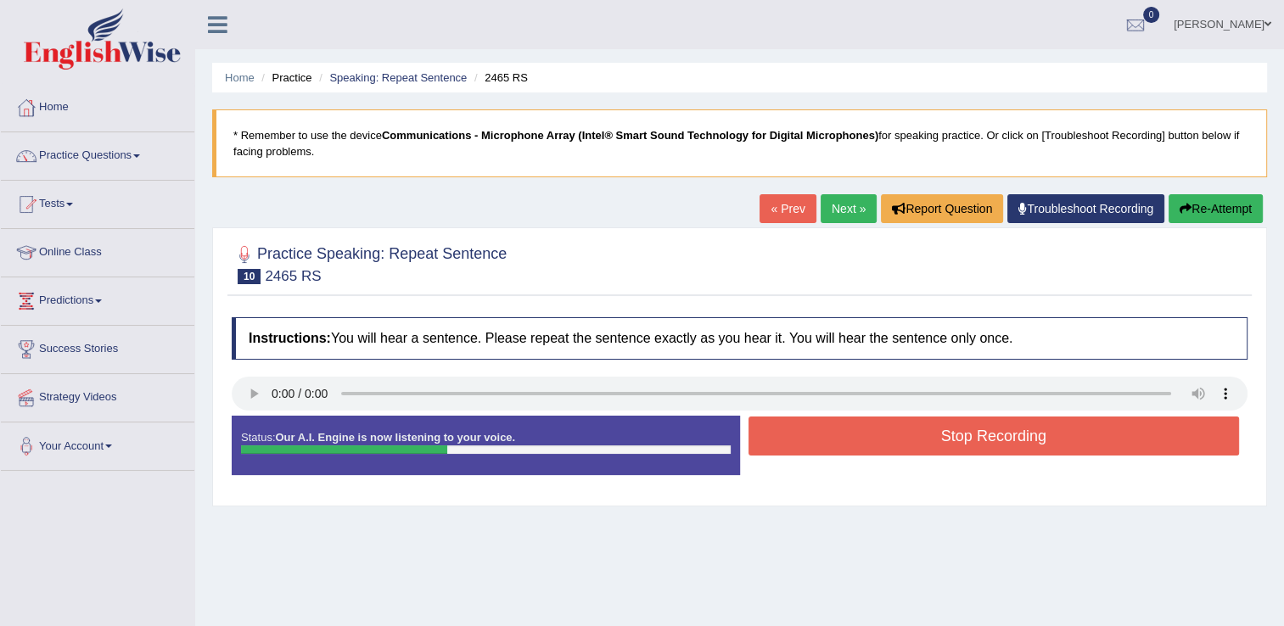
click at [849, 443] on button "Stop Recording" at bounding box center [994, 436] width 491 height 39
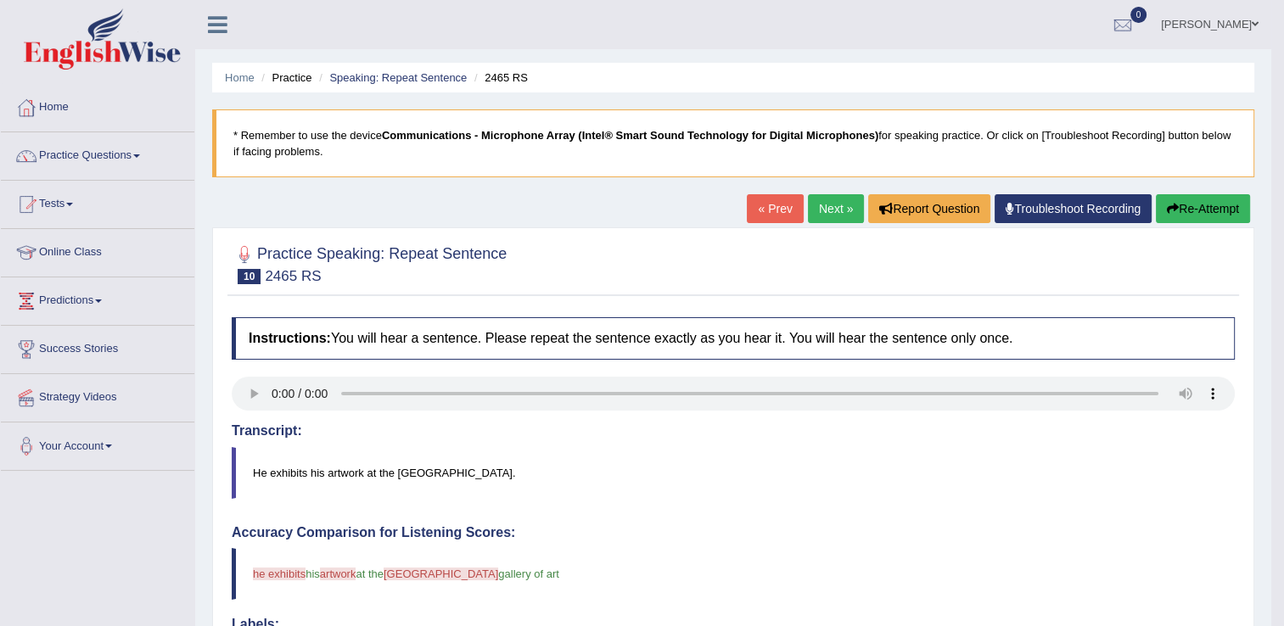
drag, startPoint x: 1293, startPoint y: 244, endPoint x: 1287, endPoint y: 315, distance: 71.5
click at [1185, 216] on button "Re-Attempt" at bounding box center [1203, 208] width 94 height 29
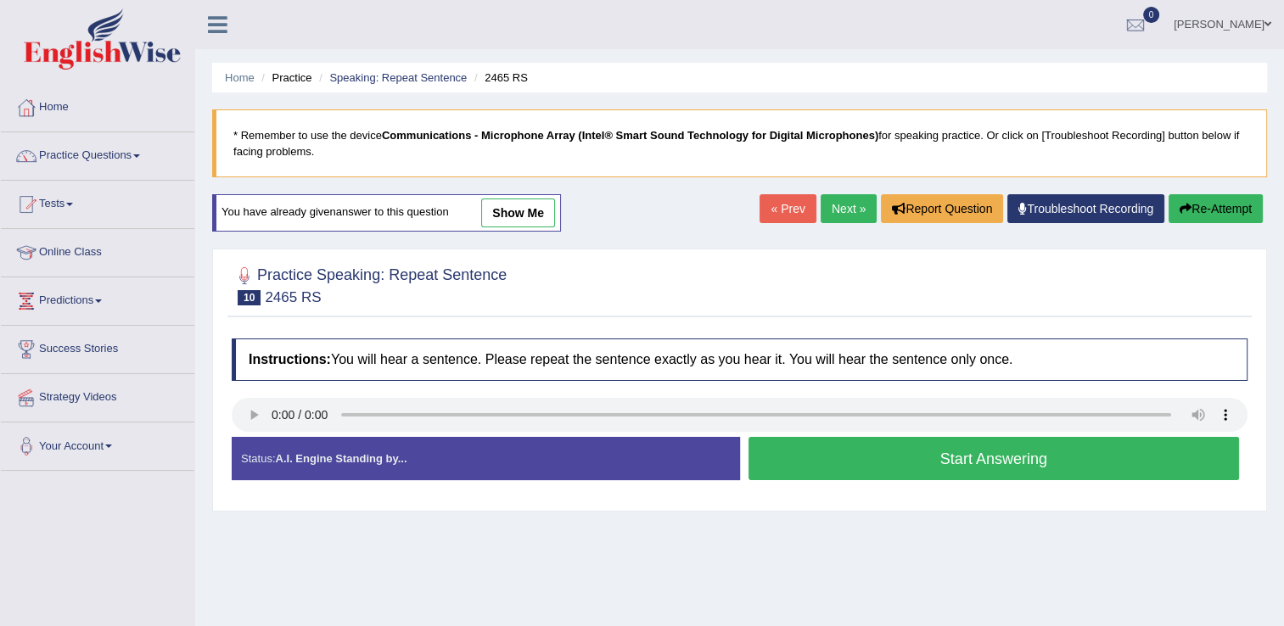
click at [808, 437] on button "Start Answering" at bounding box center [994, 458] width 491 height 43
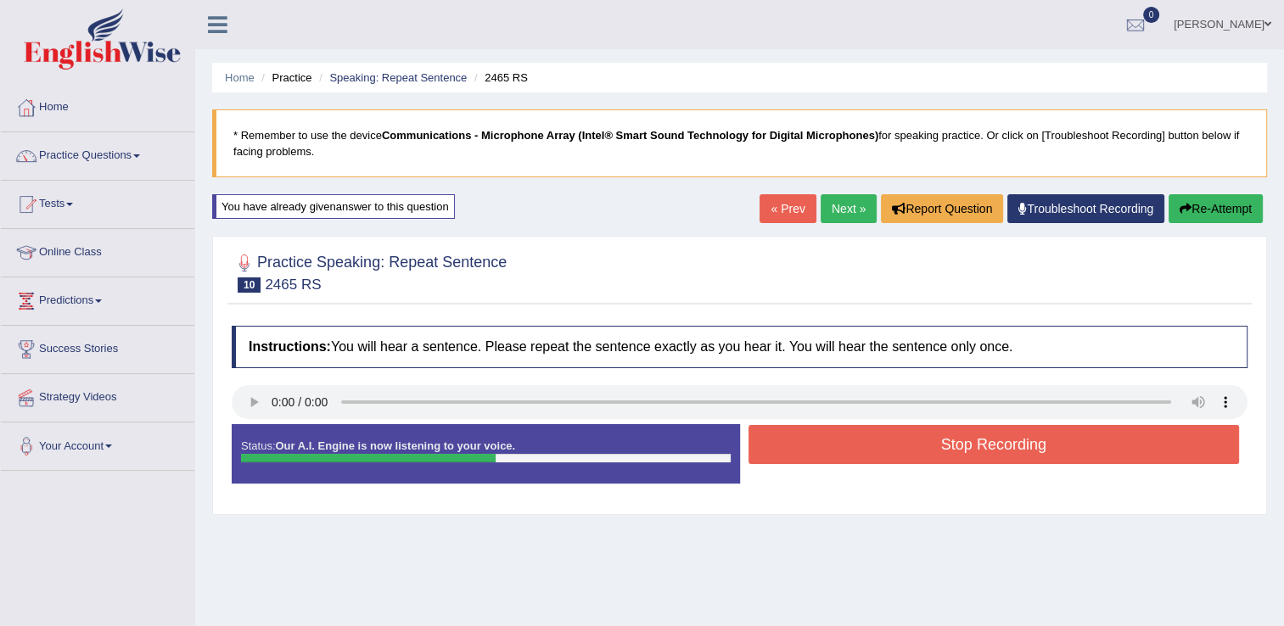
click at [808, 436] on button "Stop Recording" at bounding box center [994, 444] width 491 height 39
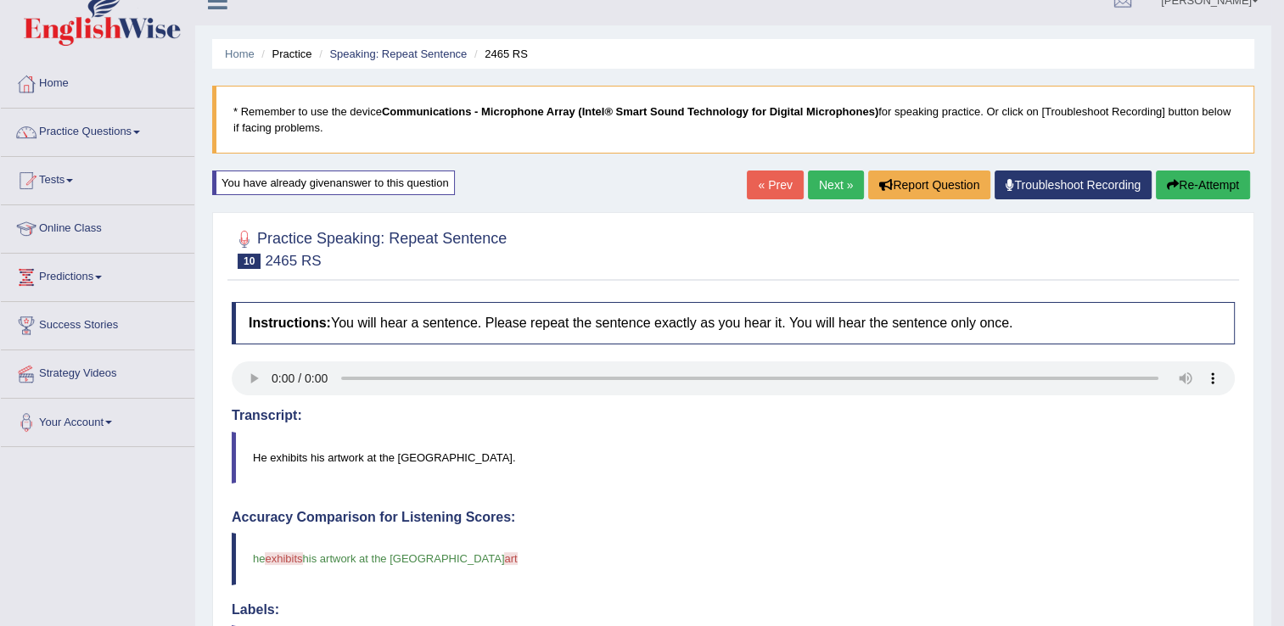
scroll to position [17, 0]
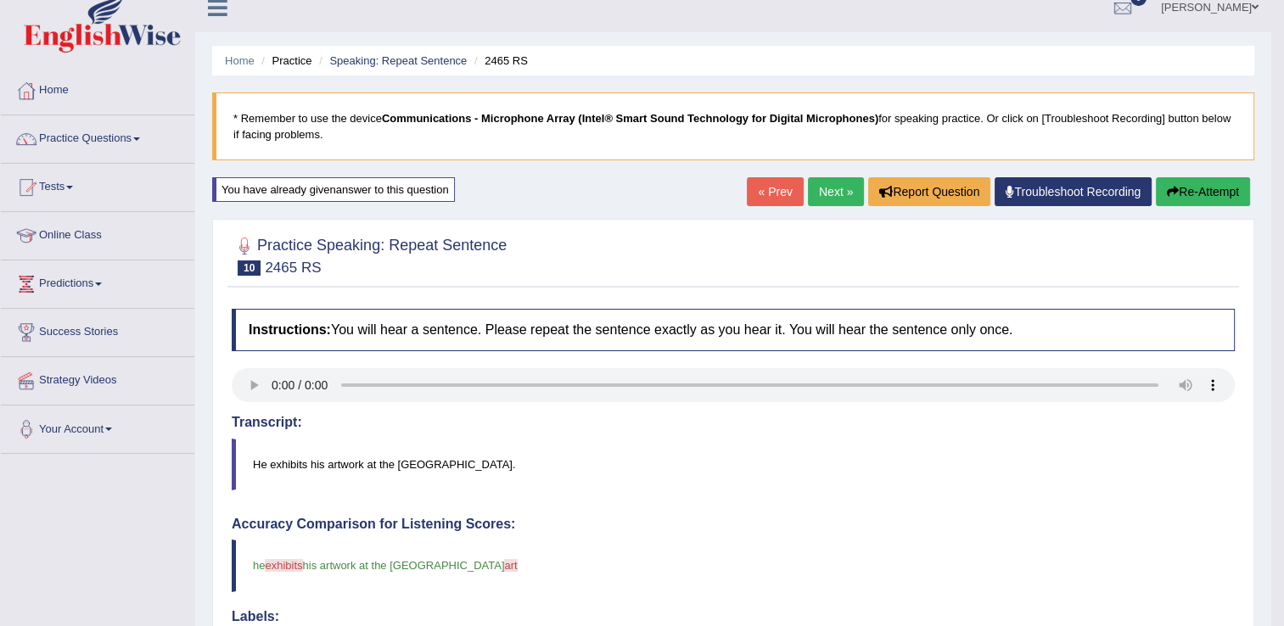
click at [1186, 196] on button "Re-Attempt" at bounding box center [1203, 191] width 94 height 29
